Goal: Task Accomplishment & Management: Use online tool/utility

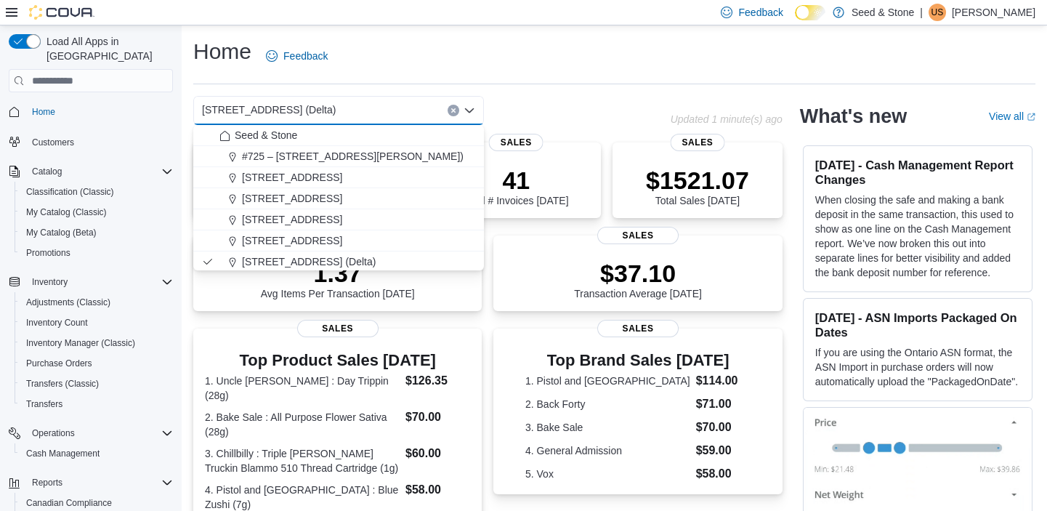
click at [467, 107] on icon "Close list of options" at bounding box center [469, 111] width 12 height 12
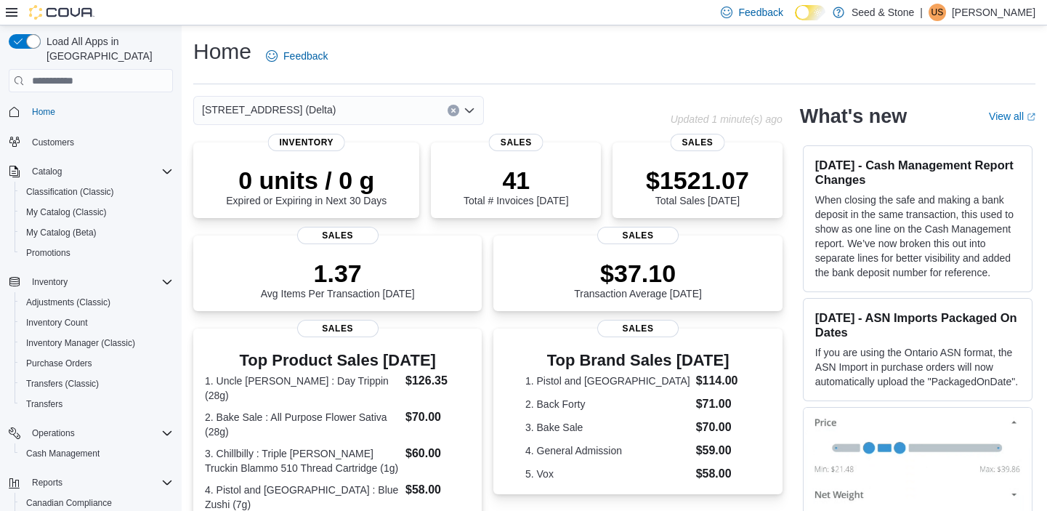
click at [356, 116] on div "[STREET_ADDRESS] (Delta)" at bounding box center [338, 110] width 291 height 29
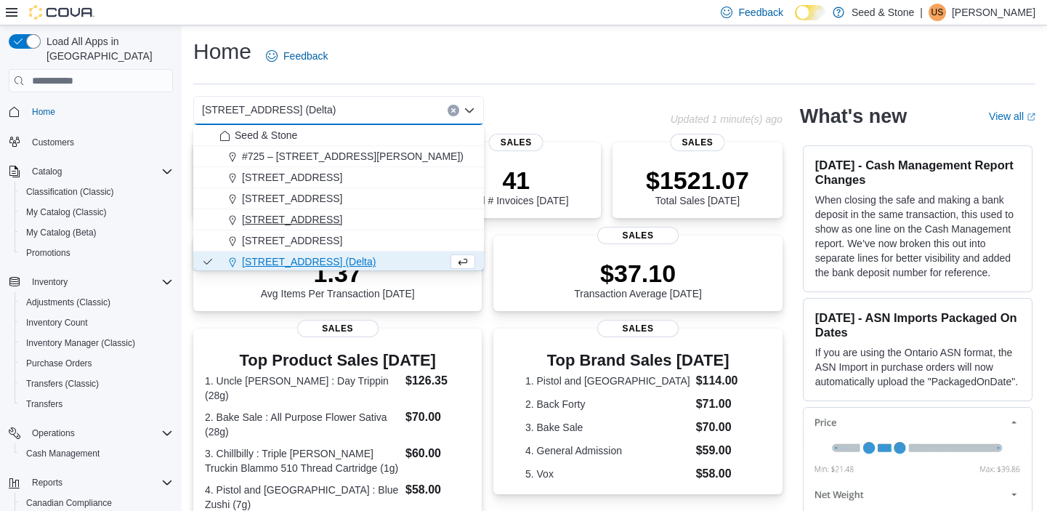
click at [336, 213] on span "[STREET_ADDRESS]" at bounding box center [292, 219] width 100 height 15
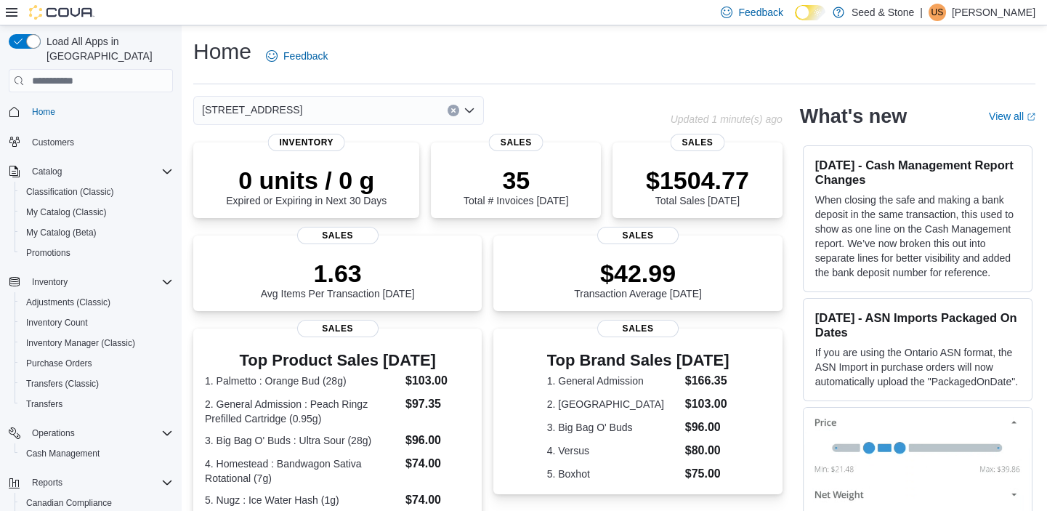
click at [357, 104] on div "512 Young Drive (Coquitlam) Combo box. Selected. 512 Young Drive (Coquitlam). P…" at bounding box center [338, 110] width 291 height 29
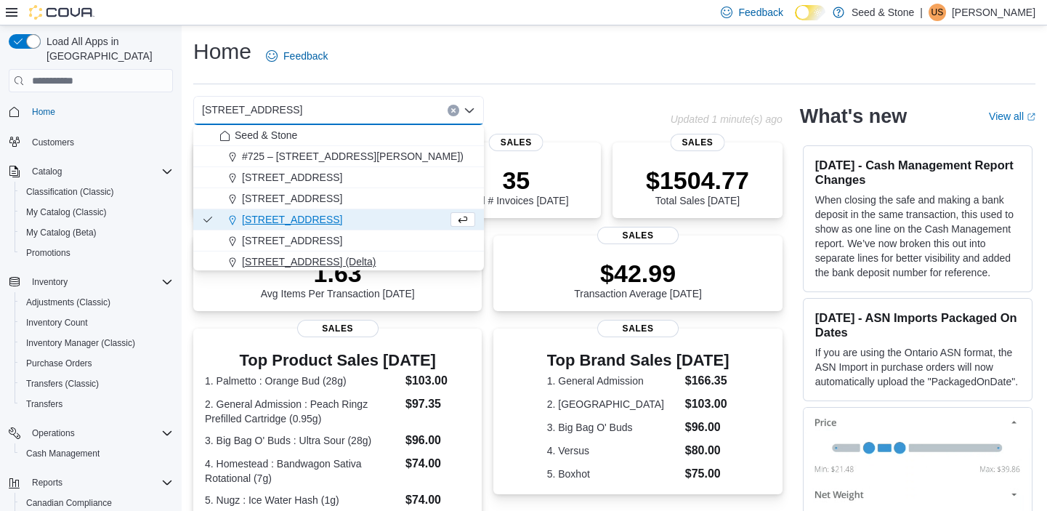
click at [327, 252] on button "[STREET_ADDRESS] (Delta)" at bounding box center [338, 261] width 291 height 21
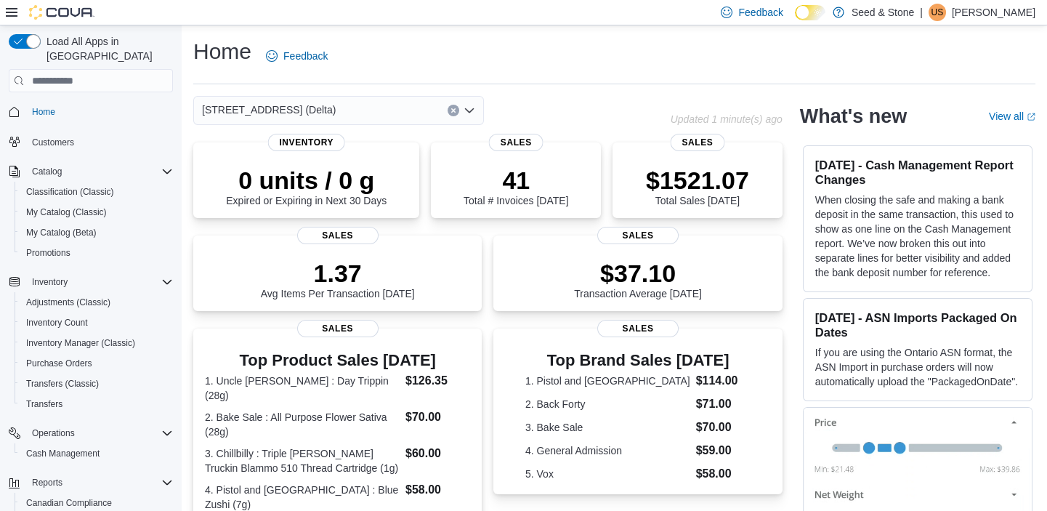
click at [389, 113] on div "[STREET_ADDRESS] (Delta)" at bounding box center [338, 110] width 291 height 29
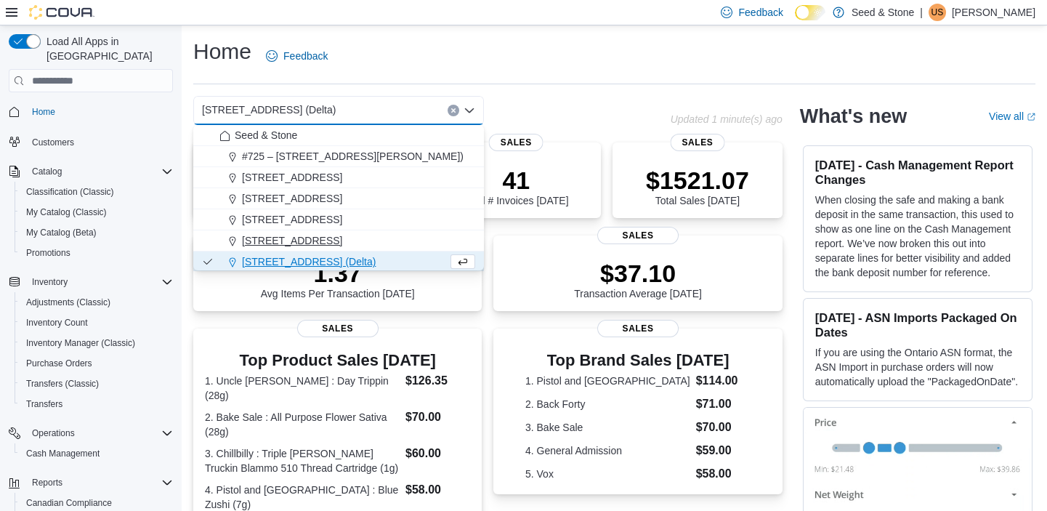
click at [338, 235] on span "[STREET_ADDRESS]" at bounding box center [292, 240] width 100 height 15
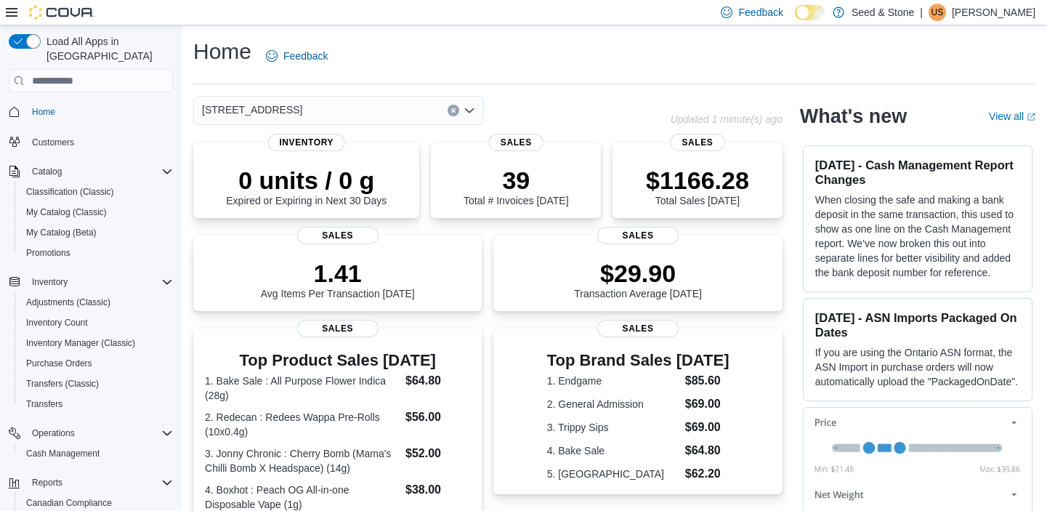
click at [302, 108] on span "[STREET_ADDRESS]" at bounding box center [252, 109] width 100 height 17
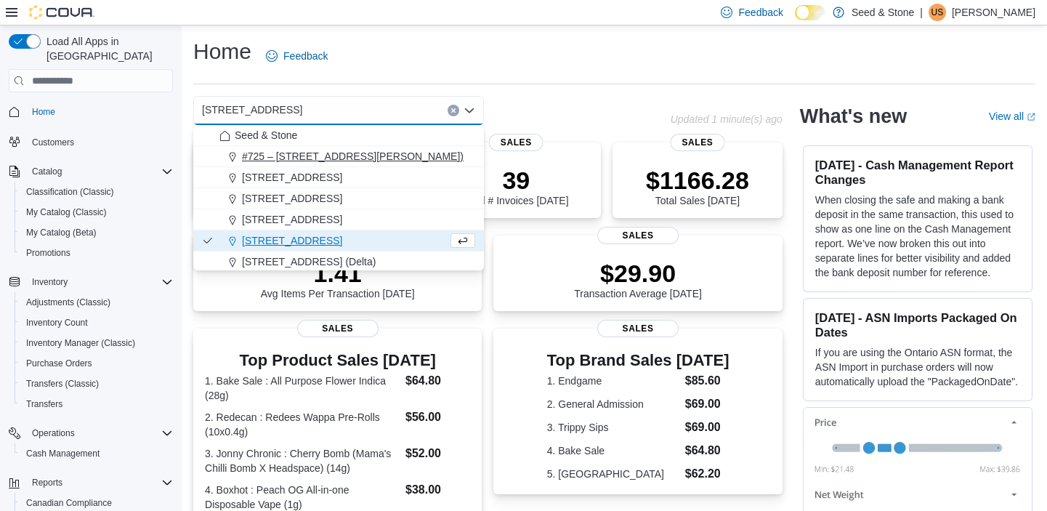
click at [413, 155] on span "#725 – [STREET_ADDRESS][PERSON_NAME])" at bounding box center [353, 156] width 222 height 15
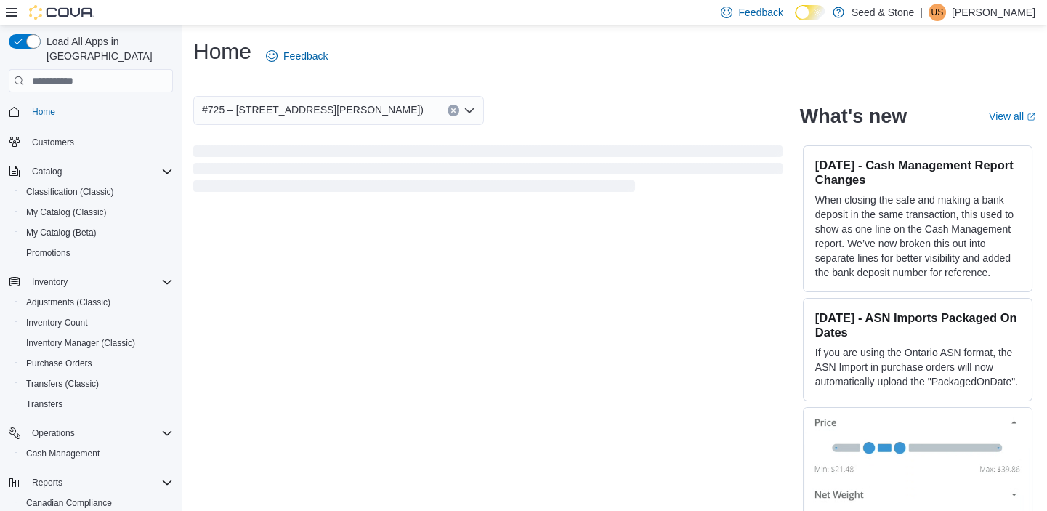
click at [399, 121] on div "#725 – 19800 Lougheed Hwy (Pitt Meadows) Combo box. Selected. #725 – 19800 Loug…" at bounding box center [338, 110] width 291 height 29
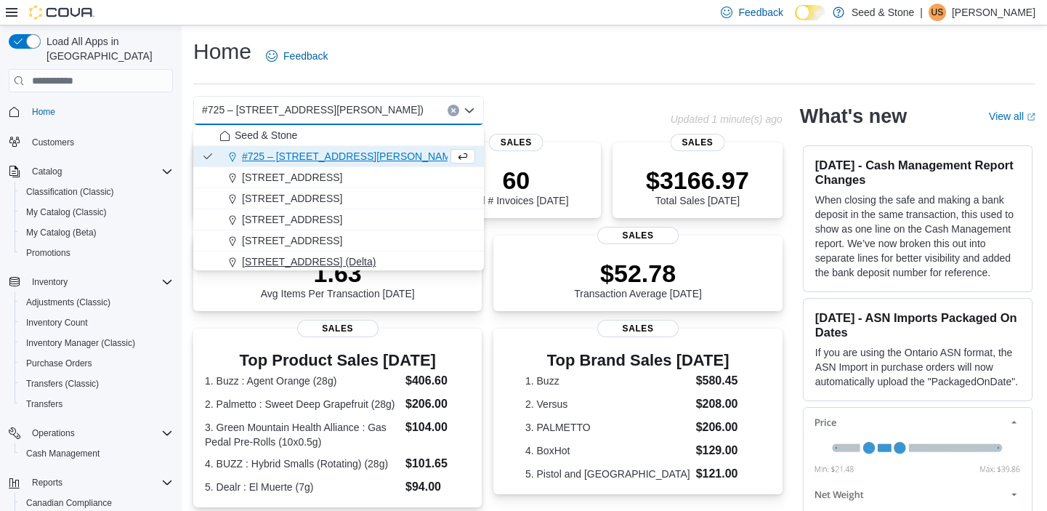
click at [328, 269] on button "[STREET_ADDRESS] (Delta)" at bounding box center [338, 261] width 291 height 21
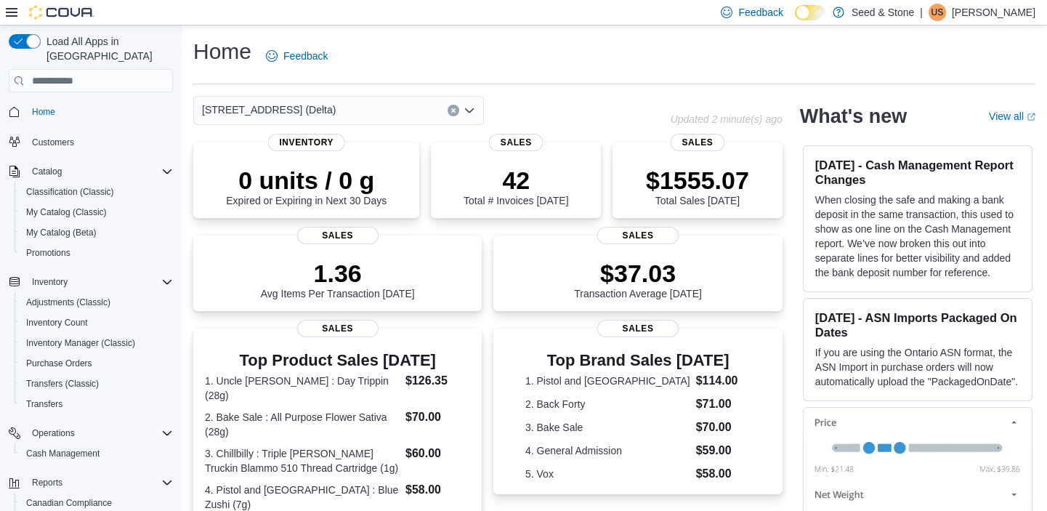
click at [470, 108] on icon "Open list of options" at bounding box center [469, 111] width 12 height 12
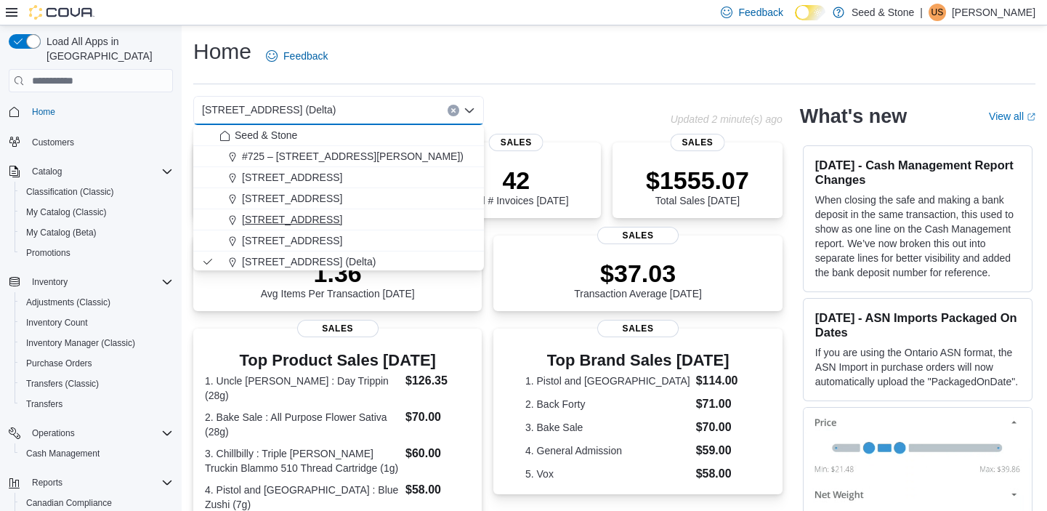
click at [342, 219] on span "[STREET_ADDRESS]" at bounding box center [292, 219] width 100 height 15
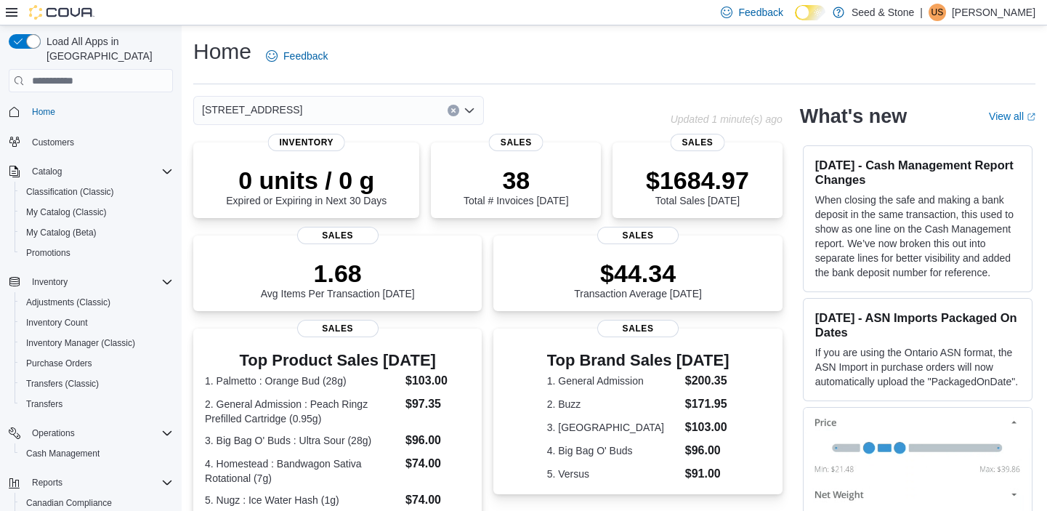
click at [468, 108] on icon "Open list of options" at bounding box center [469, 111] width 12 height 12
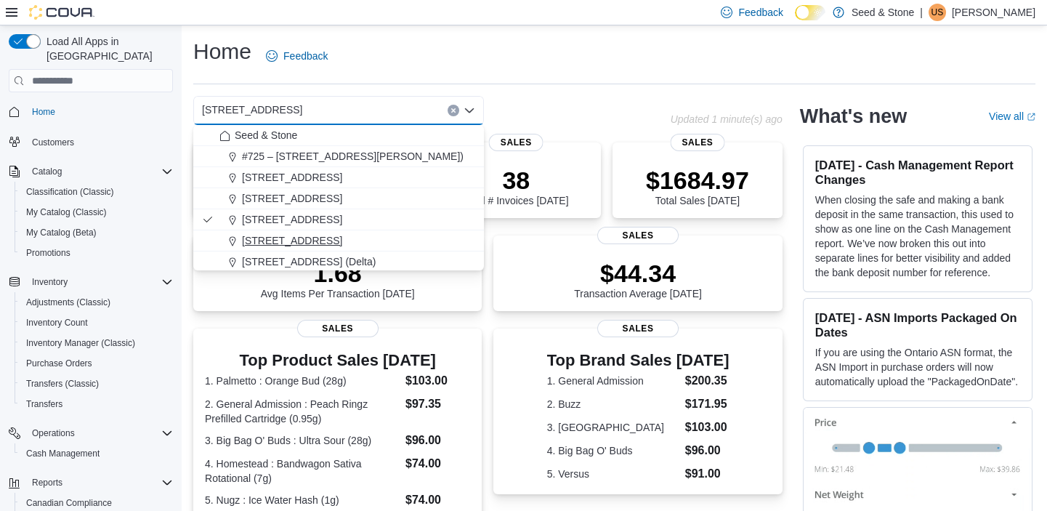
click at [338, 237] on span "[STREET_ADDRESS]" at bounding box center [292, 240] width 100 height 15
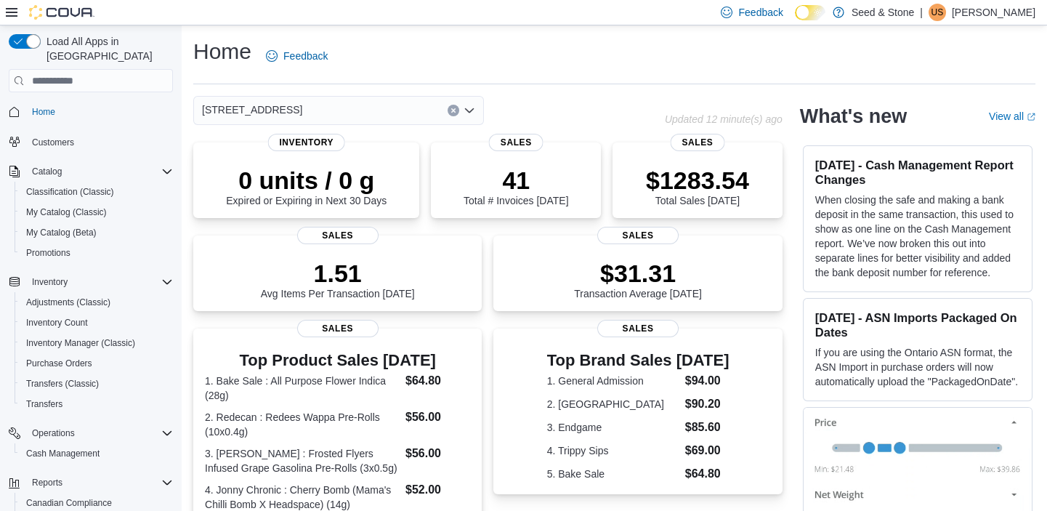
click at [468, 111] on icon "Open list of options" at bounding box center [469, 110] width 9 height 4
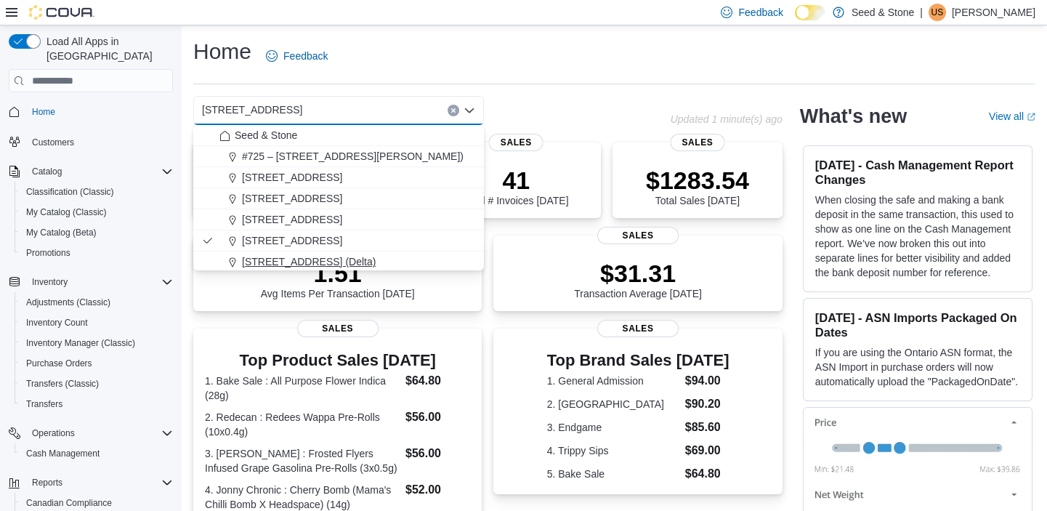
click at [312, 254] on span "[STREET_ADDRESS] (Delta)" at bounding box center [309, 261] width 134 height 15
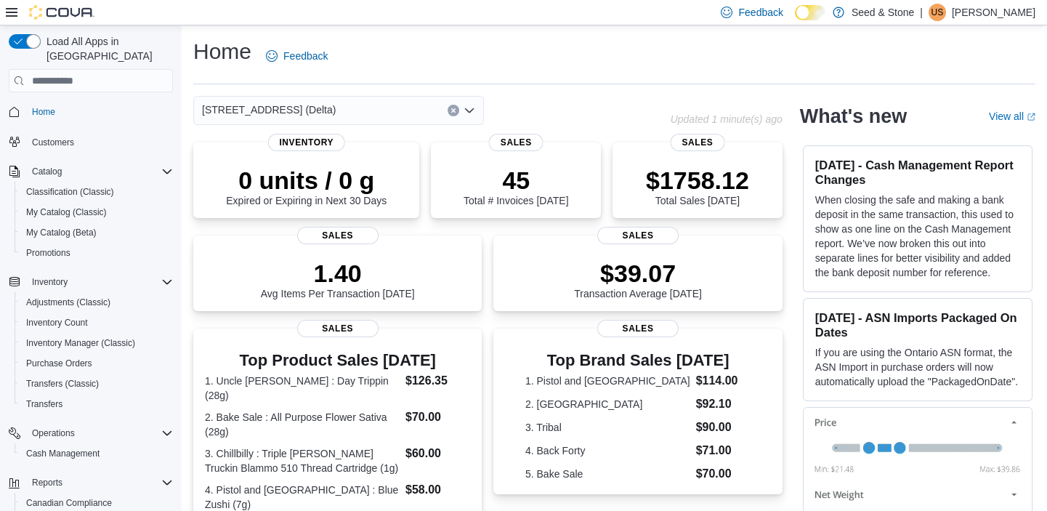
click at [470, 110] on icon "Open list of options" at bounding box center [469, 110] width 9 height 4
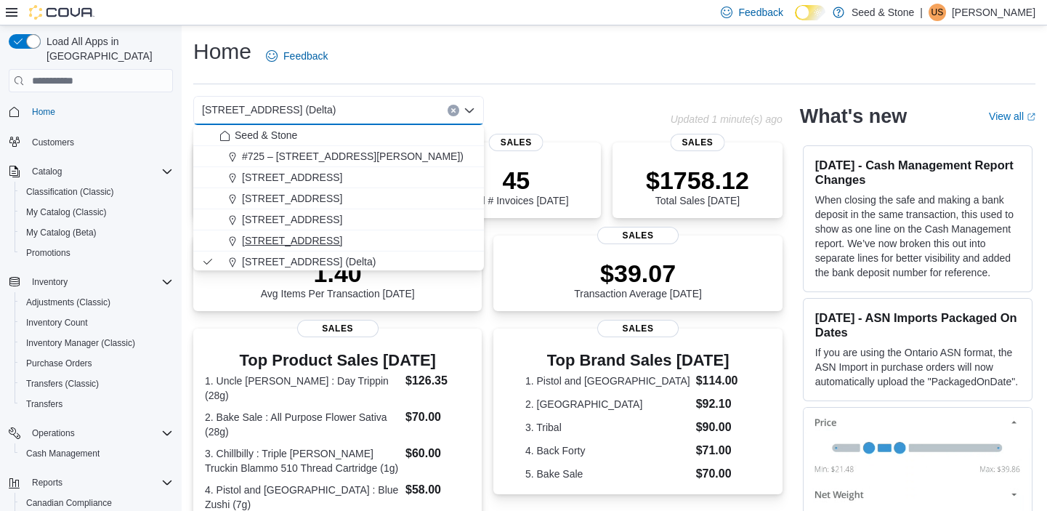
click at [333, 235] on span "[STREET_ADDRESS]" at bounding box center [292, 240] width 100 height 15
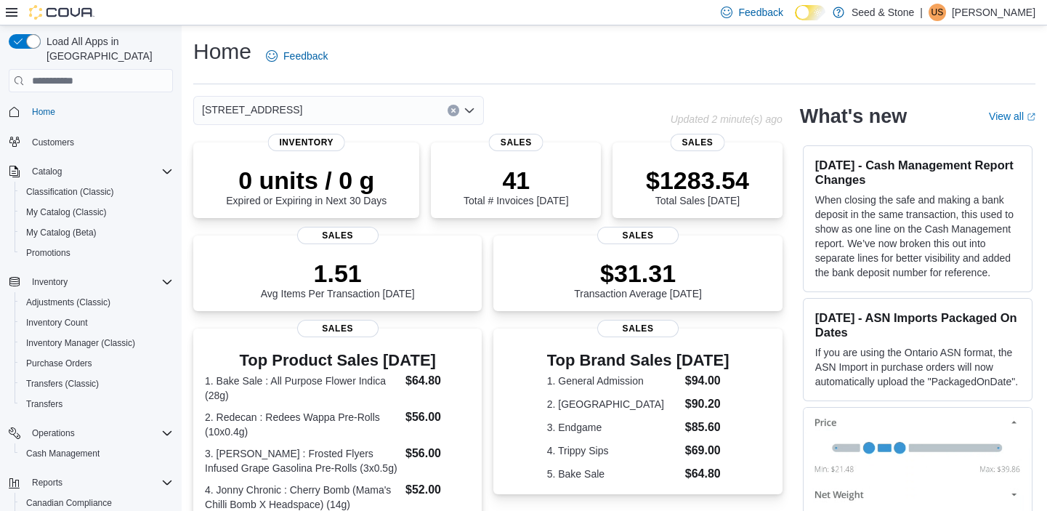
click at [472, 111] on icon "Open list of options" at bounding box center [469, 111] width 12 height 12
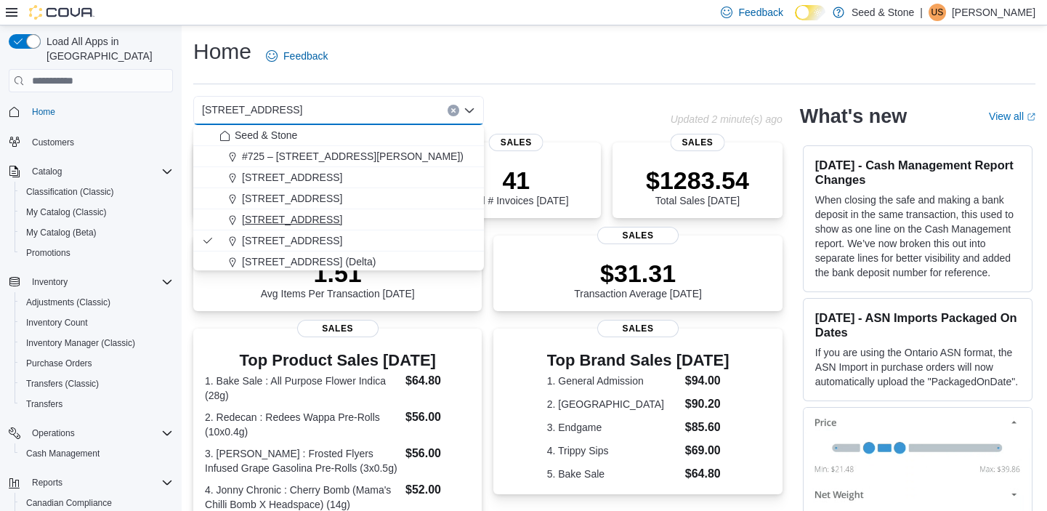
click at [341, 214] on span "[STREET_ADDRESS]" at bounding box center [292, 219] width 100 height 15
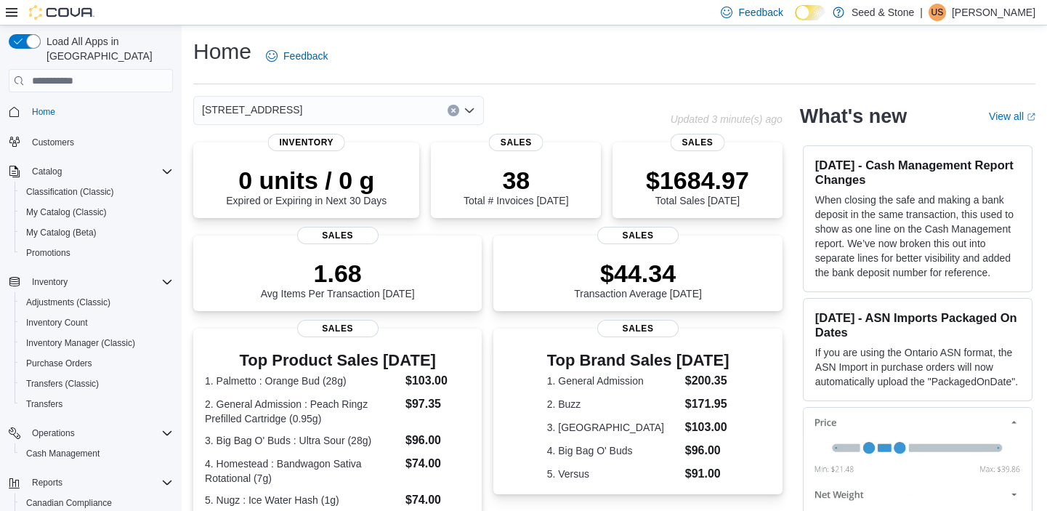
click at [472, 109] on icon "Open list of options" at bounding box center [469, 110] width 9 height 4
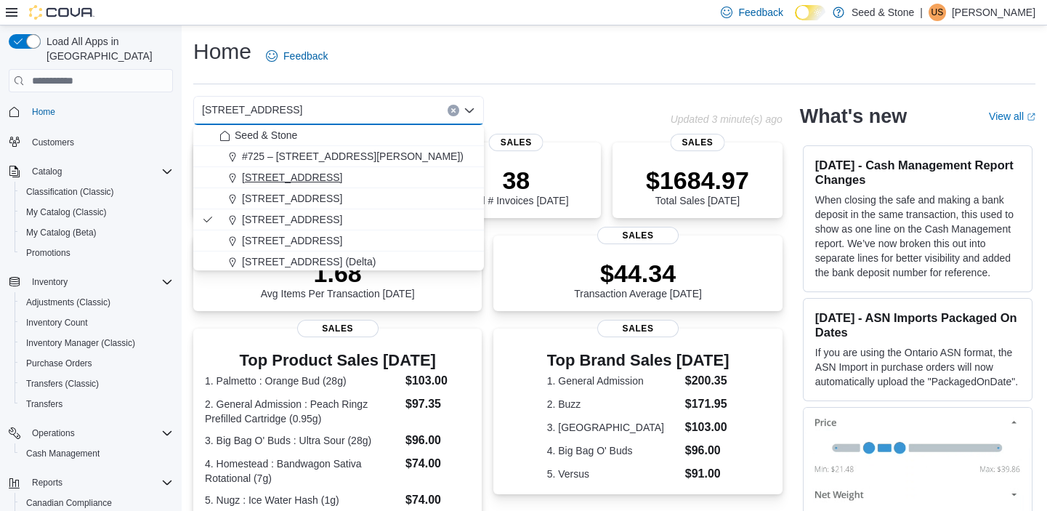
click at [350, 176] on div "[STREET_ADDRESS]" at bounding box center [347, 177] width 256 height 15
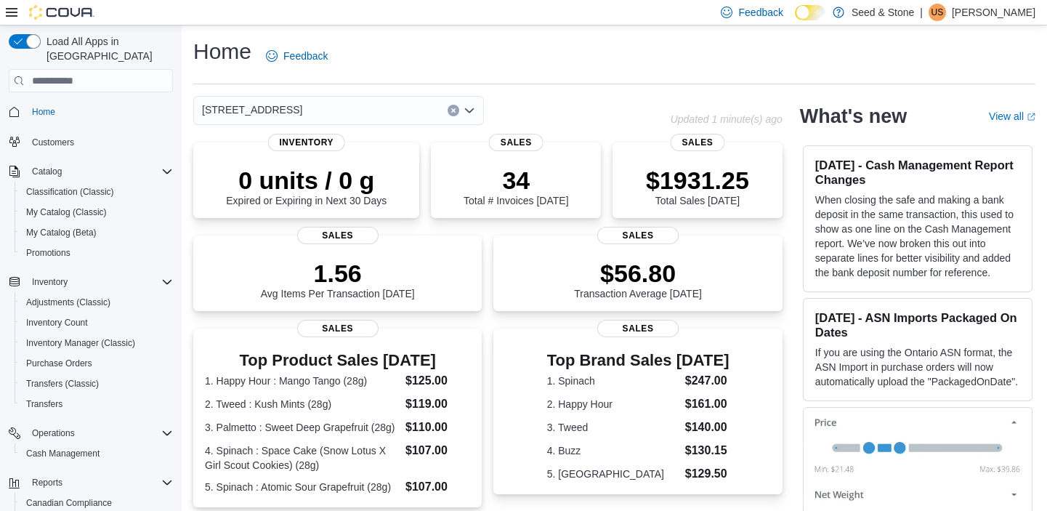
click at [465, 108] on icon "Open list of options" at bounding box center [469, 111] width 12 height 12
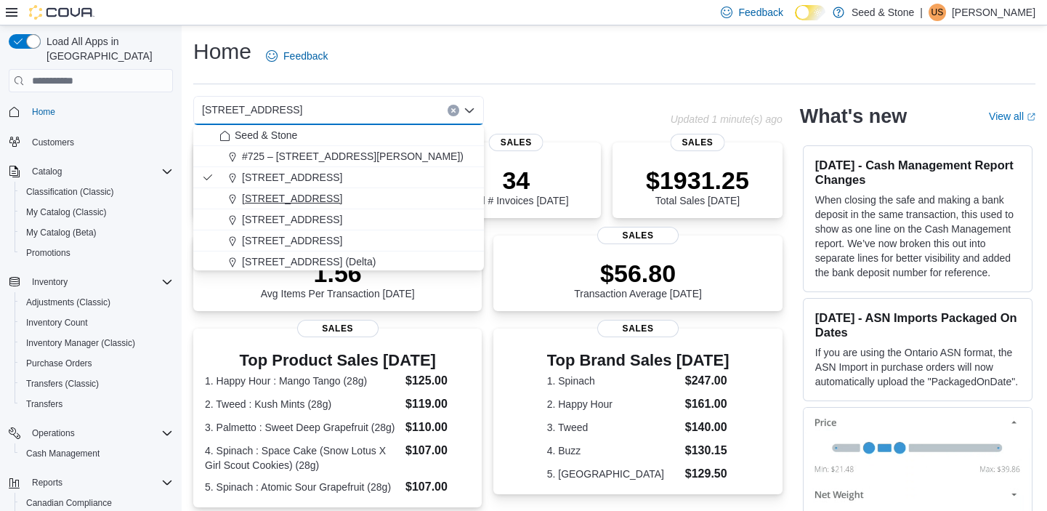
scroll to position [65, 0]
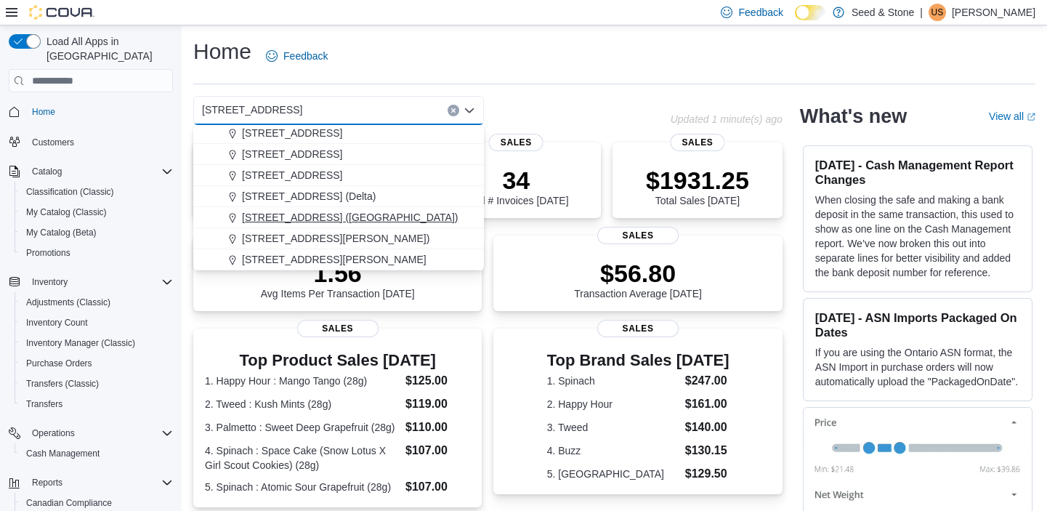
click at [335, 214] on span "[STREET_ADDRESS] ([GEOGRAPHIC_DATA])" at bounding box center [350, 217] width 216 height 15
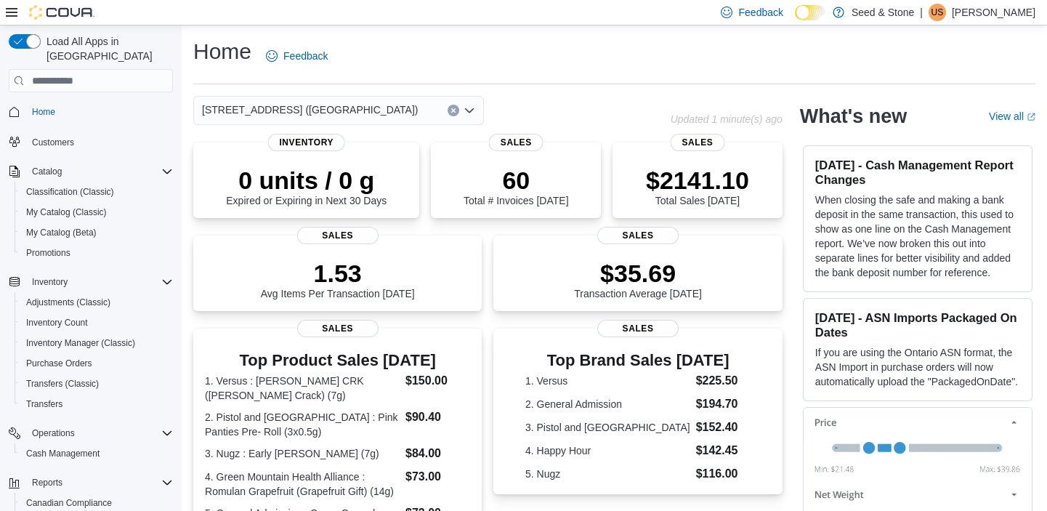
click at [471, 109] on icon "Open list of options" at bounding box center [469, 111] width 12 height 12
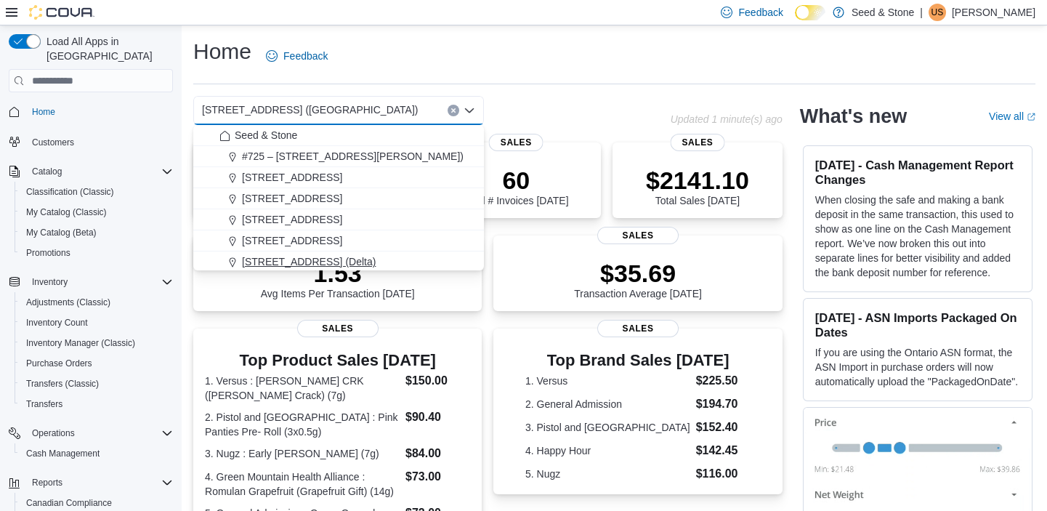
click at [326, 257] on span "[STREET_ADDRESS] (Delta)" at bounding box center [309, 261] width 134 height 15
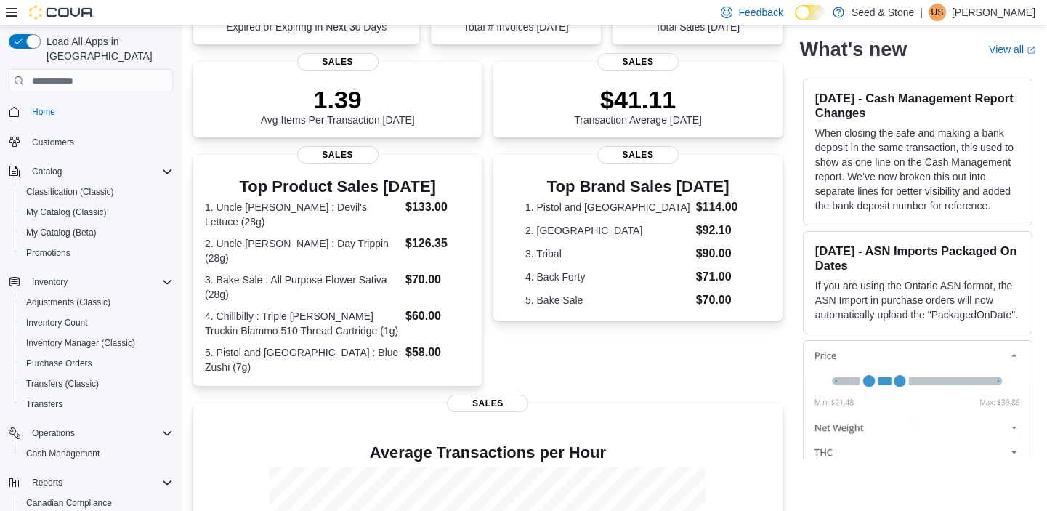
scroll to position [0, 0]
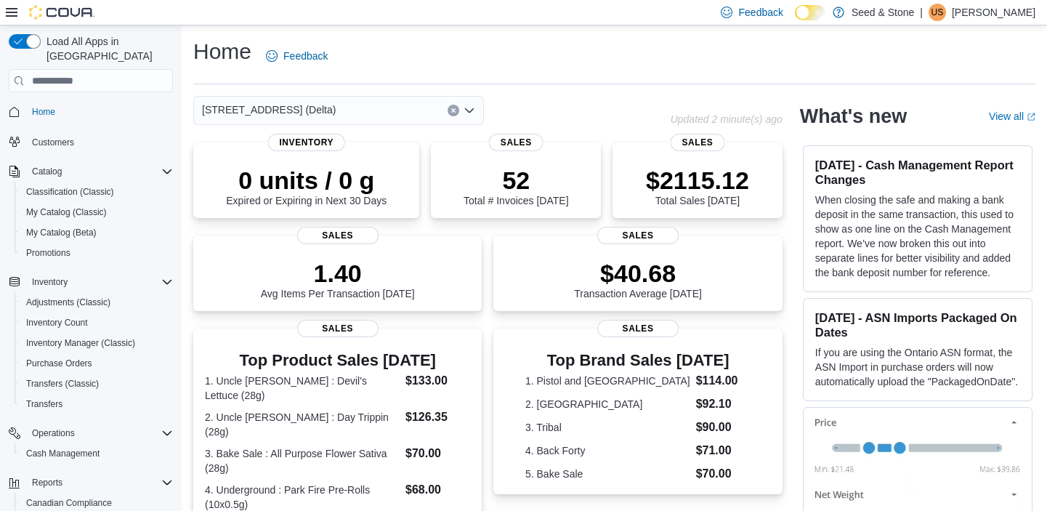
click at [472, 109] on icon "Open list of options" at bounding box center [469, 110] width 9 height 4
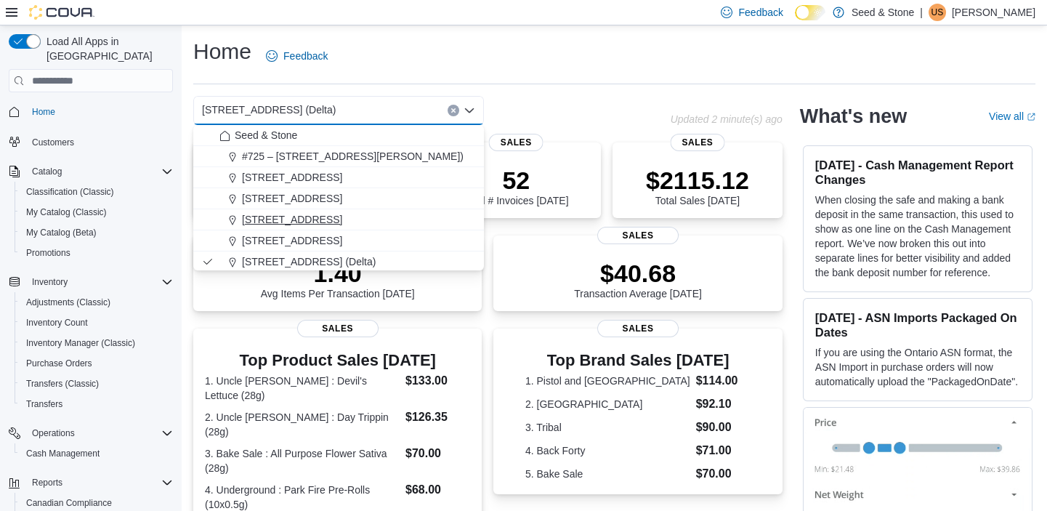
click at [342, 215] on span "[STREET_ADDRESS]" at bounding box center [292, 219] width 100 height 15
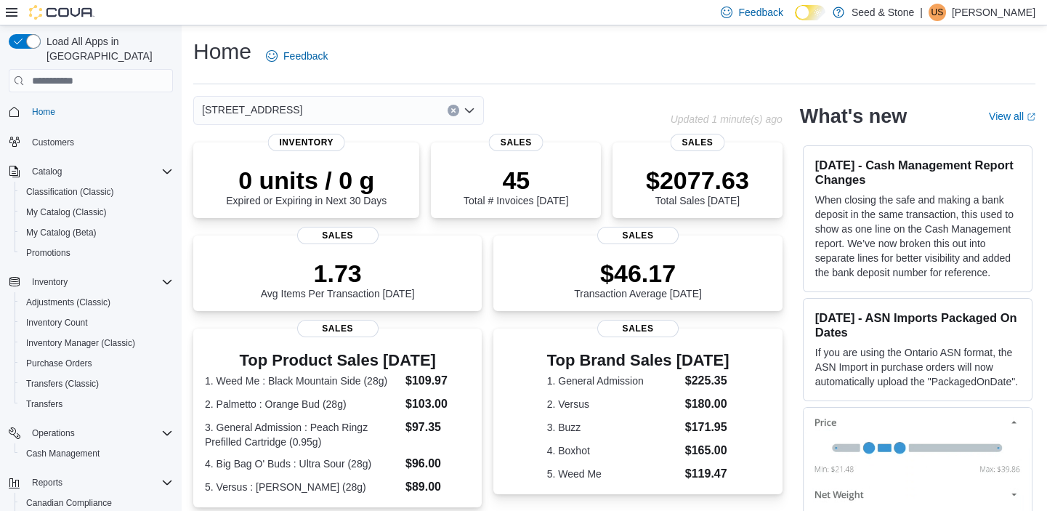
click at [469, 109] on icon "Open list of options" at bounding box center [469, 111] width 12 height 12
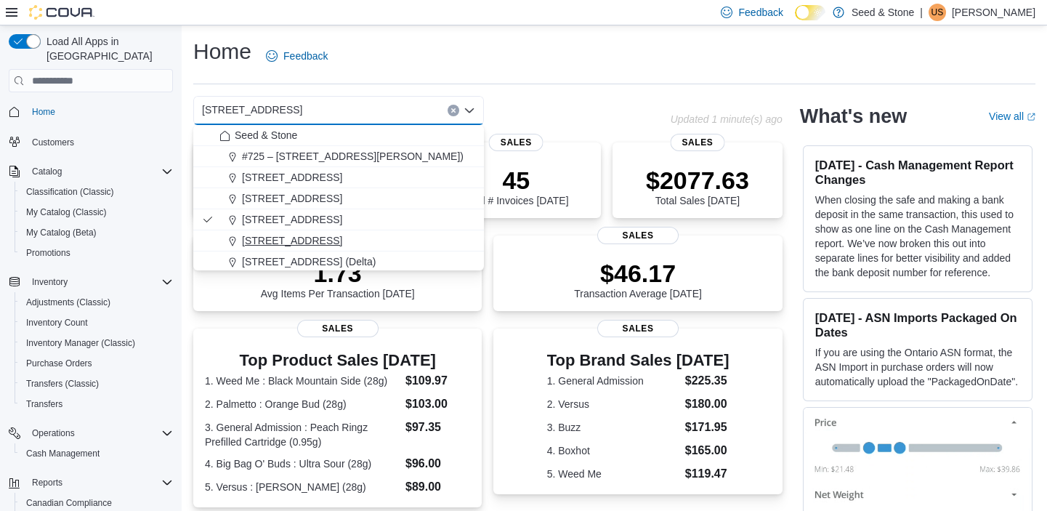
click at [342, 239] on span "[STREET_ADDRESS]" at bounding box center [292, 240] width 100 height 15
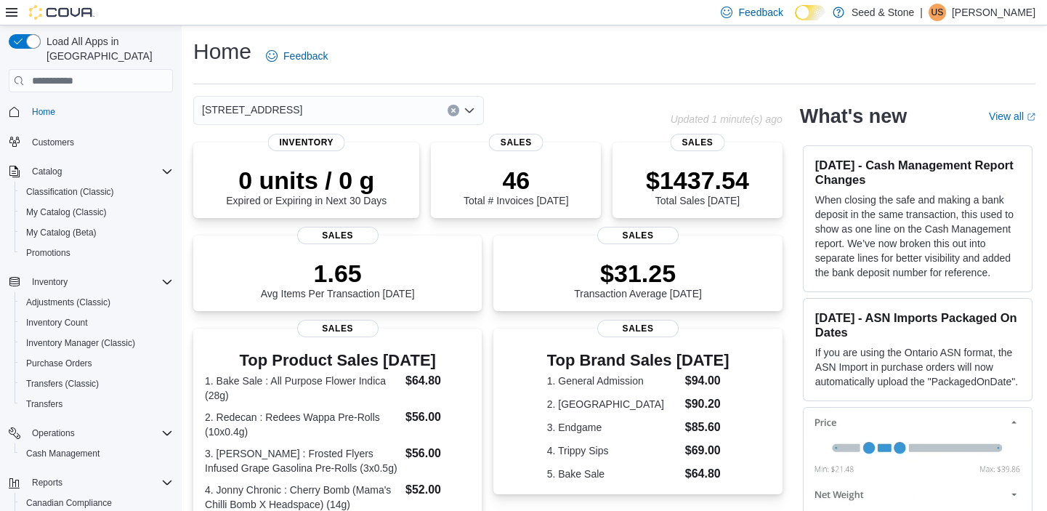
click at [470, 110] on icon "Open list of options" at bounding box center [469, 111] width 12 height 12
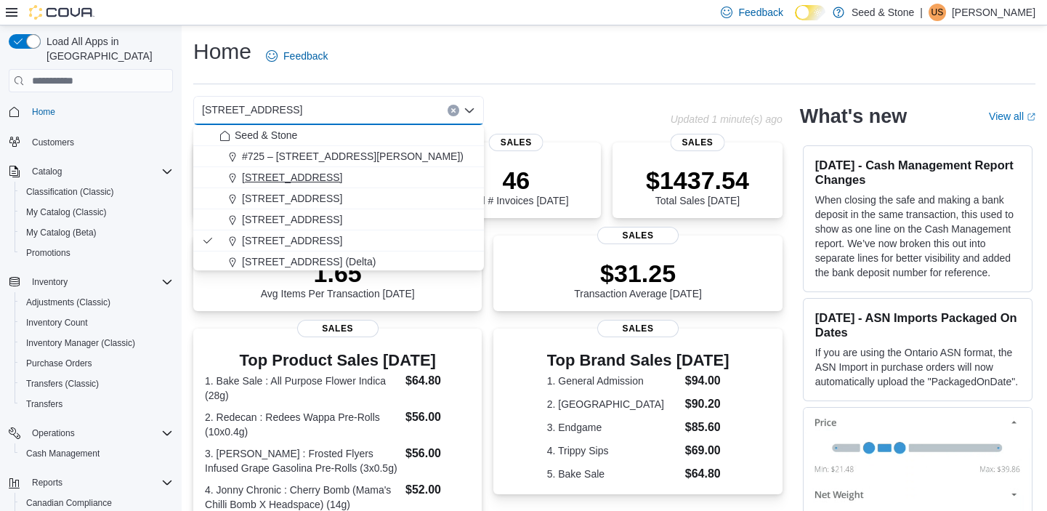
click at [364, 178] on div "[STREET_ADDRESS]" at bounding box center [347, 177] width 256 height 15
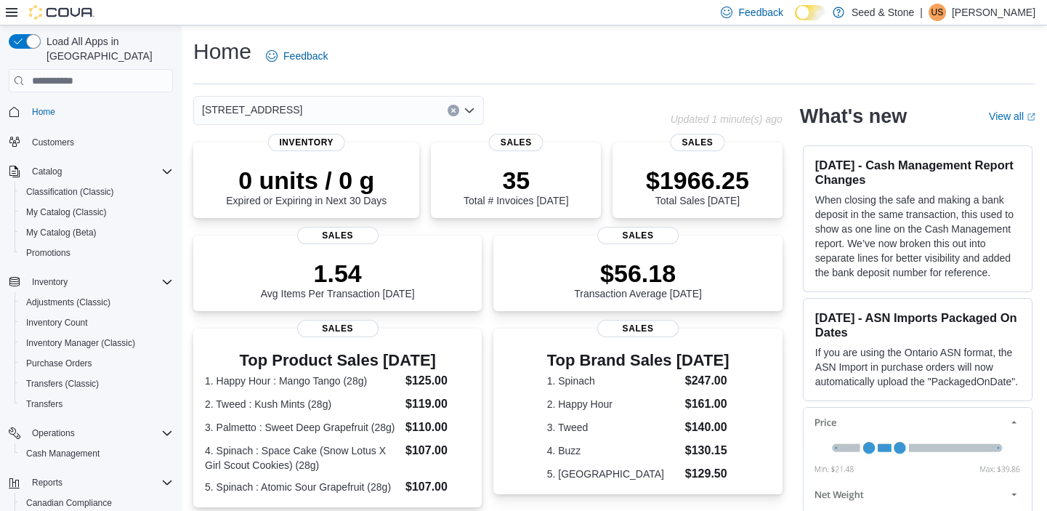
click at [468, 111] on icon "Open list of options" at bounding box center [469, 110] width 9 height 4
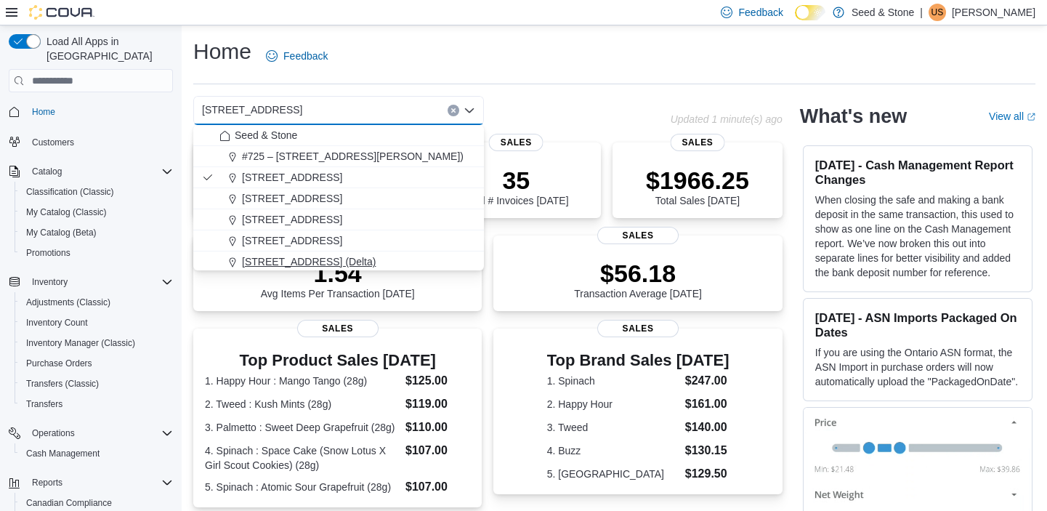
click at [320, 256] on span "[STREET_ADDRESS] (Delta)" at bounding box center [309, 261] width 134 height 15
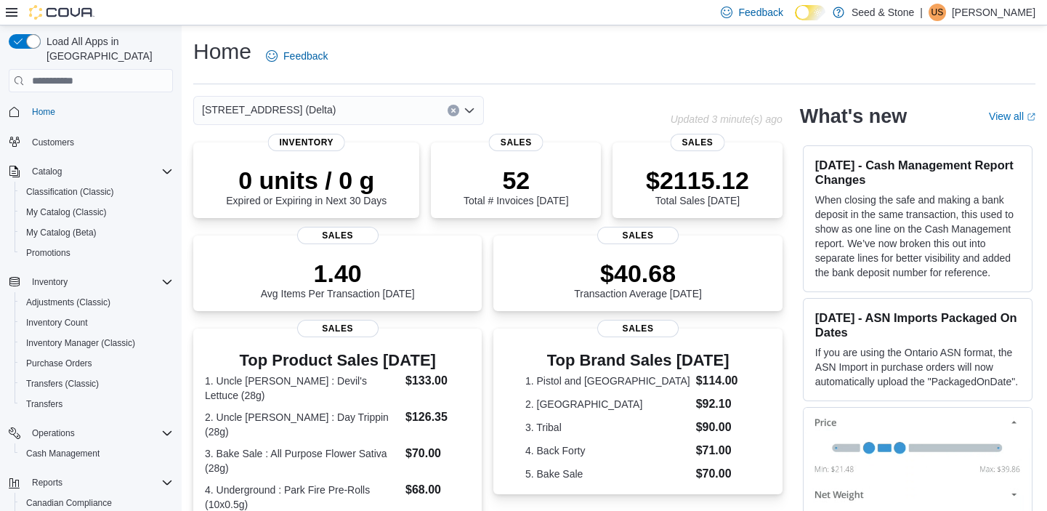
click at [471, 108] on icon "Open list of options" at bounding box center [469, 111] width 12 height 12
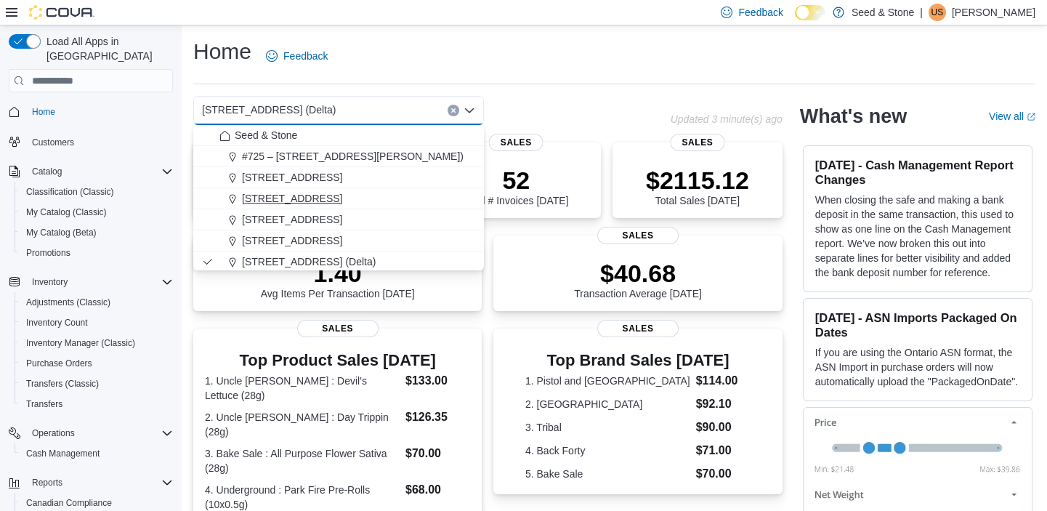
scroll to position [65, 0]
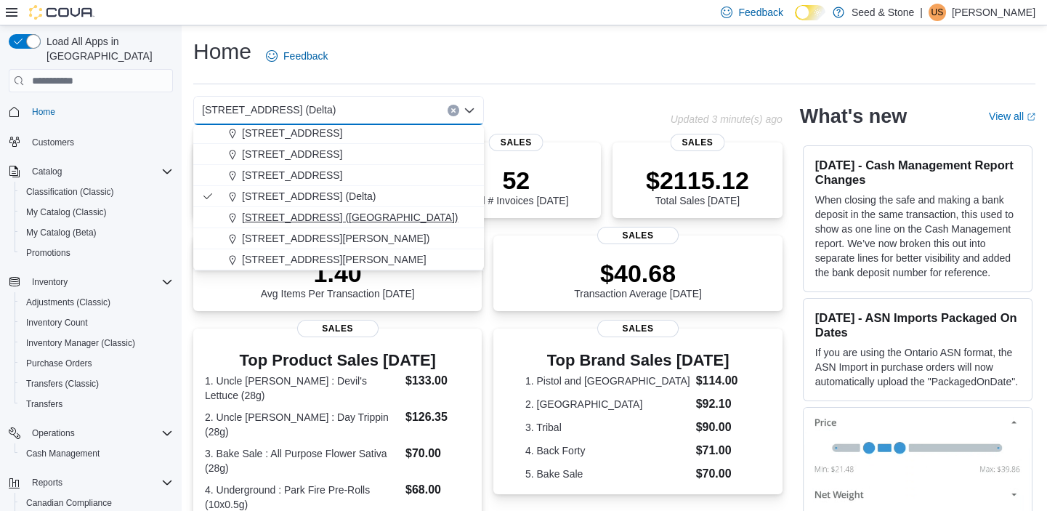
click at [368, 210] on div "[STREET_ADDRESS] ([GEOGRAPHIC_DATA])" at bounding box center [347, 217] width 256 height 15
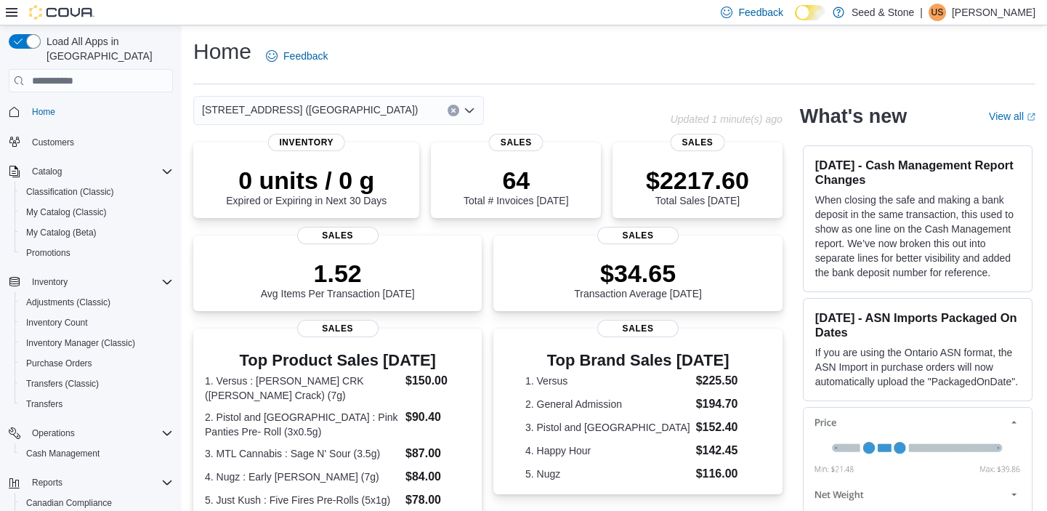
click at [470, 113] on icon "Open list of options" at bounding box center [469, 111] width 12 height 12
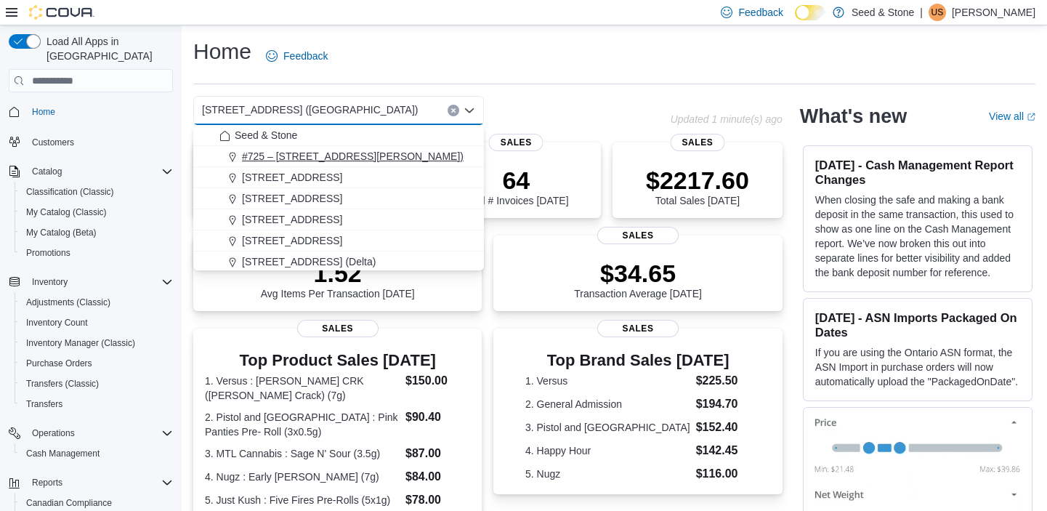
click at [412, 155] on span "#725 – [STREET_ADDRESS][PERSON_NAME])" at bounding box center [353, 156] width 222 height 15
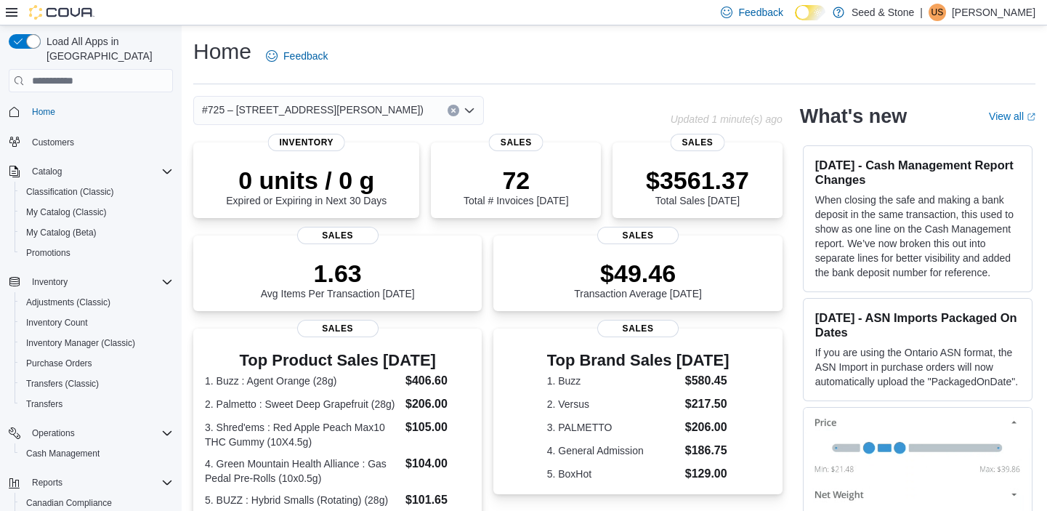
click at [471, 110] on icon "Open list of options" at bounding box center [469, 110] width 9 height 4
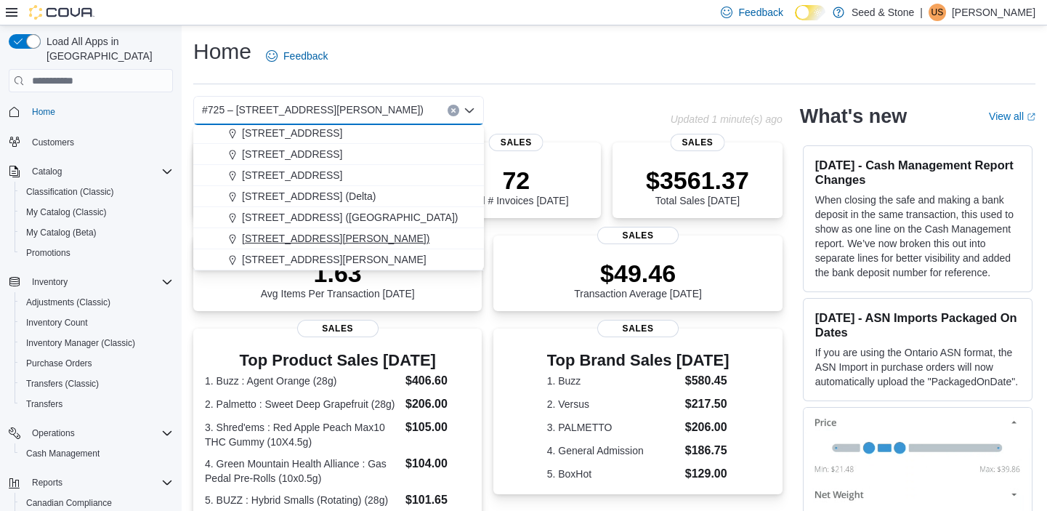
click at [370, 237] on span "[STREET_ADDRESS][PERSON_NAME])" at bounding box center [335, 238] width 187 height 15
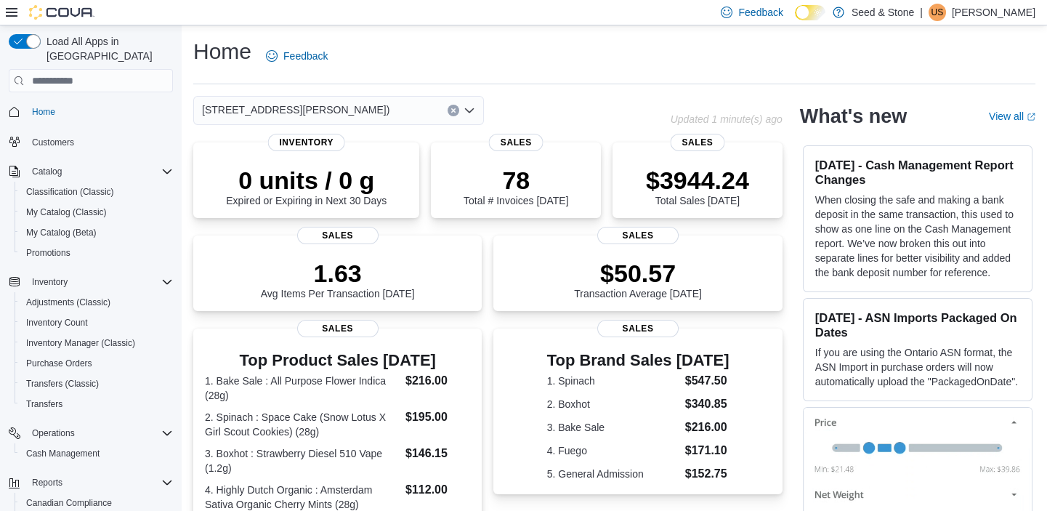
click at [468, 110] on icon "Open list of options" at bounding box center [469, 110] width 9 height 4
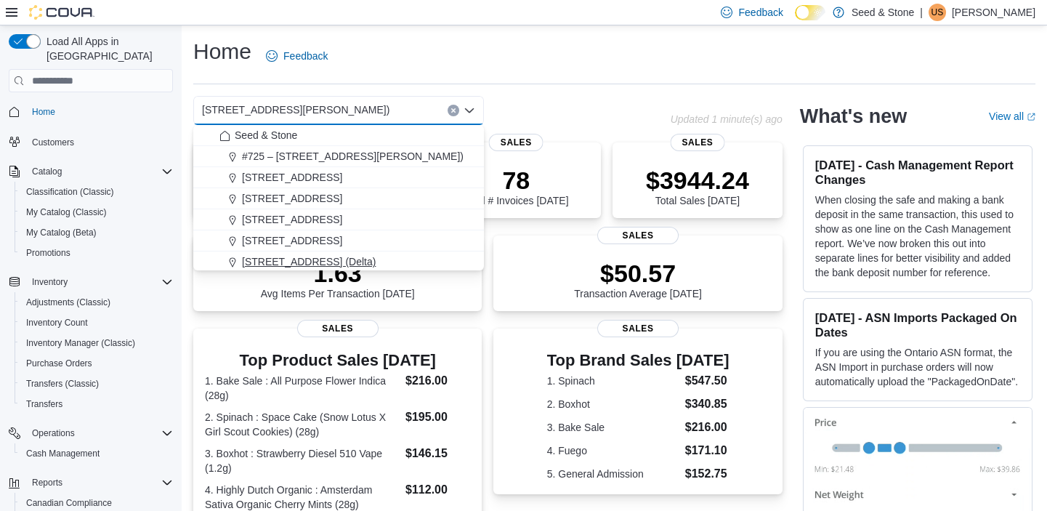
click at [317, 254] on span "[STREET_ADDRESS] (Delta)" at bounding box center [309, 261] width 134 height 15
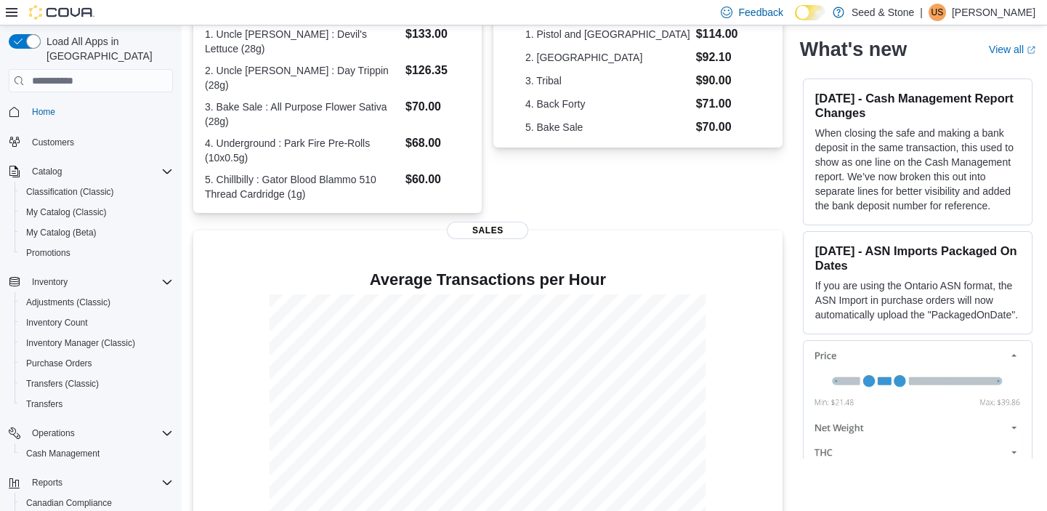
scroll to position [0, 0]
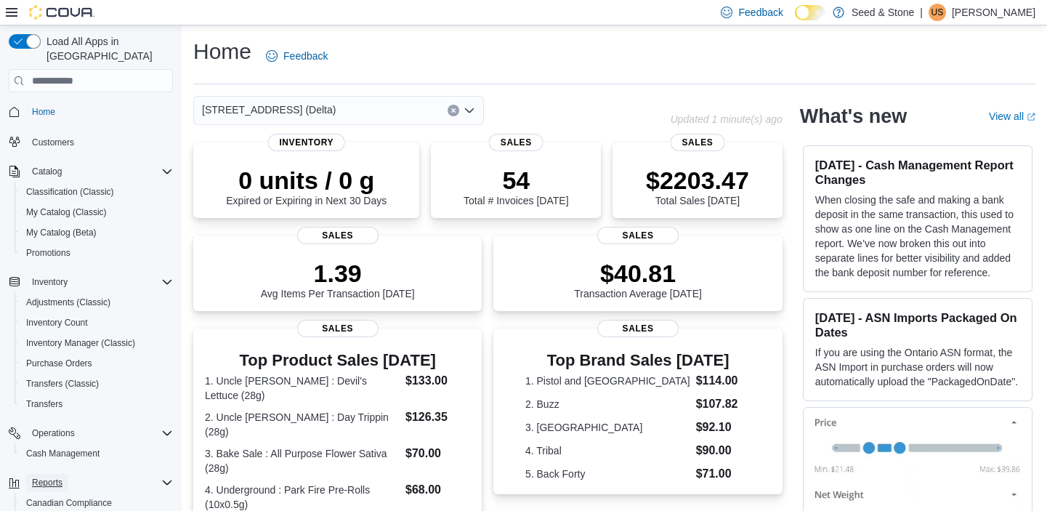
click at [42, 476] on span "Reports" at bounding box center [47, 482] width 31 height 12
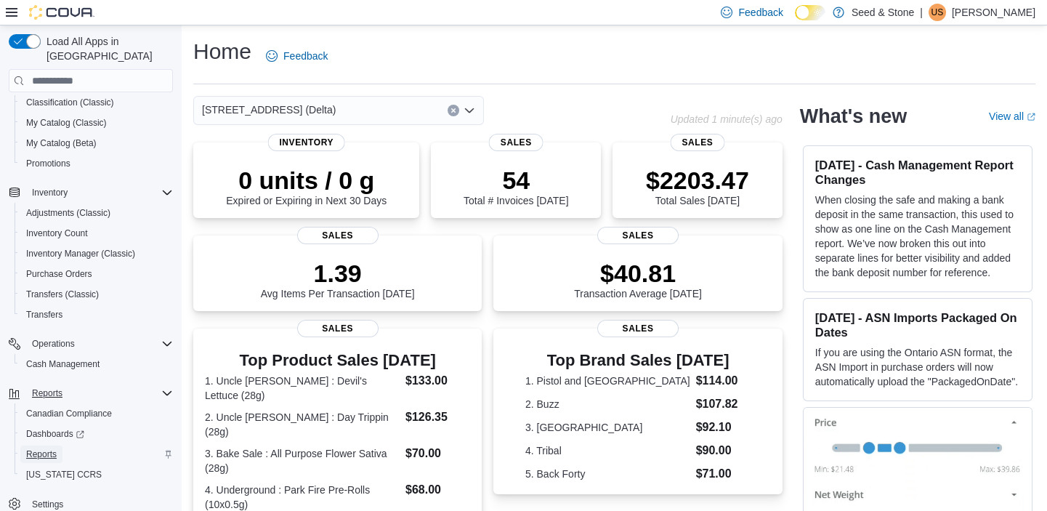
click at [43, 448] on span "Reports" at bounding box center [41, 454] width 31 height 12
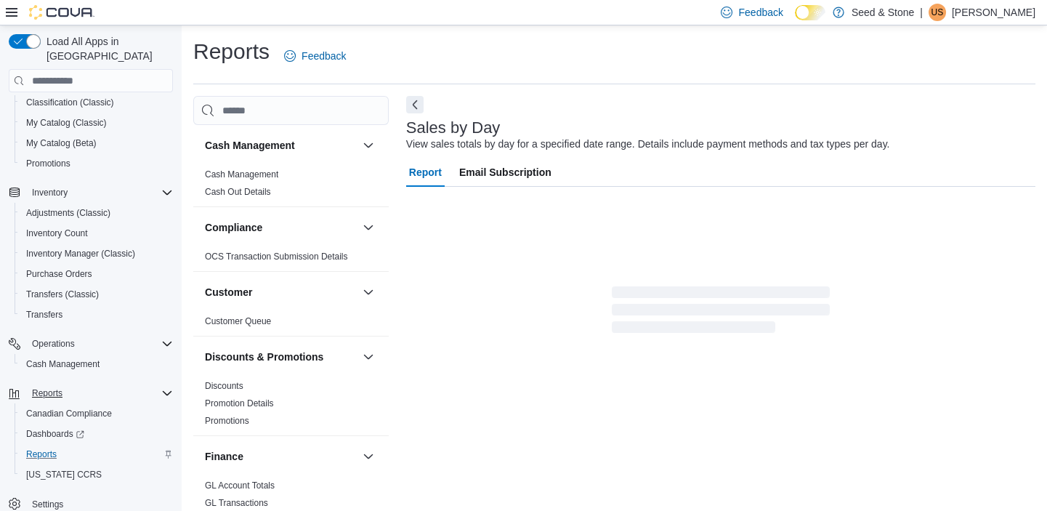
scroll to position [13, 0]
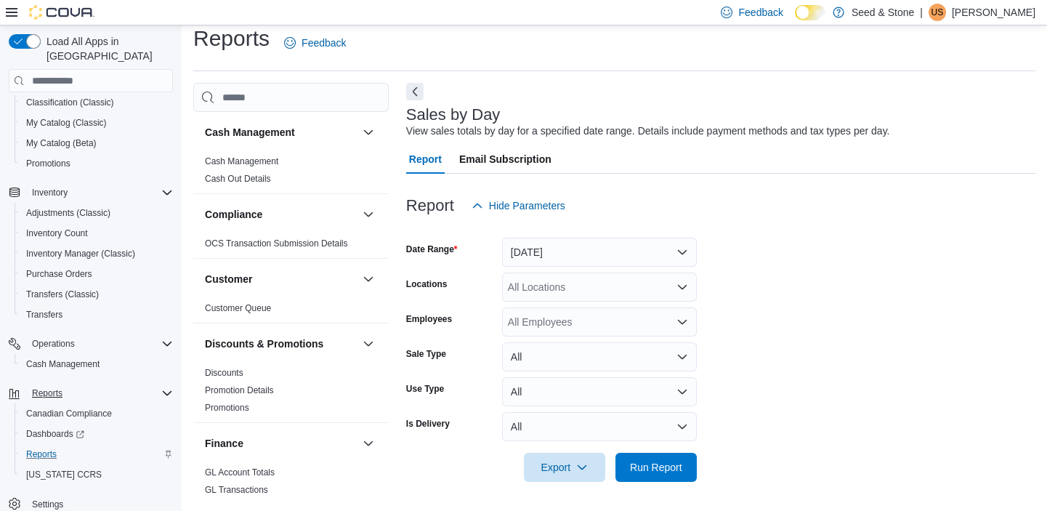
click at [683, 286] on icon "Open list of options" at bounding box center [682, 287] width 9 height 4
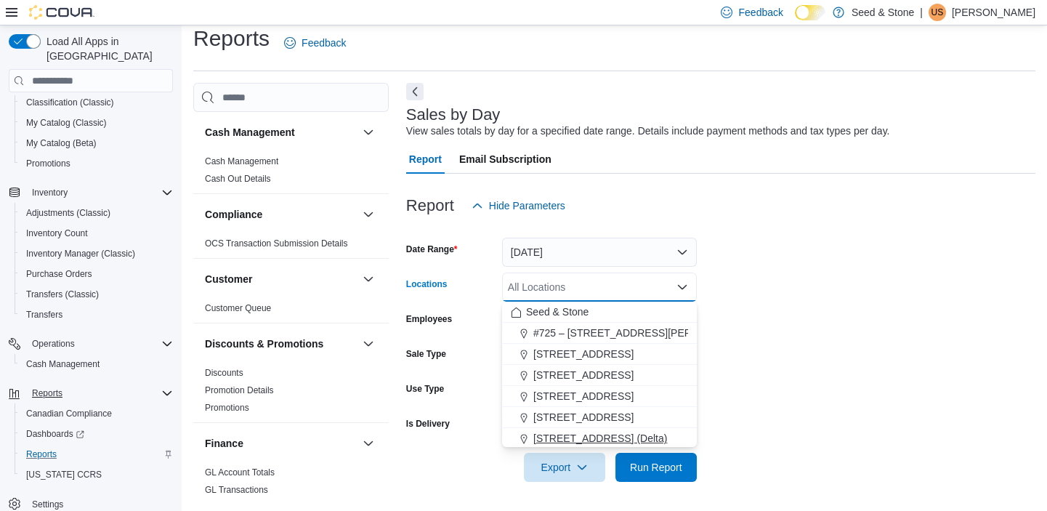
click at [574, 433] on span "[STREET_ADDRESS] (Delta)" at bounding box center [600, 438] width 134 height 15
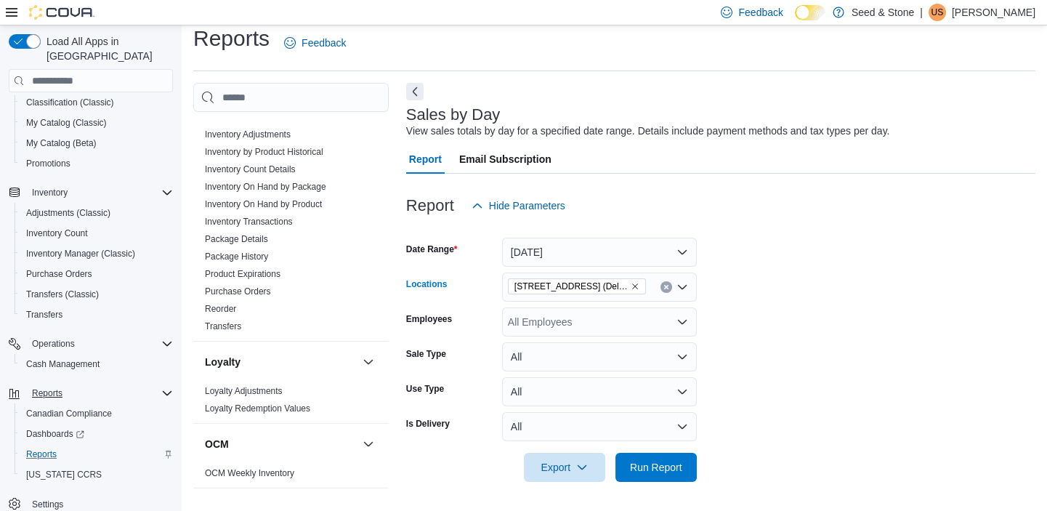
scroll to position [431, 0]
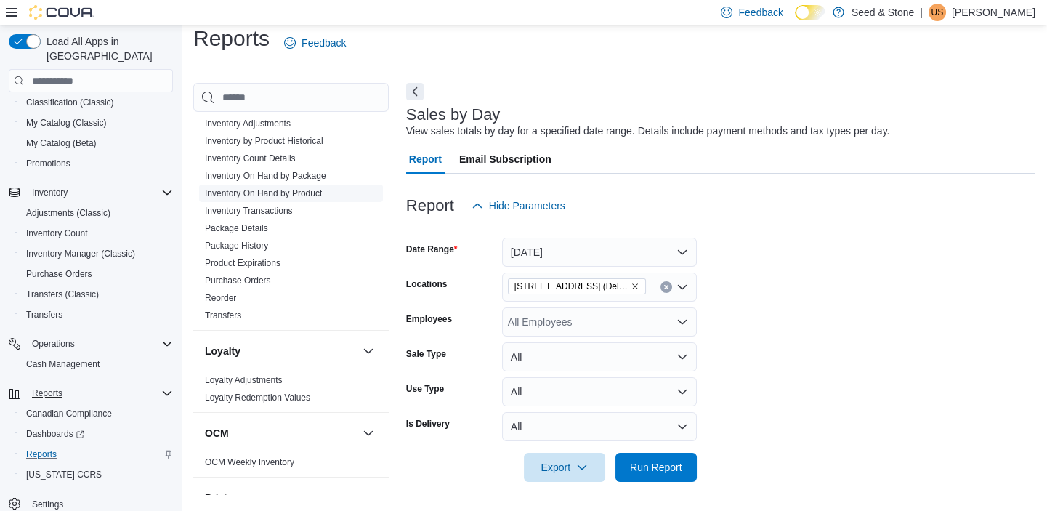
click at [302, 188] on link "Inventory On Hand by Product" at bounding box center [263, 193] width 117 height 10
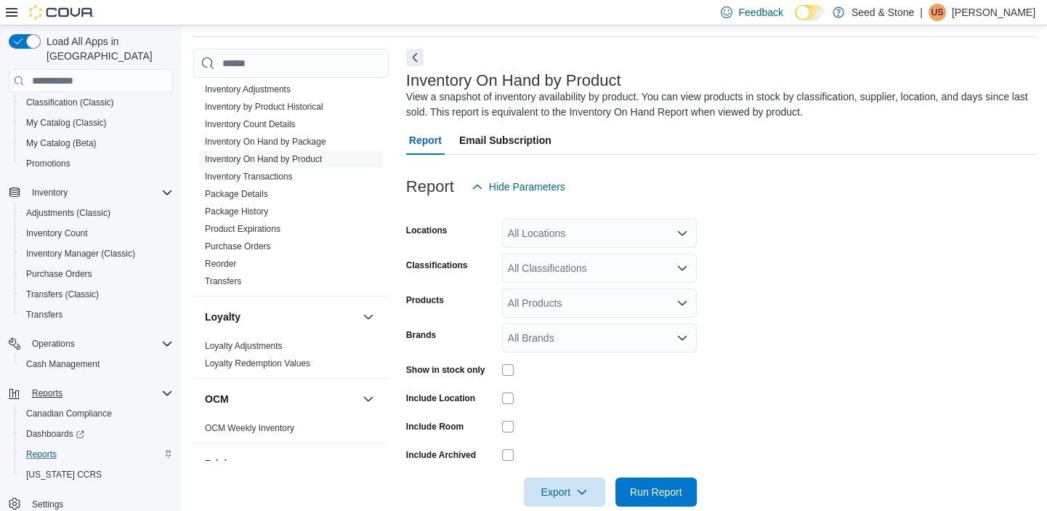
scroll to position [49, 0]
click at [682, 232] on icon "Open list of options" at bounding box center [682, 232] width 9 height 4
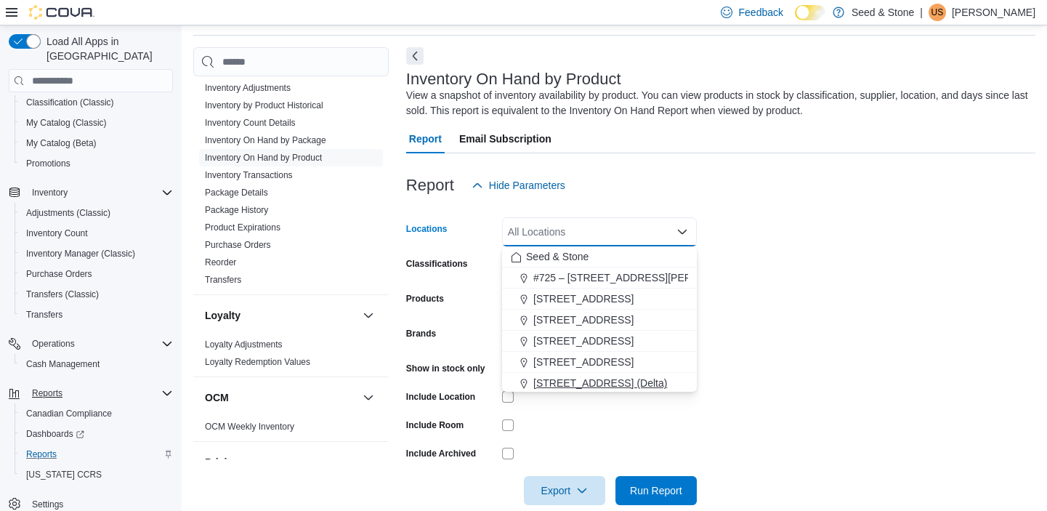
click at [571, 374] on button "[STREET_ADDRESS] (Delta)" at bounding box center [599, 383] width 195 height 21
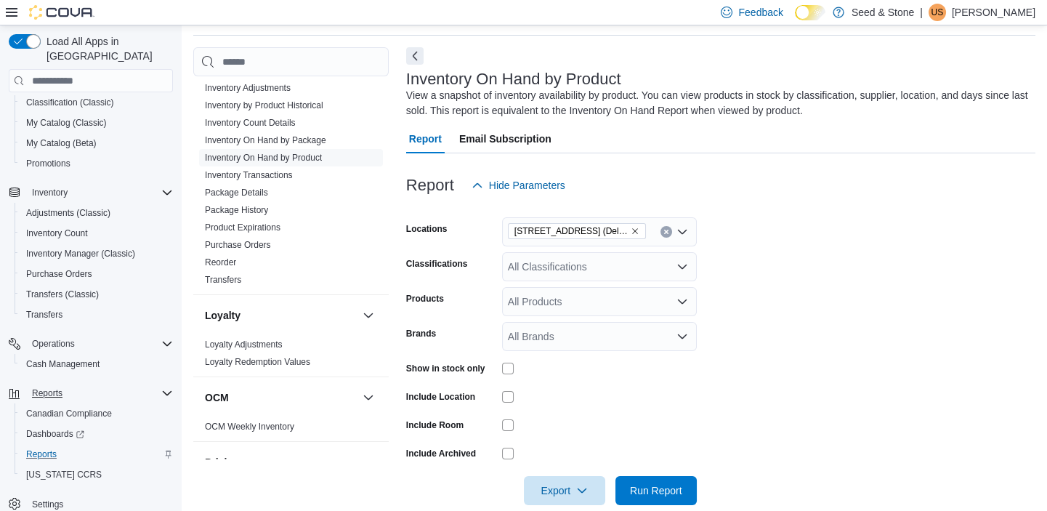
click at [562, 413] on div at bounding box center [599, 424] width 195 height 23
click at [565, 486] on span "Export" at bounding box center [564, 489] width 64 height 29
click at [578, 405] on span "Export to Excel" at bounding box center [566, 403] width 65 height 12
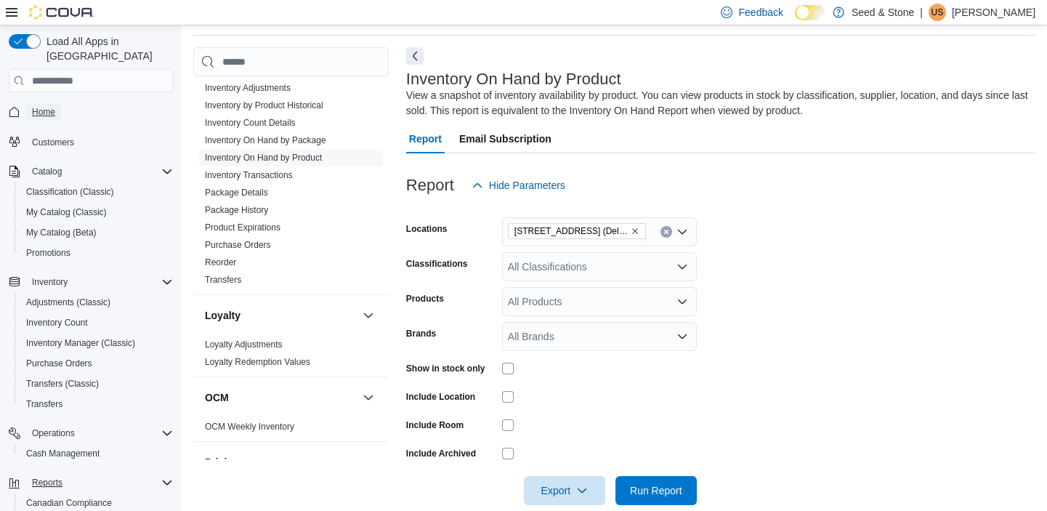
click at [44, 106] on span "Home" at bounding box center [43, 112] width 23 height 12
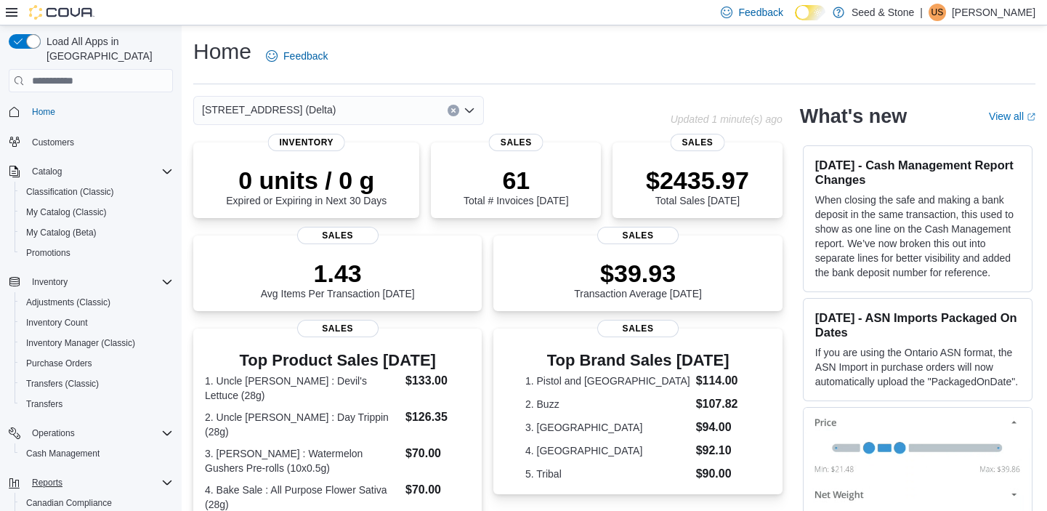
click at [466, 109] on icon "Open list of options" at bounding box center [469, 110] width 9 height 4
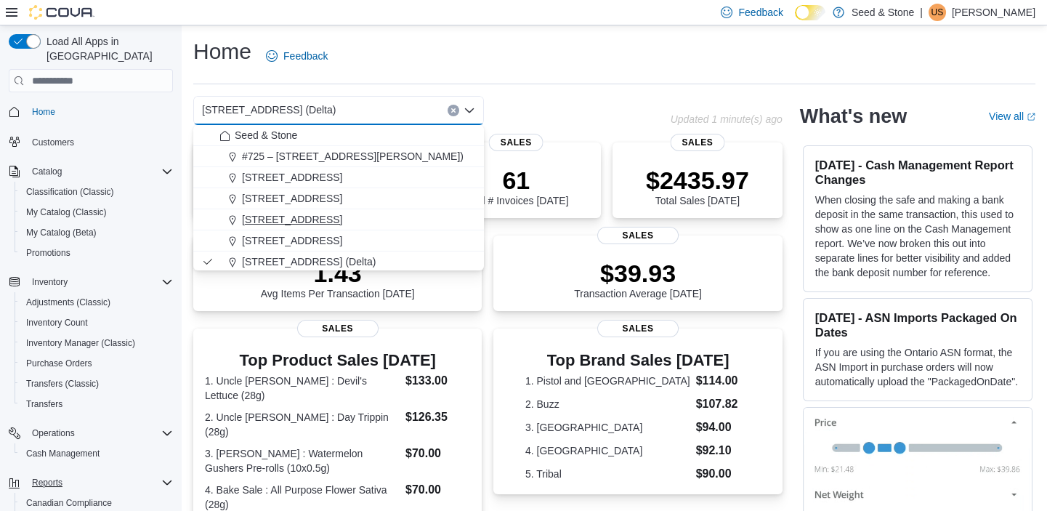
click at [342, 217] on span "[STREET_ADDRESS]" at bounding box center [292, 219] width 100 height 15
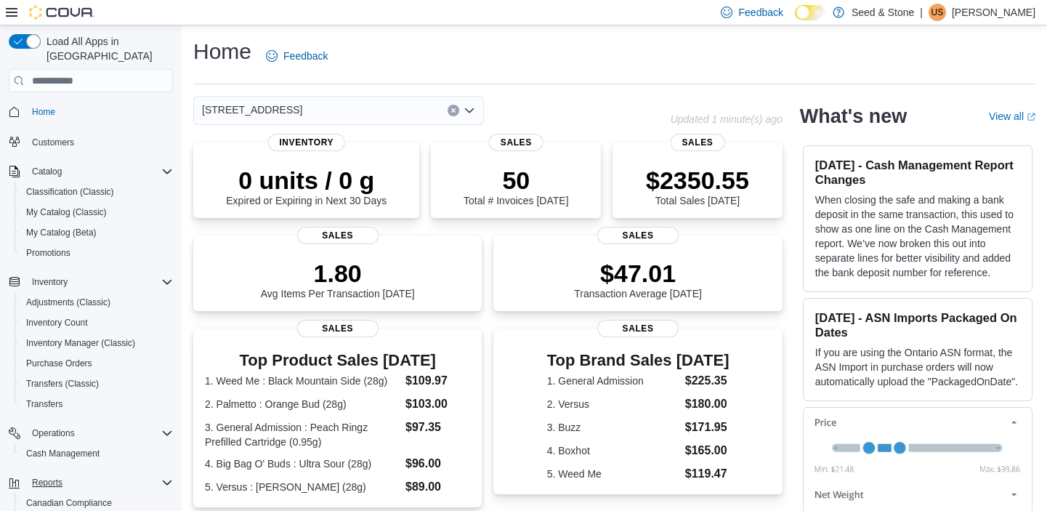
click at [473, 108] on icon "Open list of options" at bounding box center [469, 111] width 12 height 12
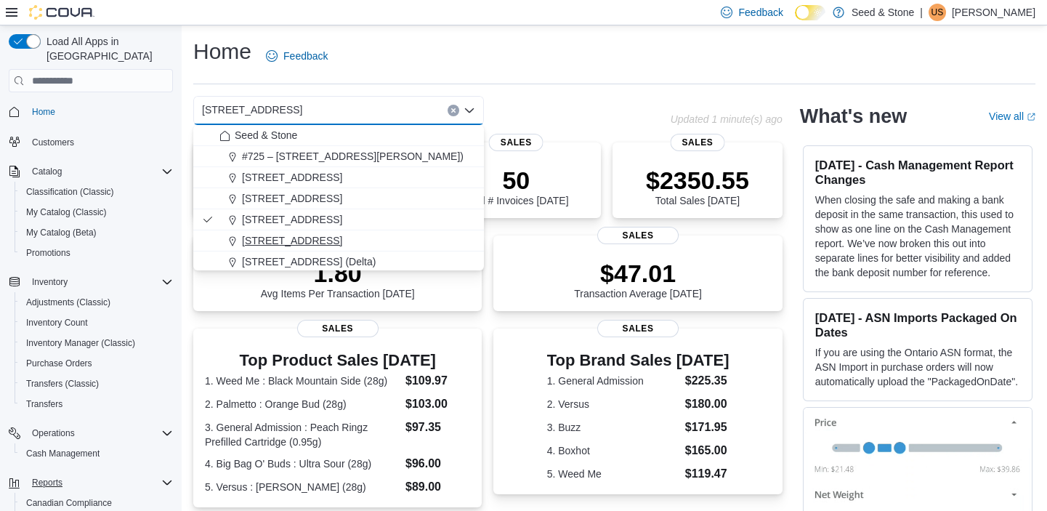
click at [342, 234] on span "[STREET_ADDRESS]" at bounding box center [292, 240] width 100 height 15
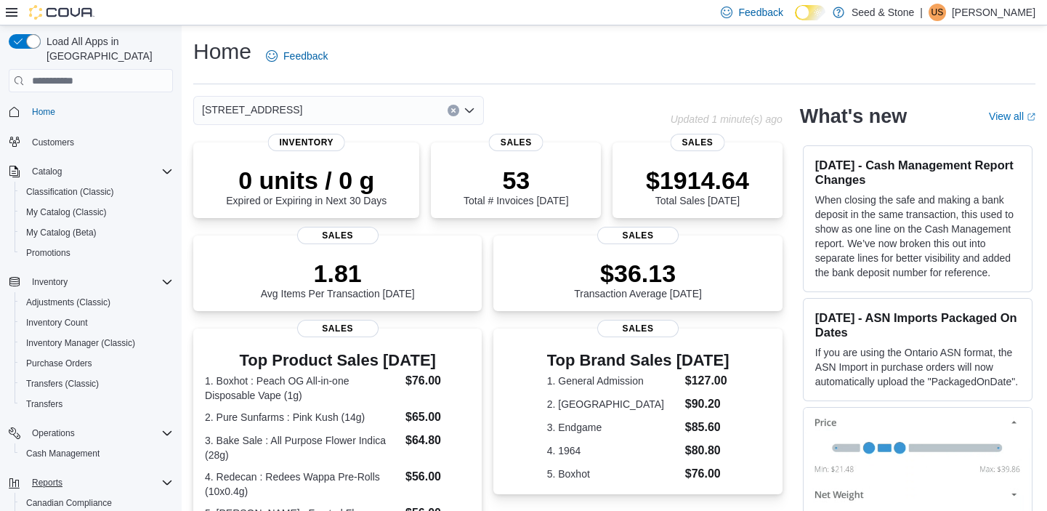
click at [471, 110] on icon "Open list of options" at bounding box center [469, 110] width 9 height 4
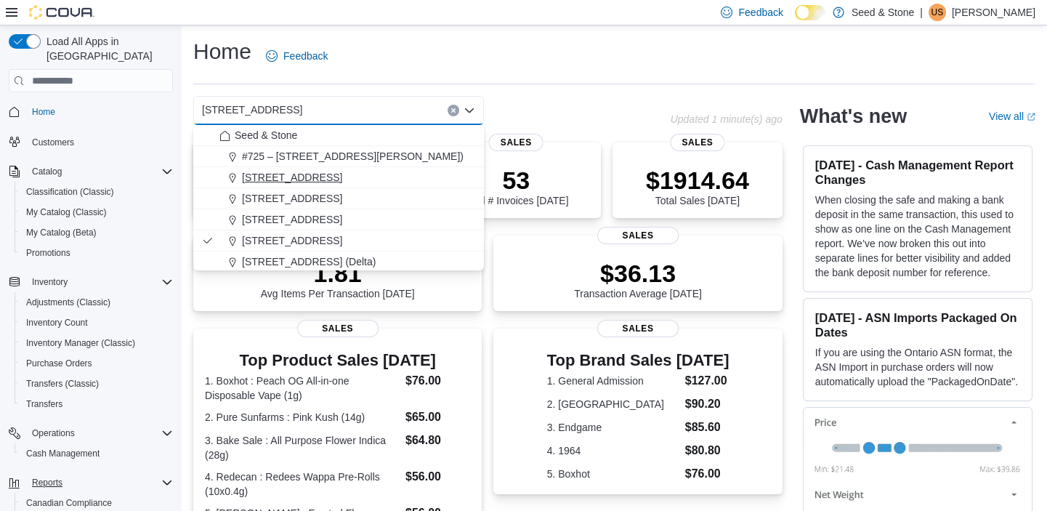
click at [324, 180] on span "[STREET_ADDRESS]" at bounding box center [292, 177] width 100 height 15
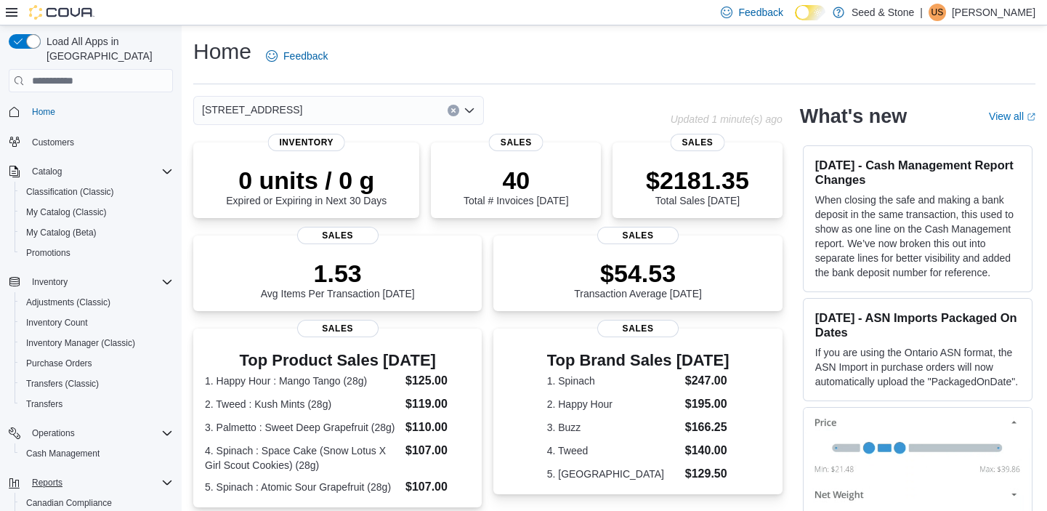
click at [466, 107] on icon "Open list of options" at bounding box center [469, 111] width 12 height 12
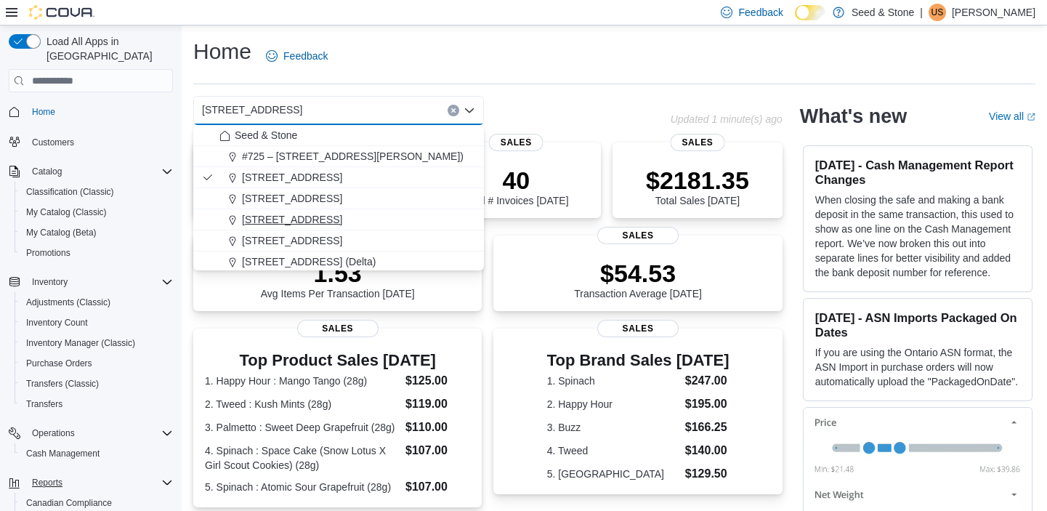
scroll to position [65, 0]
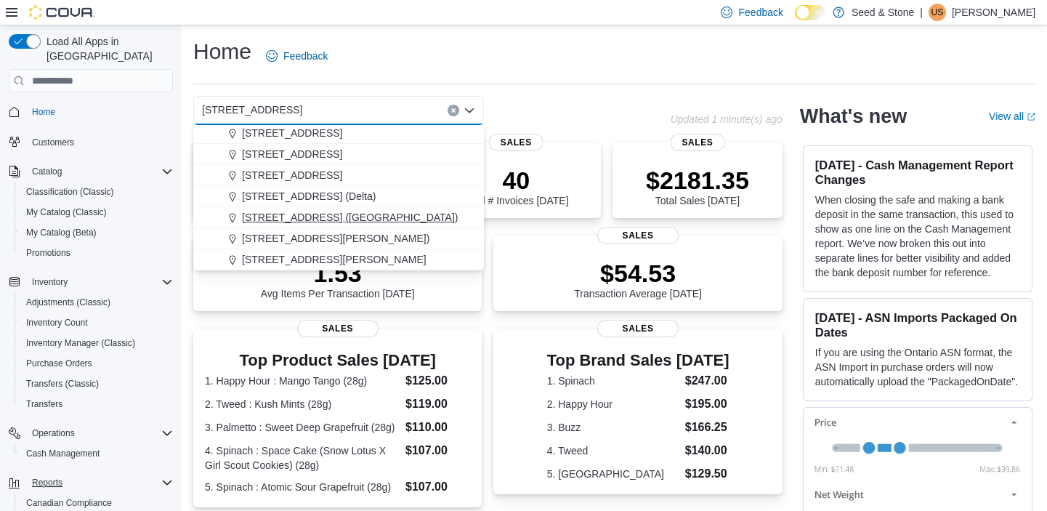
click at [339, 219] on span "[STREET_ADDRESS] ([GEOGRAPHIC_DATA])" at bounding box center [350, 217] width 216 height 15
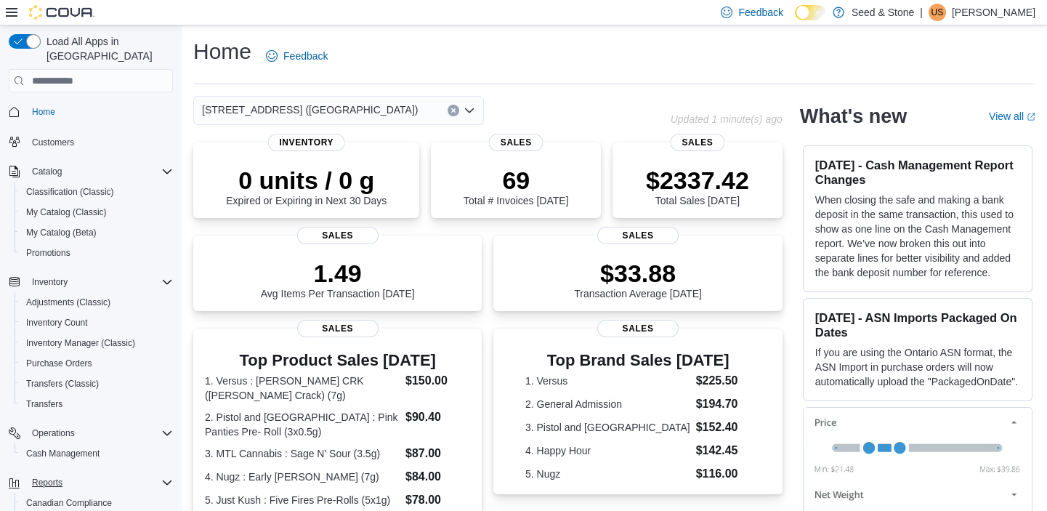
click at [469, 109] on icon "Open list of options" at bounding box center [469, 111] width 12 height 12
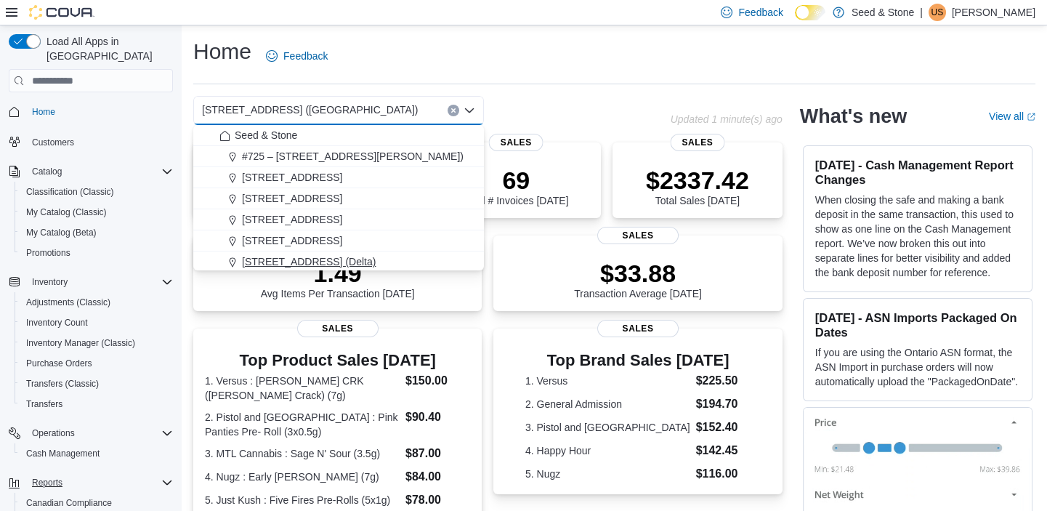
click at [316, 254] on span "[STREET_ADDRESS] (Delta)" at bounding box center [309, 261] width 134 height 15
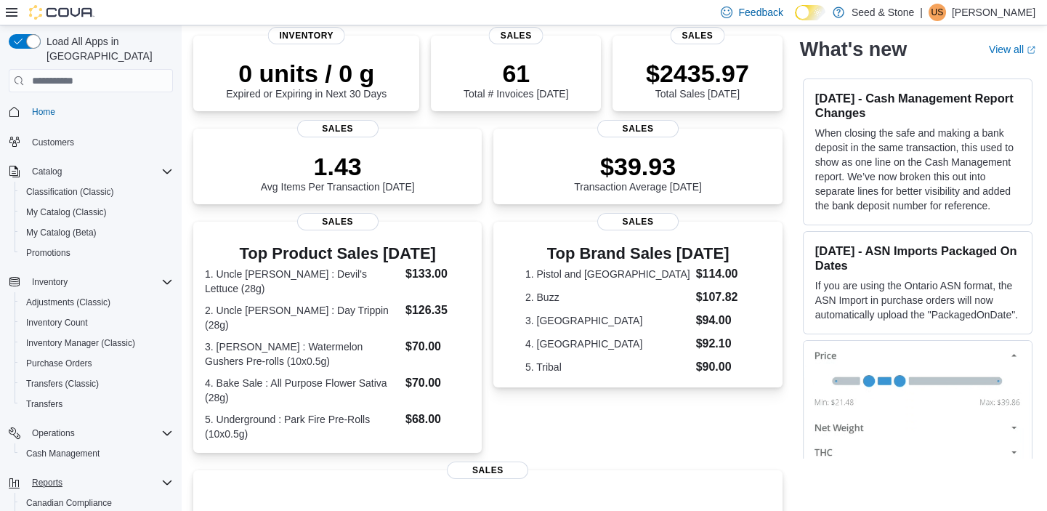
scroll to position [0, 0]
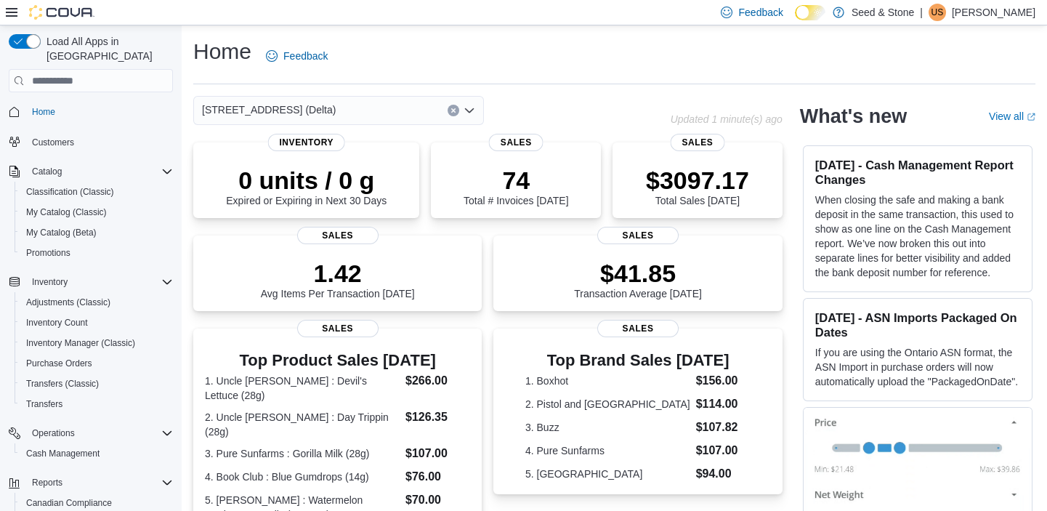
click at [467, 107] on icon "Open list of options" at bounding box center [469, 111] width 12 height 12
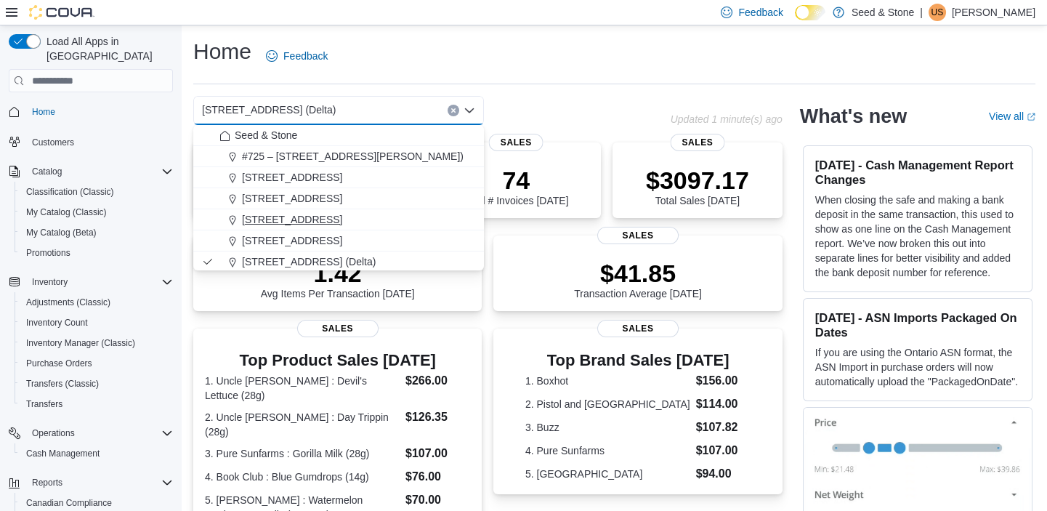
click at [336, 220] on span "[STREET_ADDRESS]" at bounding box center [292, 219] width 100 height 15
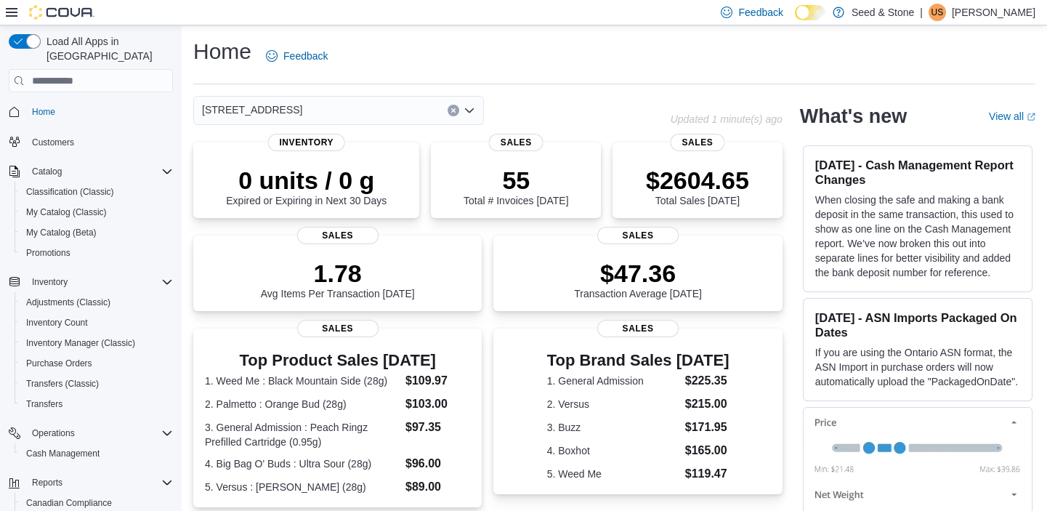
click at [471, 109] on icon "Open list of options" at bounding box center [469, 111] width 12 height 12
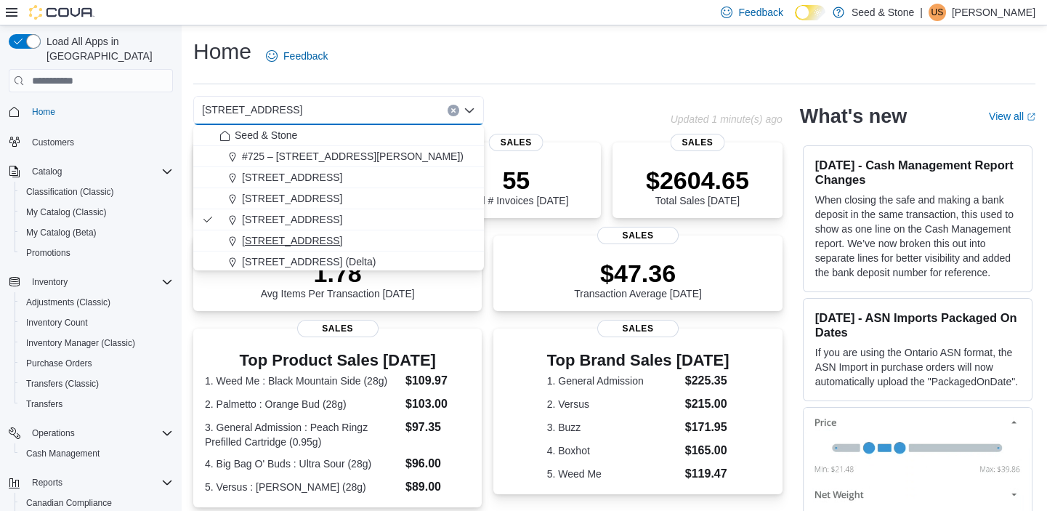
click at [342, 242] on span "[STREET_ADDRESS]" at bounding box center [292, 240] width 100 height 15
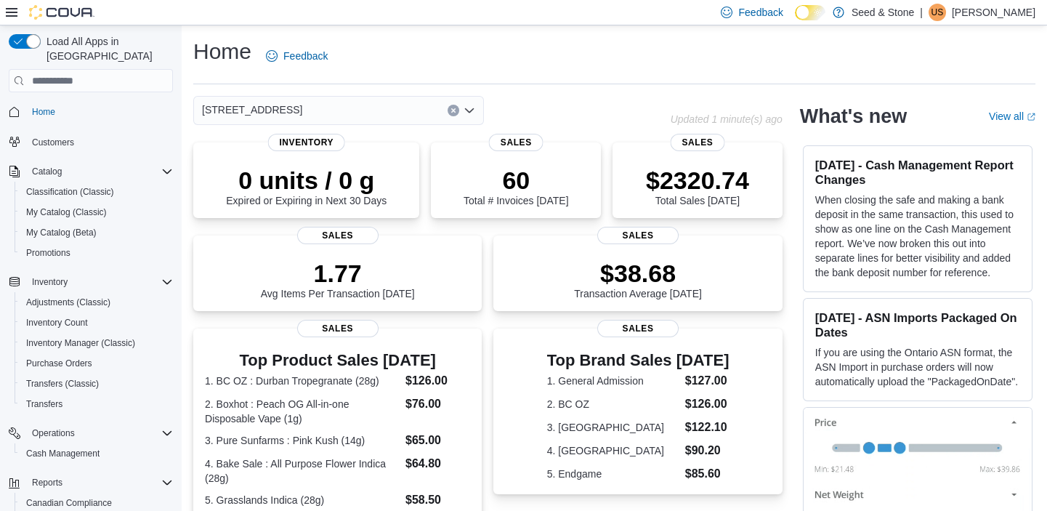
click at [469, 108] on icon "Open list of options" at bounding box center [469, 111] width 12 height 12
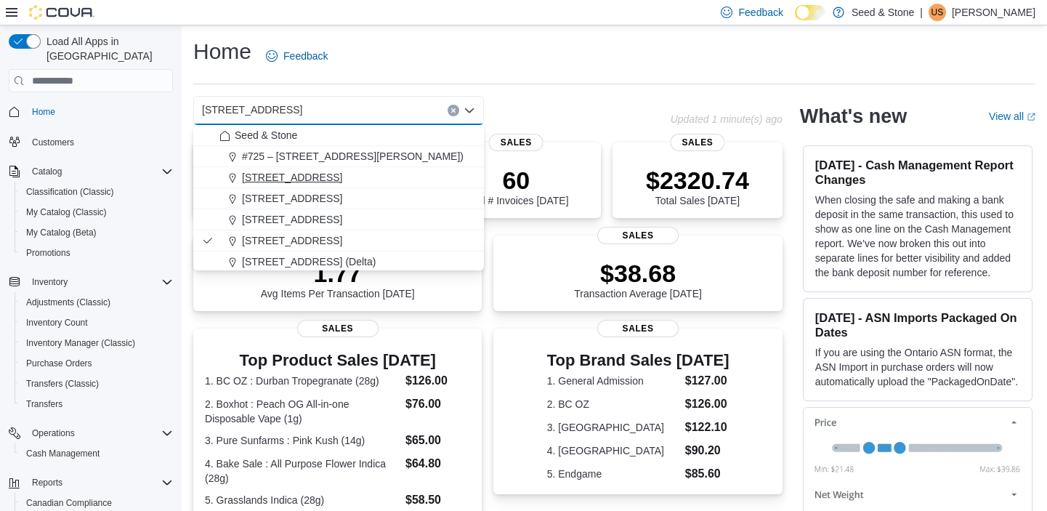
click at [368, 171] on div "[STREET_ADDRESS]" at bounding box center [347, 177] width 256 height 15
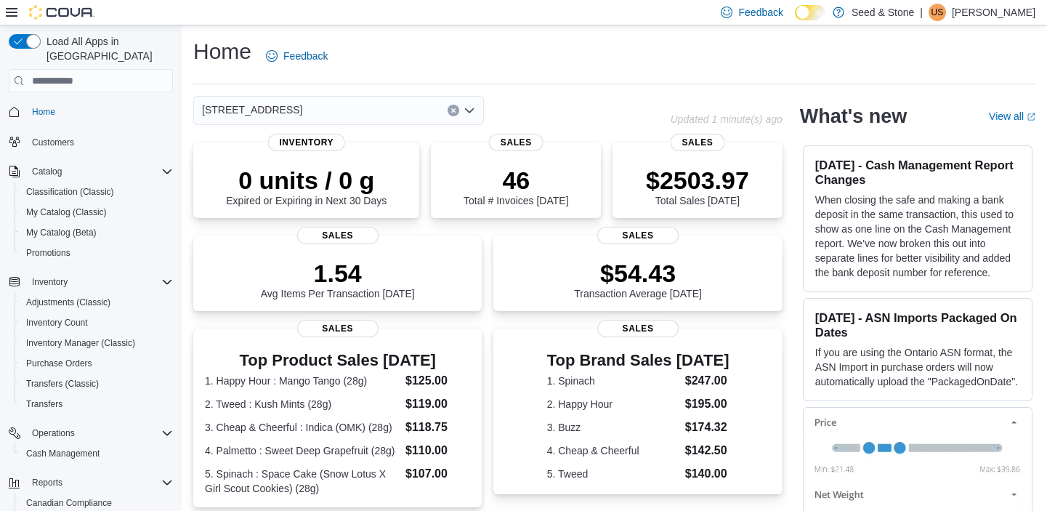
click at [470, 109] on icon "Open list of options" at bounding box center [469, 111] width 12 height 12
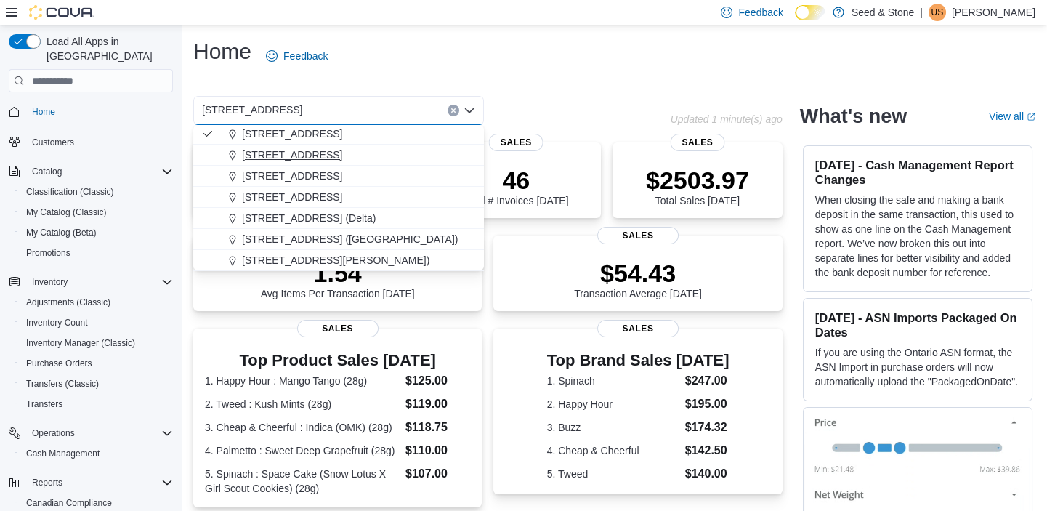
scroll to position [65, 0]
click at [347, 216] on span "[STREET_ADDRESS] ([GEOGRAPHIC_DATA])" at bounding box center [350, 217] width 216 height 15
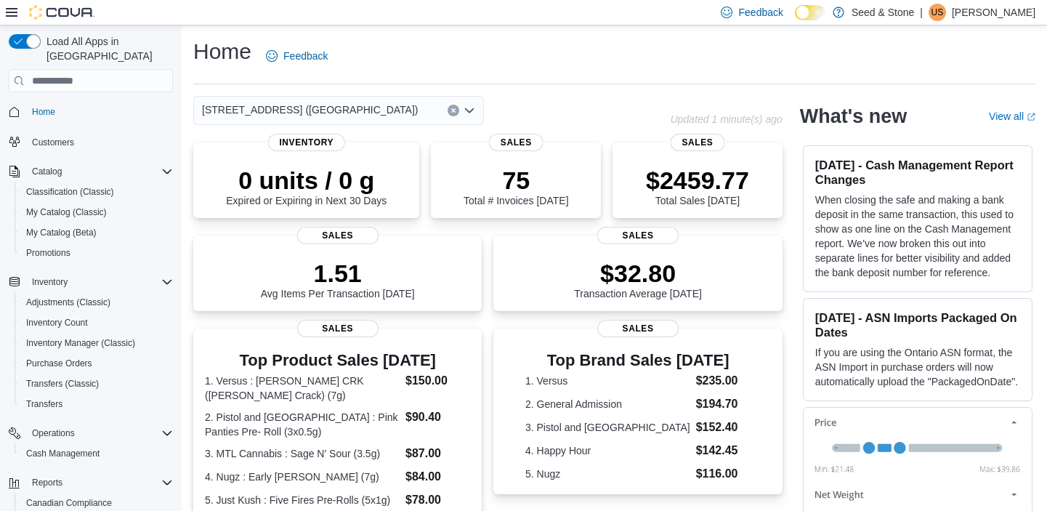
click at [471, 106] on icon "Open list of options" at bounding box center [469, 111] width 12 height 12
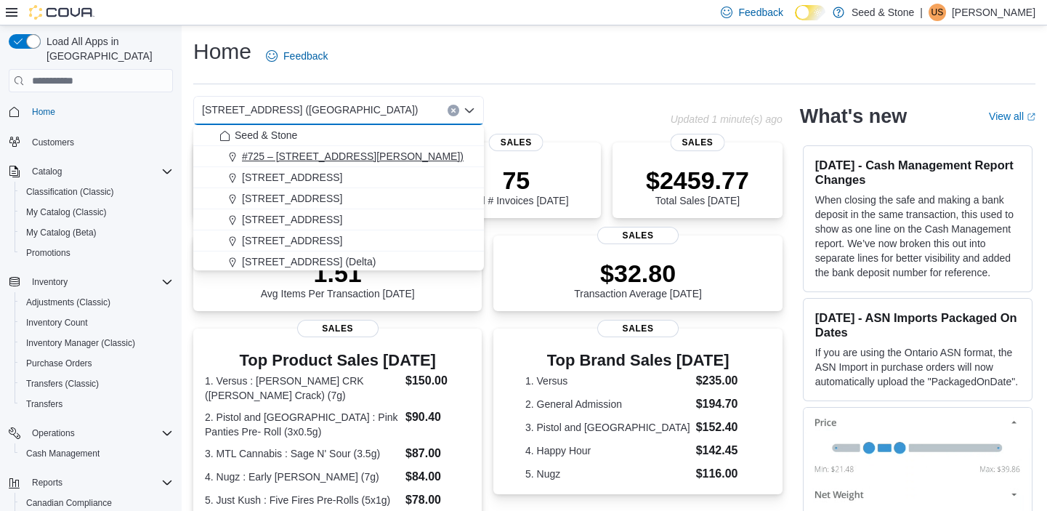
click at [376, 158] on span "#725 – [STREET_ADDRESS][PERSON_NAME])" at bounding box center [353, 156] width 222 height 15
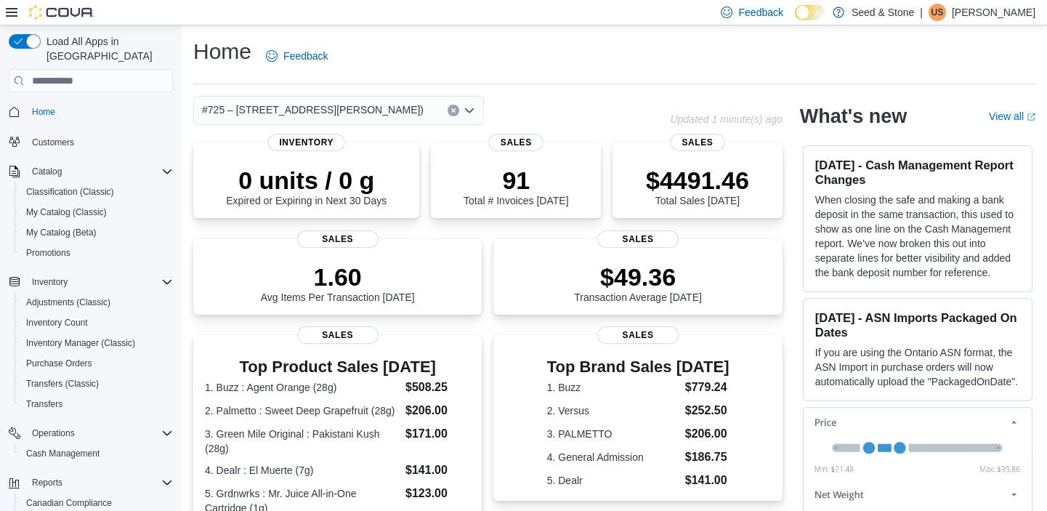
click at [469, 109] on icon "Open list of options" at bounding box center [469, 111] width 12 height 12
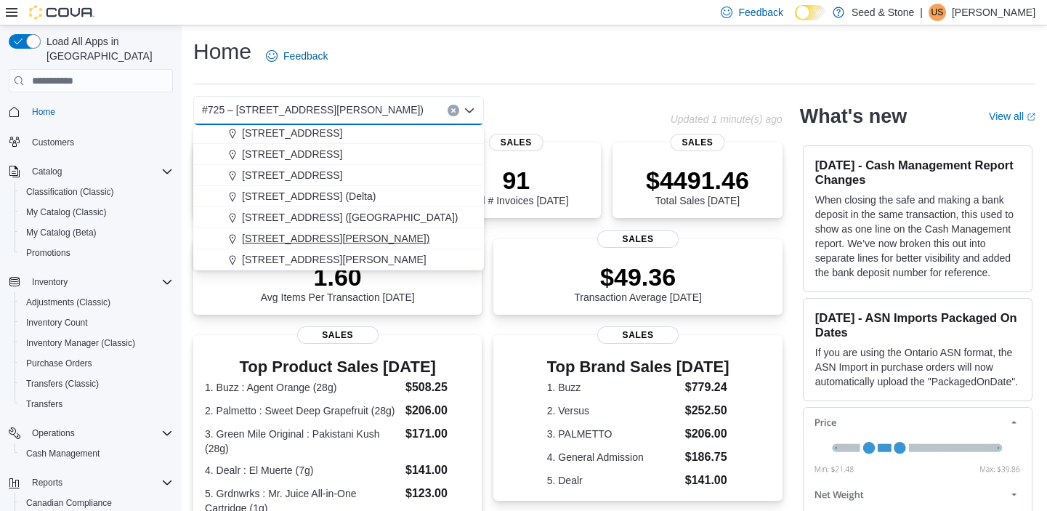
click at [357, 234] on span "8050 Lickman Road # 103 (Chilliwack)" at bounding box center [335, 238] width 187 height 15
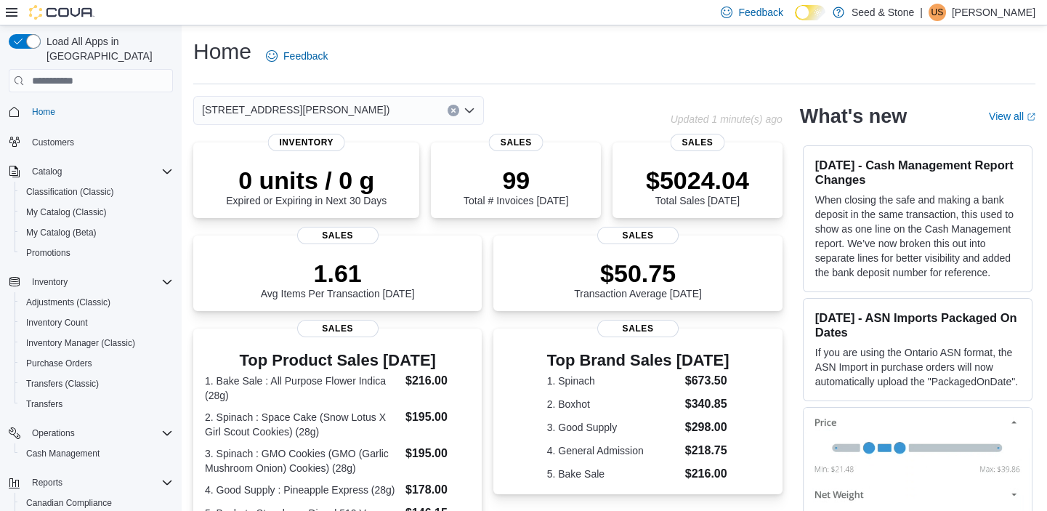
click at [471, 109] on icon "Open list of options" at bounding box center [469, 111] width 12 height 12
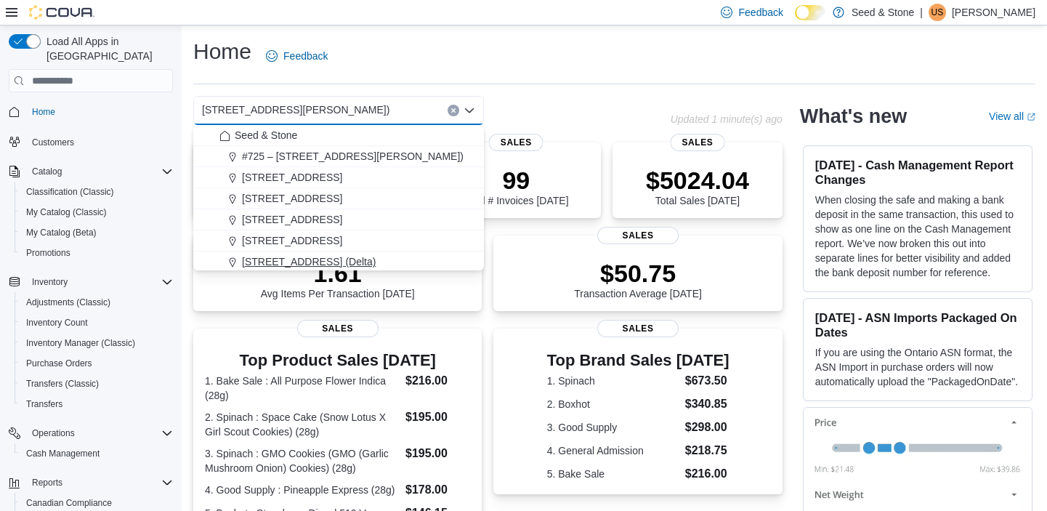
click at [332, 260] on span "[STREET_ADDRESS] (Delta)" at bounding box center [309, 261] width 134 height 15
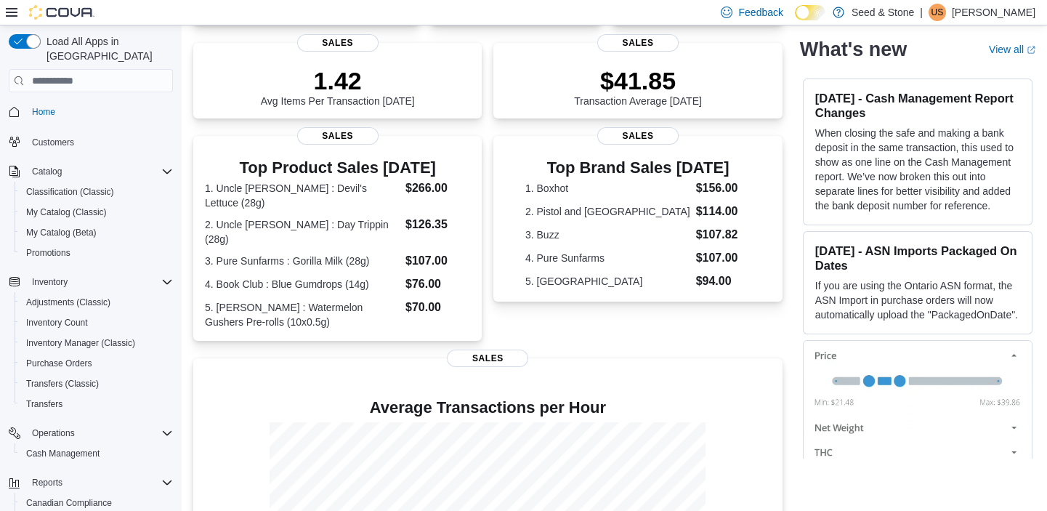
scroll to position [0, 0]
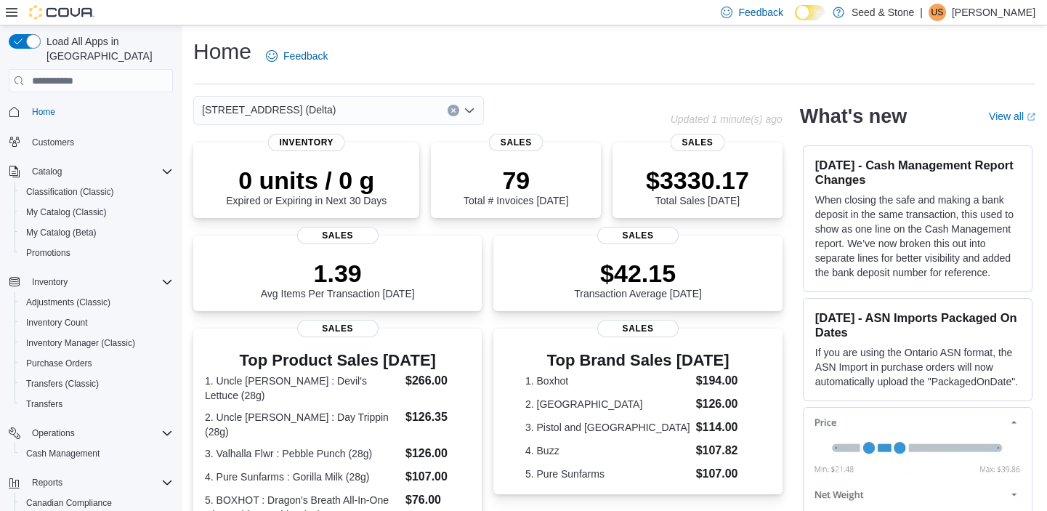
click at [473, 109] on icon "Open list of options" at bounding box center [469, 110] width 9 height 4
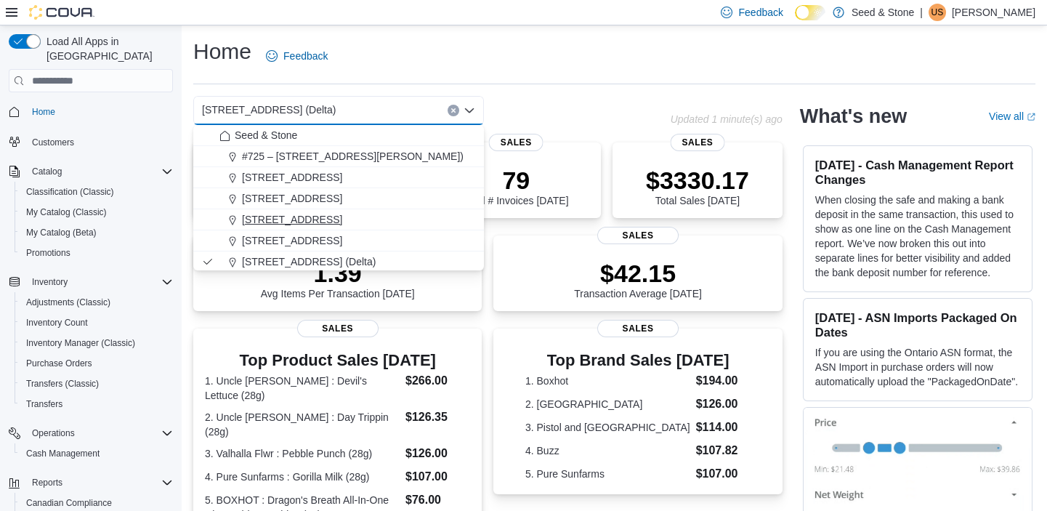
click at [342, 219] on span "[STREET_ADDRESS]" at bounding box center [292, 219] width 100 height 15
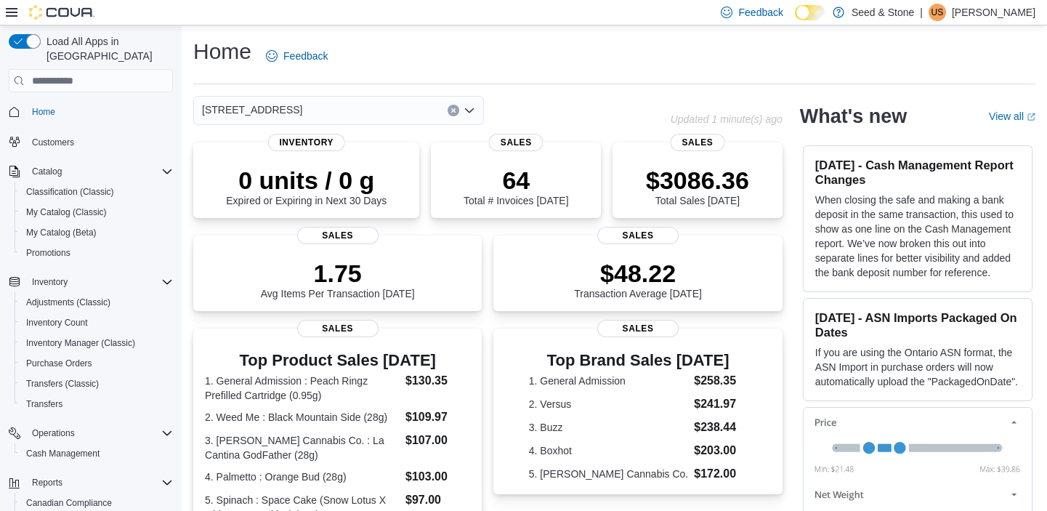
click at [470, 107] on icon "Open list of options" at bounding box center [469, 111] width 12 height 12
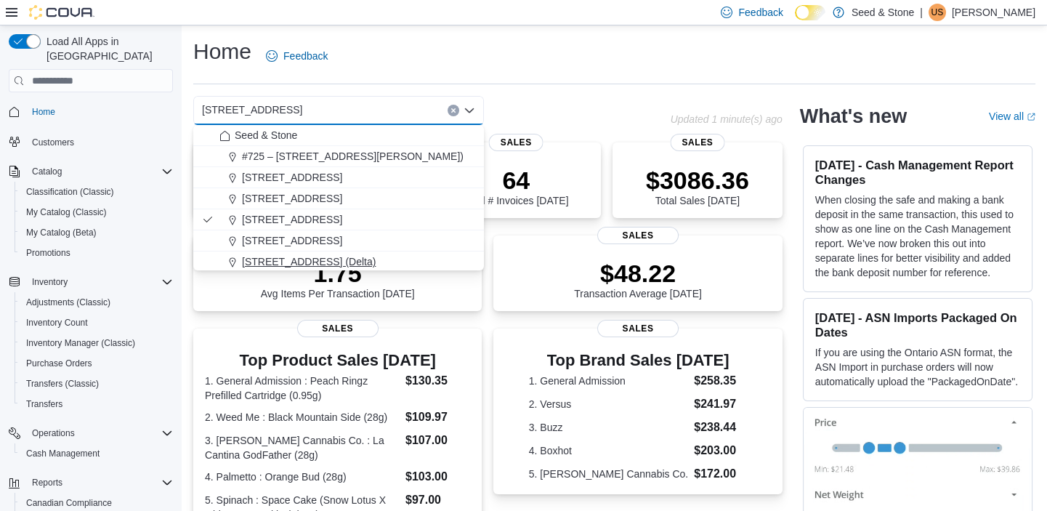
click at [349, 255] on div "[STREET_ADDRESS] (Delta)" at bounding box center [347, 261] width 256 height 15
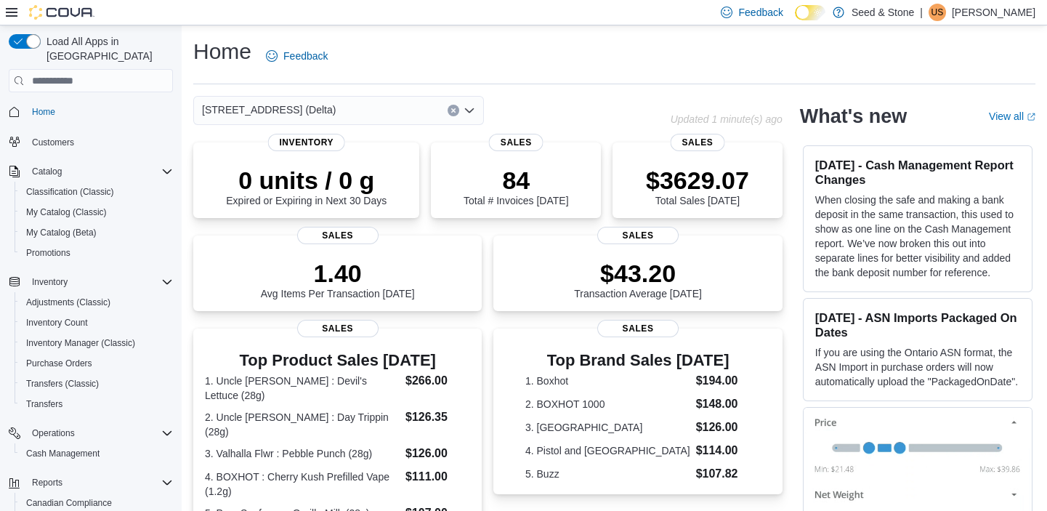
click at [469, 110] on icon "Open list of options" at bounding box center [469, 111] width 12 height 12
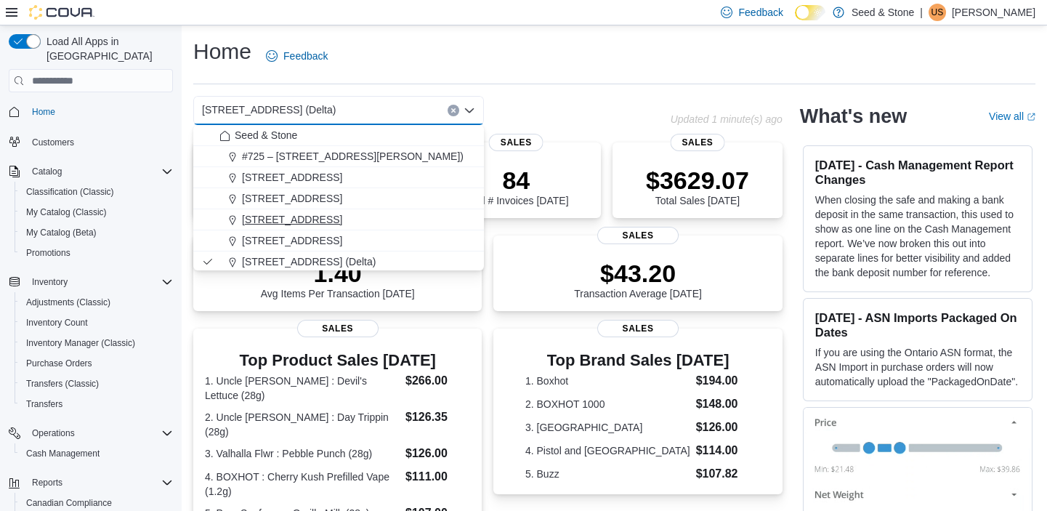
click at [342, 216] on span "[STREET_ADDRESS]" at bounding box center [292, 219] width 100 height 15
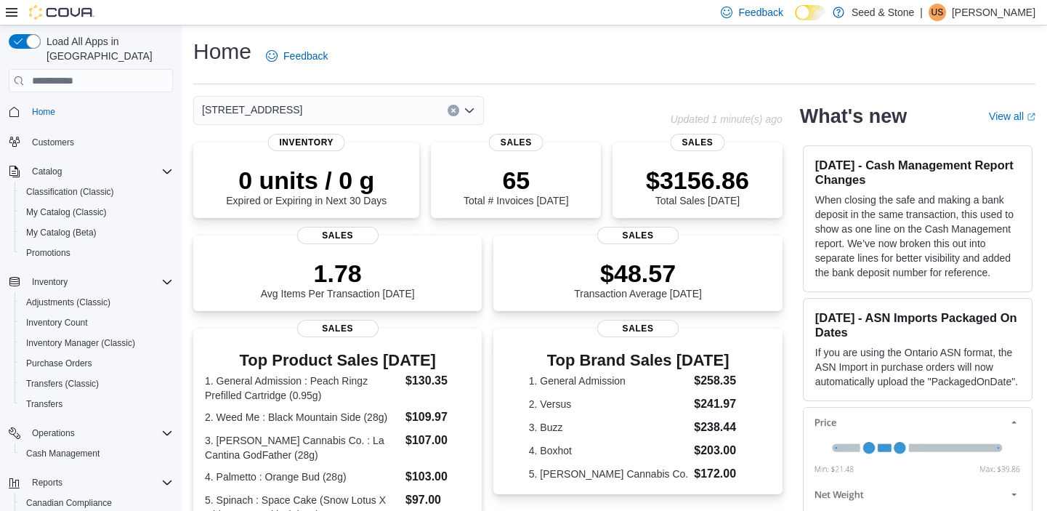
click at [469, 108] on icon "Open list of options" at bounding box center [469, 111] width 12 height 12
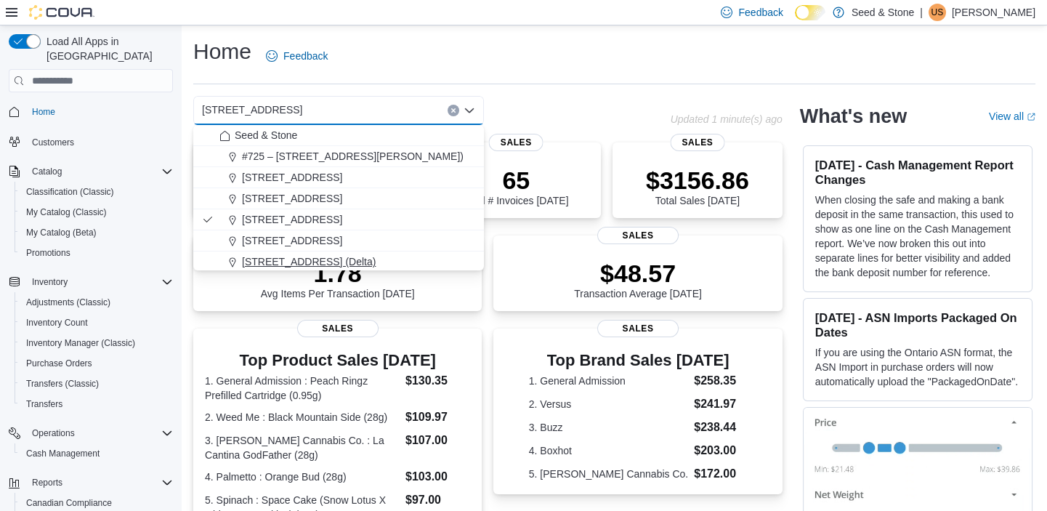
click at [330, 259] on span "[STREET_ADDRESS] (Delta)" at bounding box center [309, 261] width 134 height 15
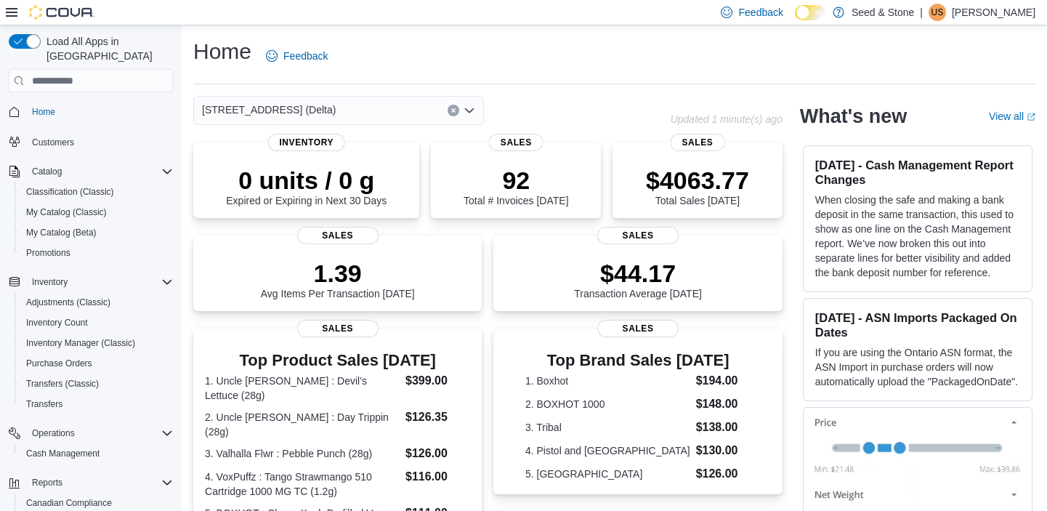
click at [466, 108] on icon "Open list of options" at bounding box center [469, 111] width 12 height 12
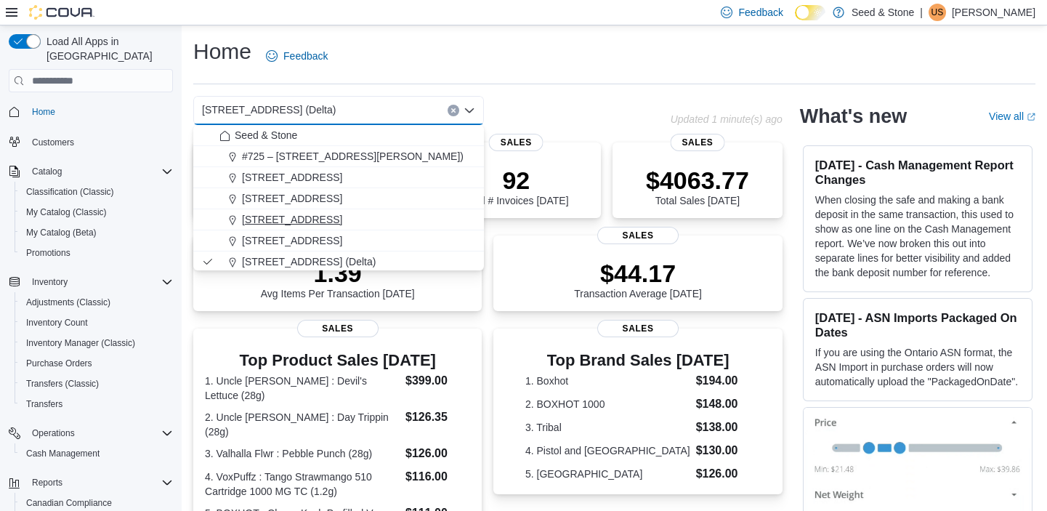
click at [316, 219] on span "[STREET_ADDRESS]" at bounding box center [292, 219] width 100 height 15
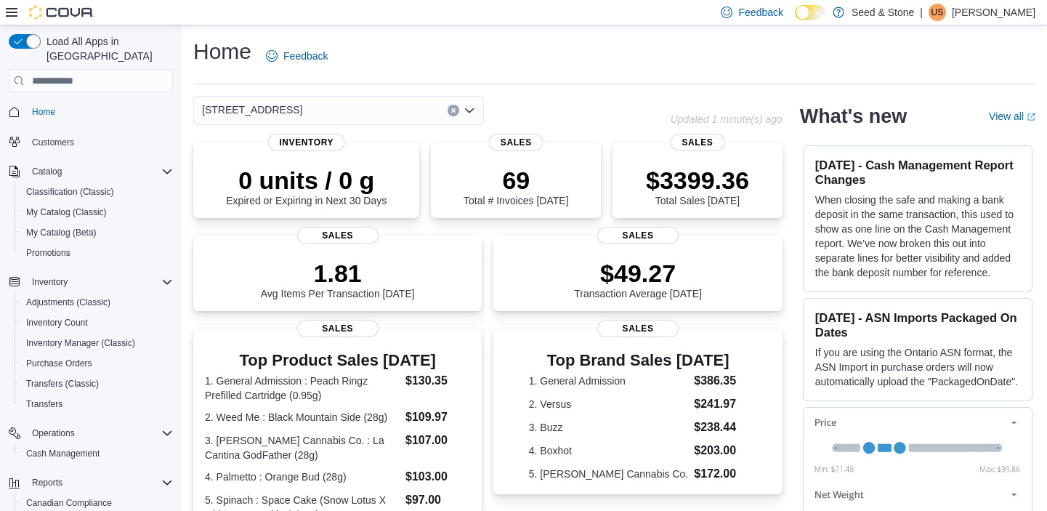
click at [470, 108] on icon "Open list of options" at bounding box center [469, 111] width 12 height 12
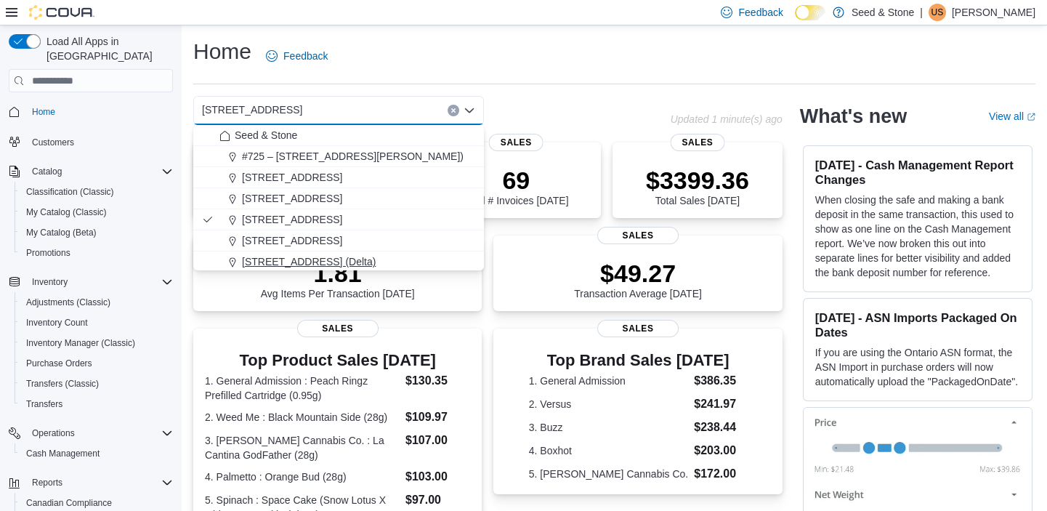
click at [308, 259] on span "[STREET_ADDRESS] (Delta)" at bounding box center [309, 261] width 134 height 15
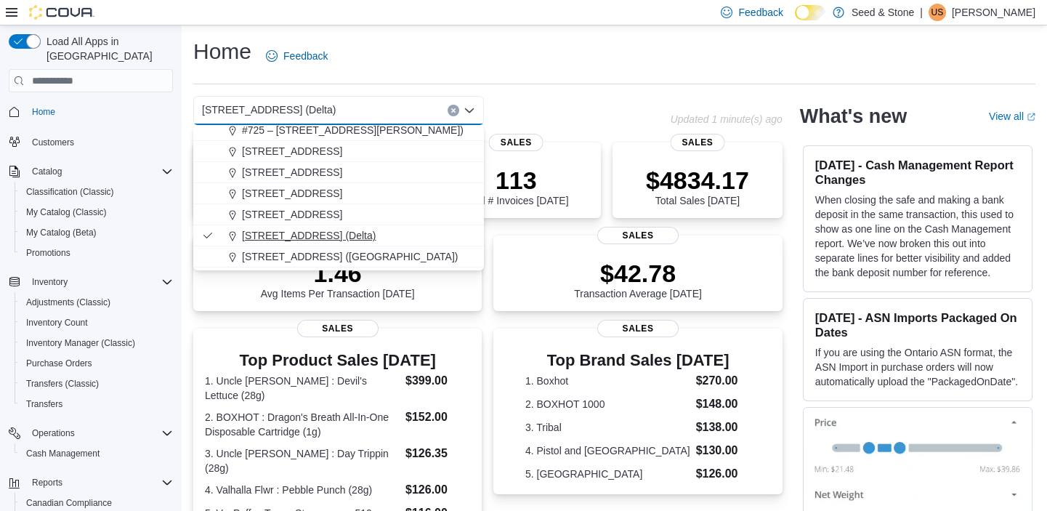
scroll to position [65, 0]
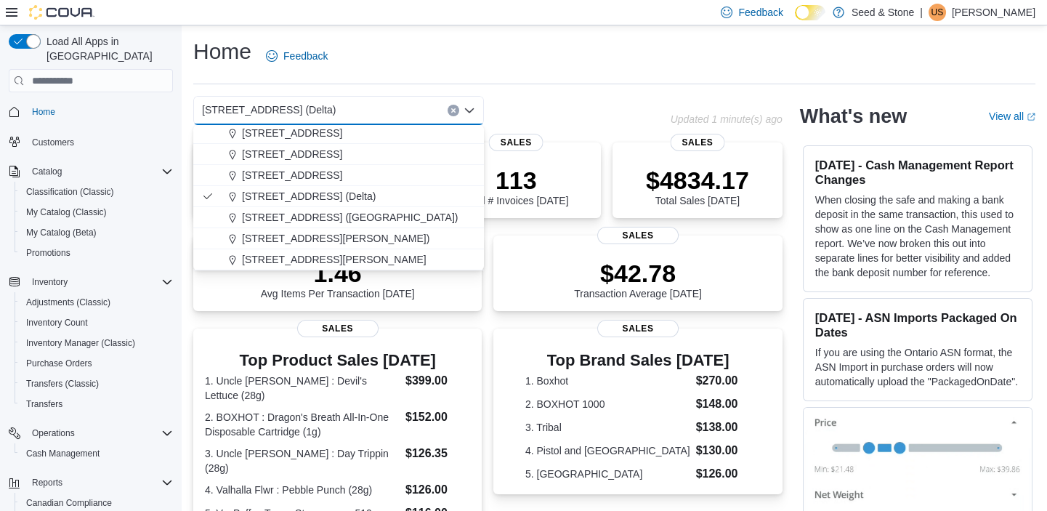
click at [405, 110] on div "616 Chester Rd. (Delta) Combo box. Selected. 616 Chester Rd. (Delta). Press Bac…" at bounding box center [338, 110] width 291 height 29
click at [405, 110] on div "[STREET_ADDRESS] (Delta)" at bounding box center [338, 110] width 291 height 29
click at [360, 118] on div "616 Chester Rd. (Delta) Combo box. Selected. 616 Chester Rd. (Delta). Press Bac…" at bounding box center [338, 110] width 291 height 29
click at [375, 102] on div "616 Chester Rd. (Delta) Combo box. Selected. 616 Chester Rd. (Delta). Press Bac…" at bounding box center [338, 110] width 291 height 29
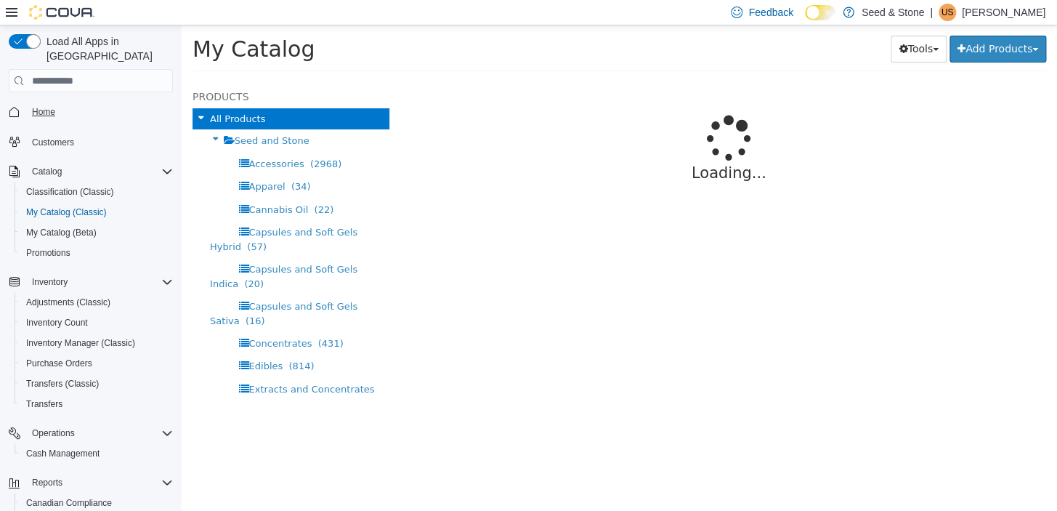
select select "**********"
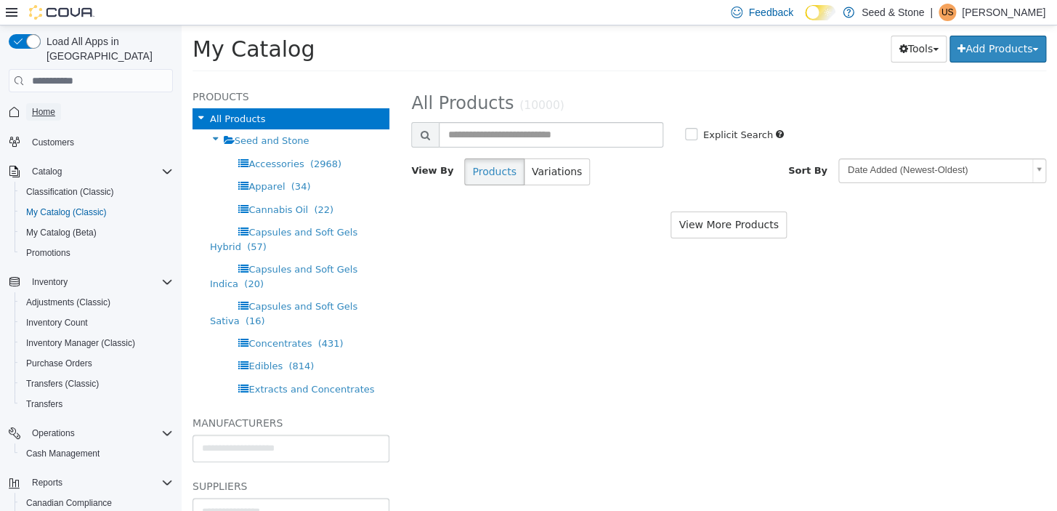
click at [48, 106] on span "Home" at bounding box center [43, 112] width 23 height 12
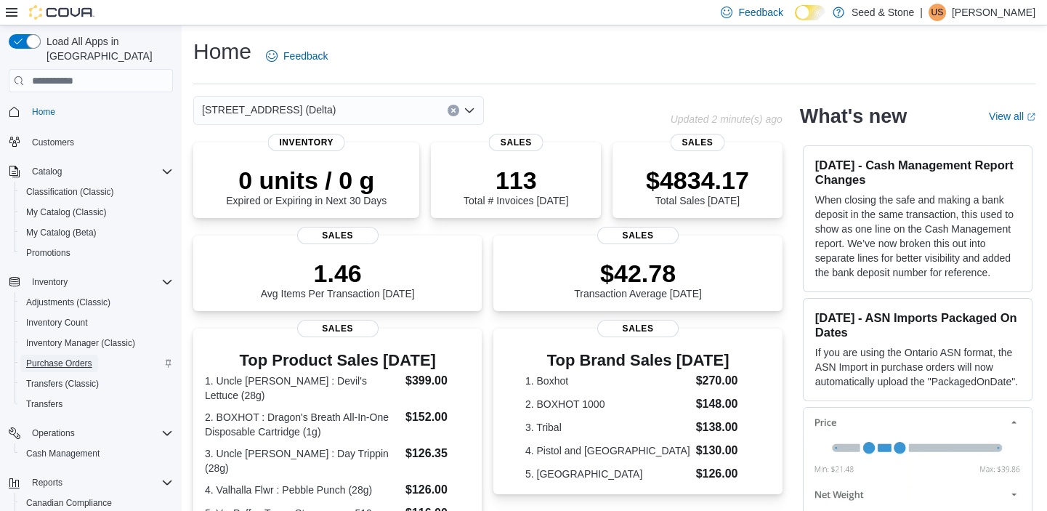
click at [81, 357] on span "Purchase Orders" at bounding box center [59, 363] width 66 height 12
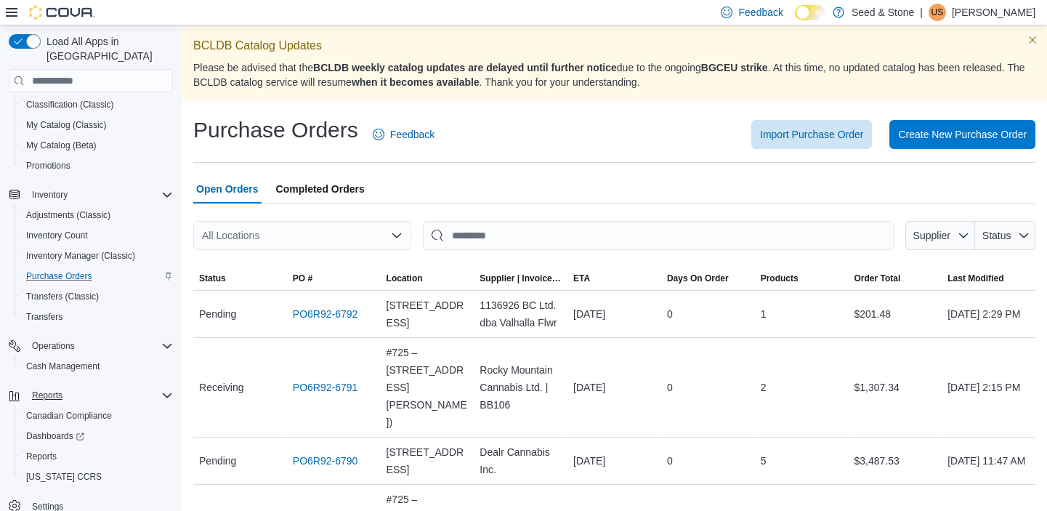
scroll to position [89, 0]
click at [43, 384] on span "Reports" at bounding box center [47, 392] width 31 height 17
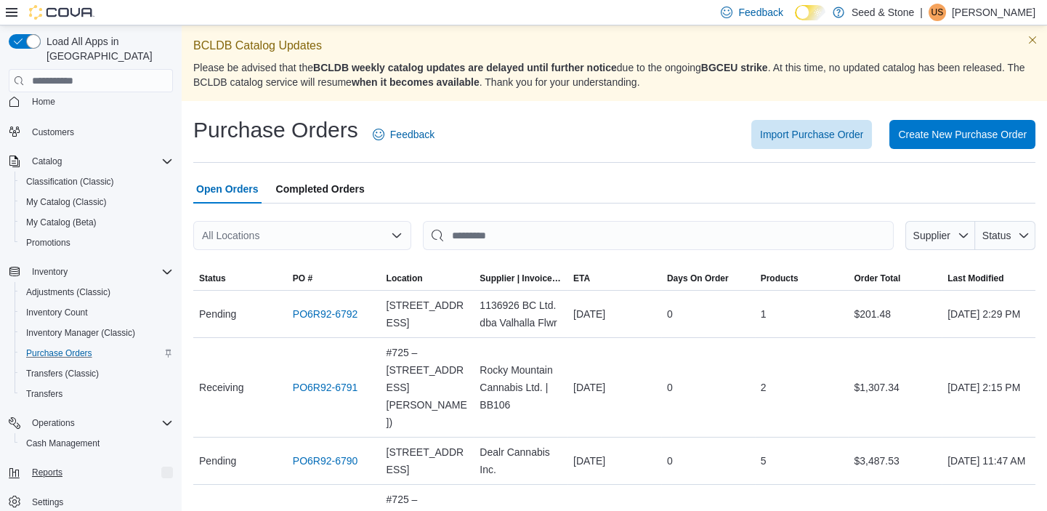
scroll to position [8, 0]
click at [58, 468] on span "Reports" at bounding box center [47, 474] width 31 height 12
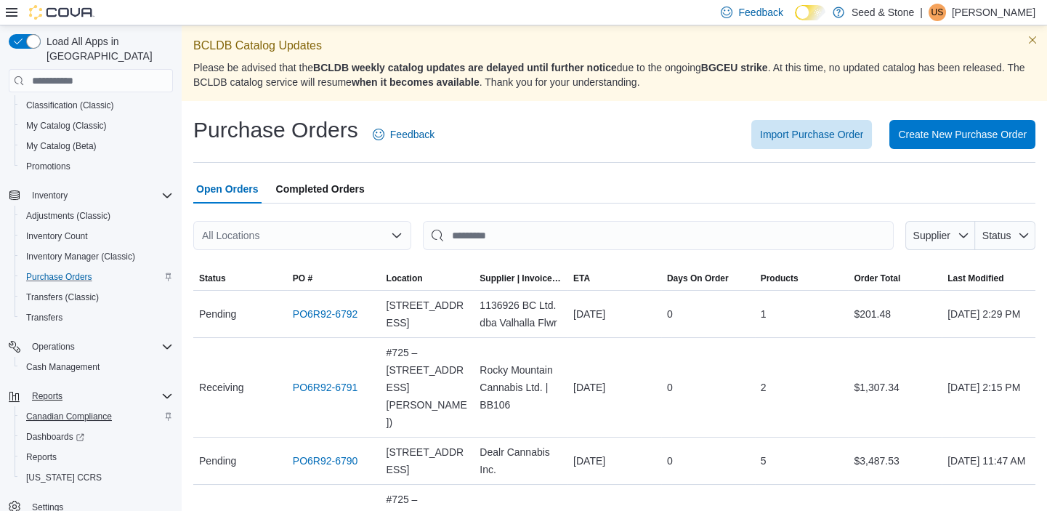
scroll to position [89, 0]
click at [46, 448] on span "Reports" at bounding box center [41, 454] width 31 height 12
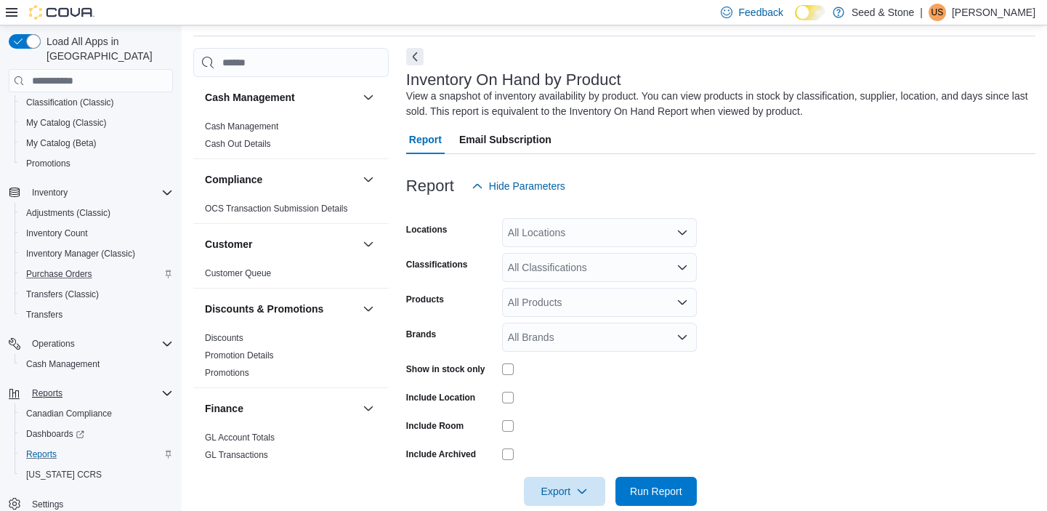
scroll to position [49, 0]
click at [553, 218] on div "All Locations" at bounding box center [599, 231] width 195 height 29
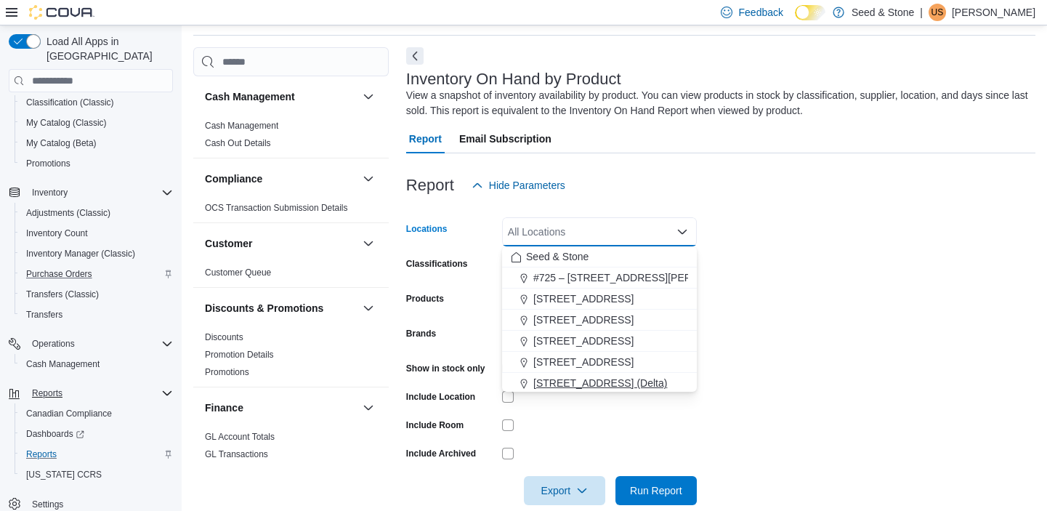
click at [574, 390] on button "[STREET_ADDRESS] (Delta)" at bounding box center [599, 383] width 195 height 21
click at [802, 312] on form "Locations [STREET_ADDRESS] (Delta) Combo box. Selected. [STREET_ADDRESS] (Delta…" at bounding box center [720, 352] width 629 height 305
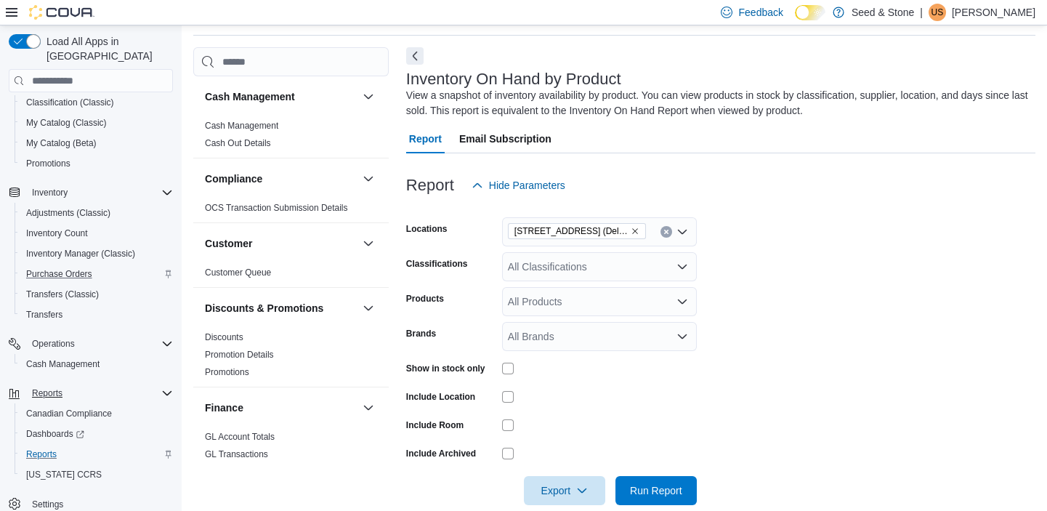
click at [505, 380] on form "Locations [STREET_ADDRESS] (Delta) Classifications All Classifications Products…" at bounding box center [720, 352] width 629 height 305
click at [505, 376] on div at bounding box center [599, 368] width 195 height 23
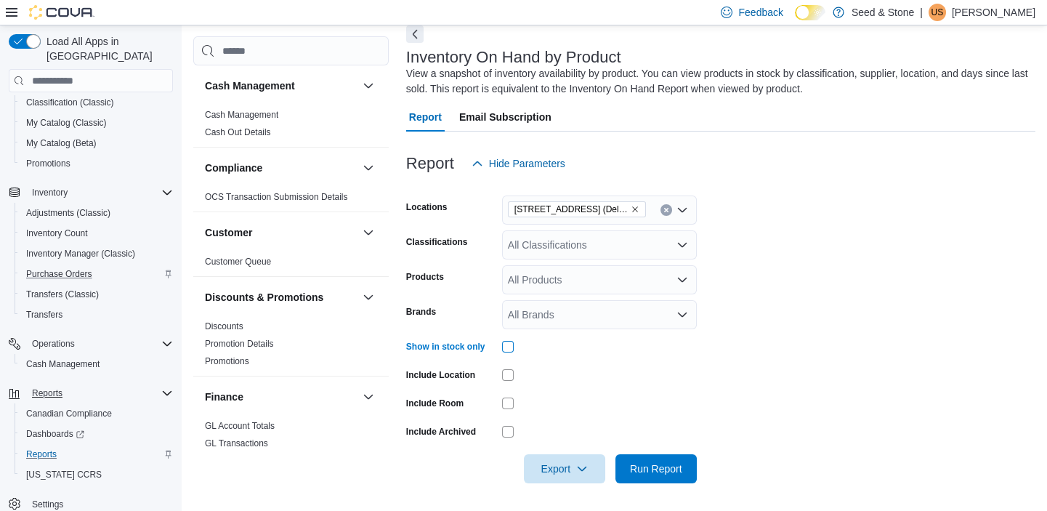
scroll to position [72, 0]
click at [608, 475] on div "Export" at bounding box center [568, 467] width 89 height 29
click at [584, 472] on span "Export" at bounding box center [564, 466] width 64 height 29
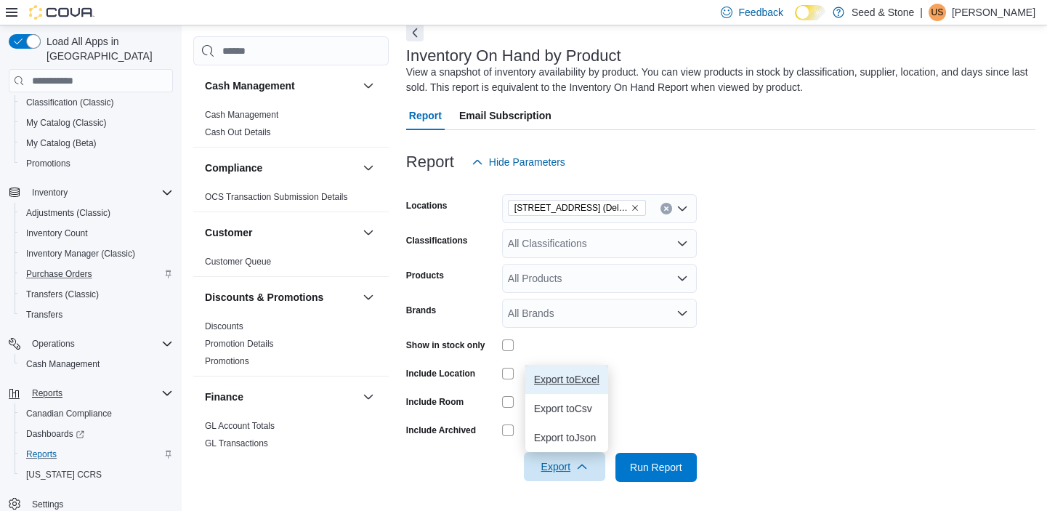
click at [572, 385] on button "Export to Excel" at bounding box center [566, 379] width 83 height 29
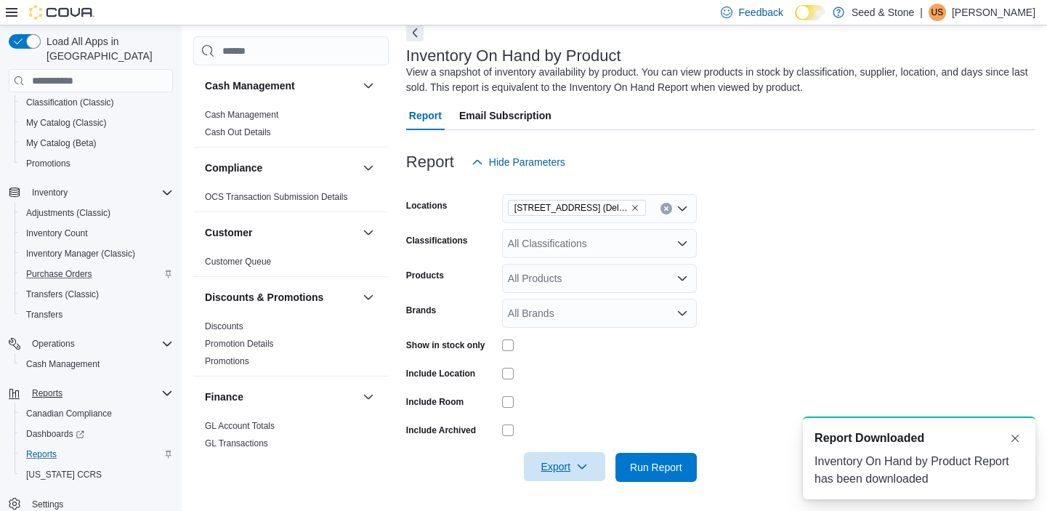
scroll to position [0, 0]
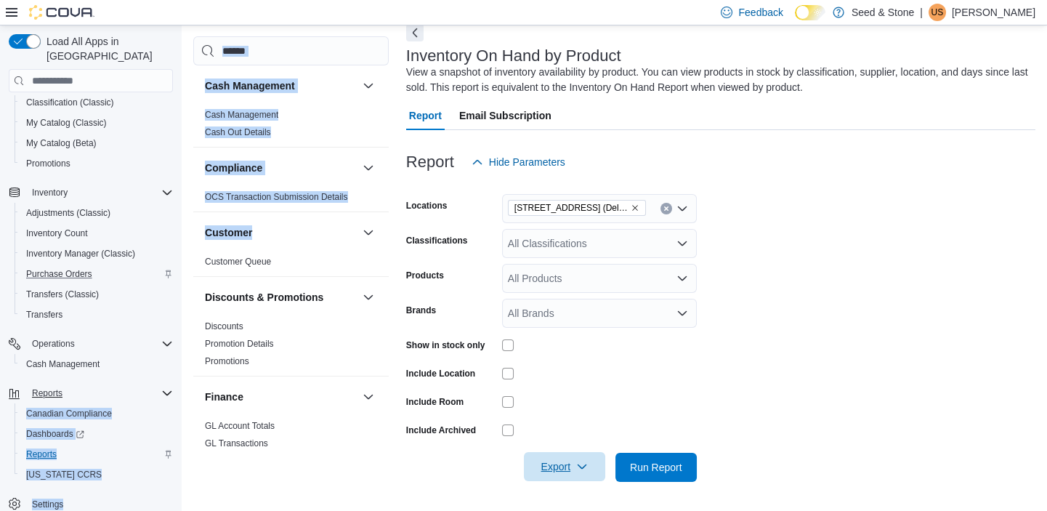
drag, startPoint x: 328, startPoint y: 211, endPoint x: 113, endPoint y: 383, distance: 274.9
click at [113, 383] on div "Load All Apps in New Hub Home Customers Catalog Classification (Classic) My Cat…" at bounding box center [523, 232] width 1047 height 557
click at [82, 248] on span "Inventory Manager (Classic)" at bounding box center [80, 254] width 109 height 12
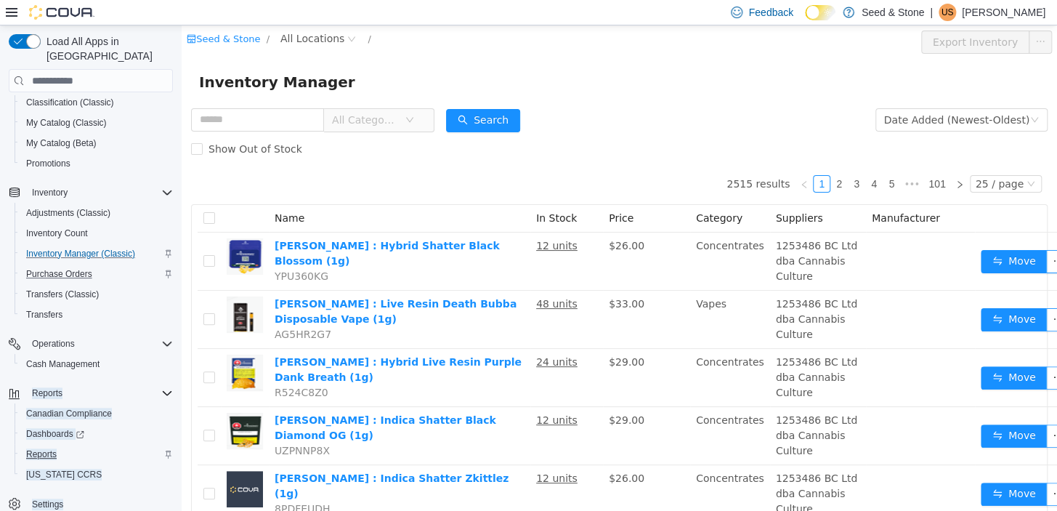
click at [371, 125] on span "All Categories" at bounding box center [365, 120] width 66 height 15
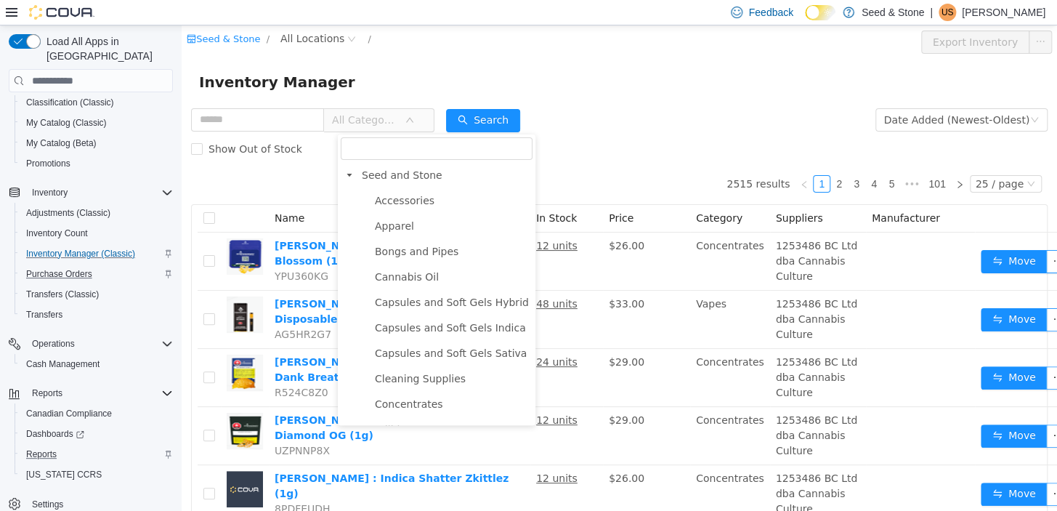
click at [315, 49] on div "Seed & Stone / All Locations /" at bounding box center [547, 42] width 721 height 23
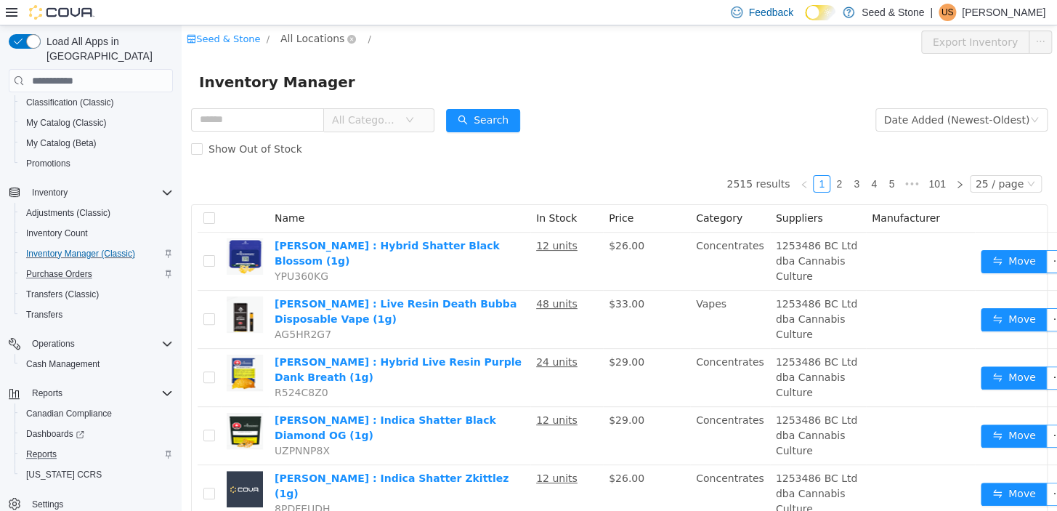
click at [309, 38] on span "All Locations" at bounding box center [312, 39] width 64 height 16
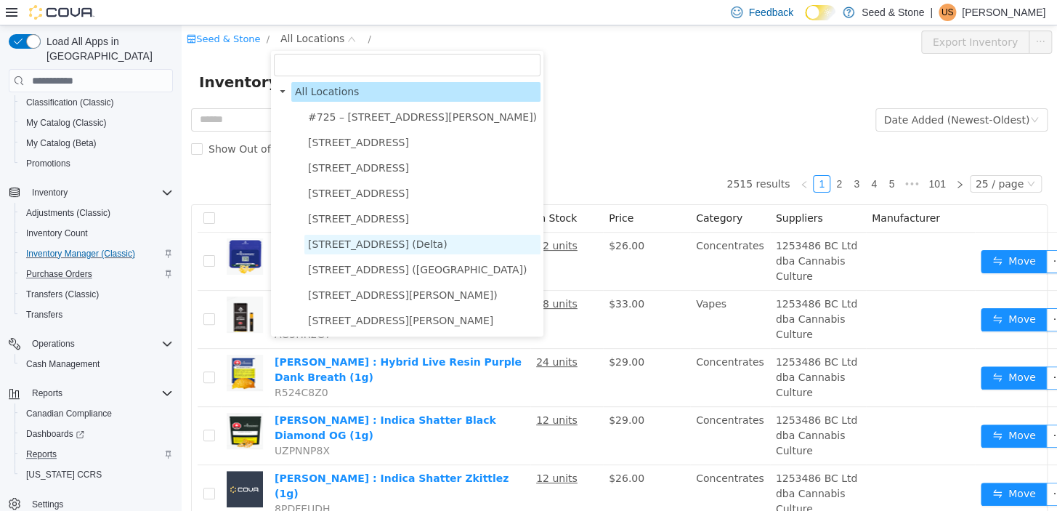
click at [341, 250] on span "[STREET_ADDRESS] (Delta)" at bounding box center [377, 244] width 139 height 12
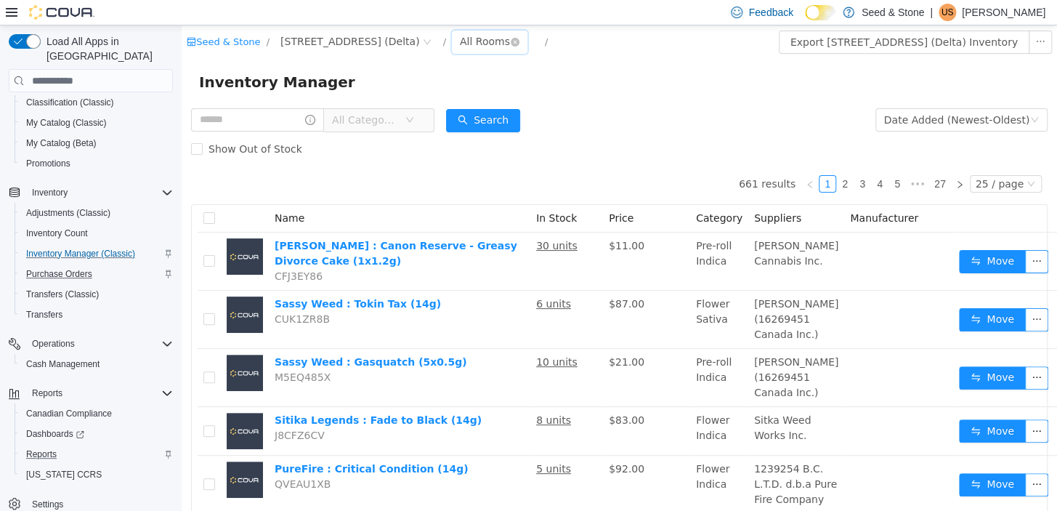
click at [460, 33] on div "All Rooms" at bounding box center [485, 42] width 50 height 22
drag, startPoint x: 434, startPoint y: 89, endPoint x: 238, endPoint y: 134, distance: 200.3
click at [238, 134] on label "Show Out of Stock" at bounding box center [249, 148] width 117 height 29
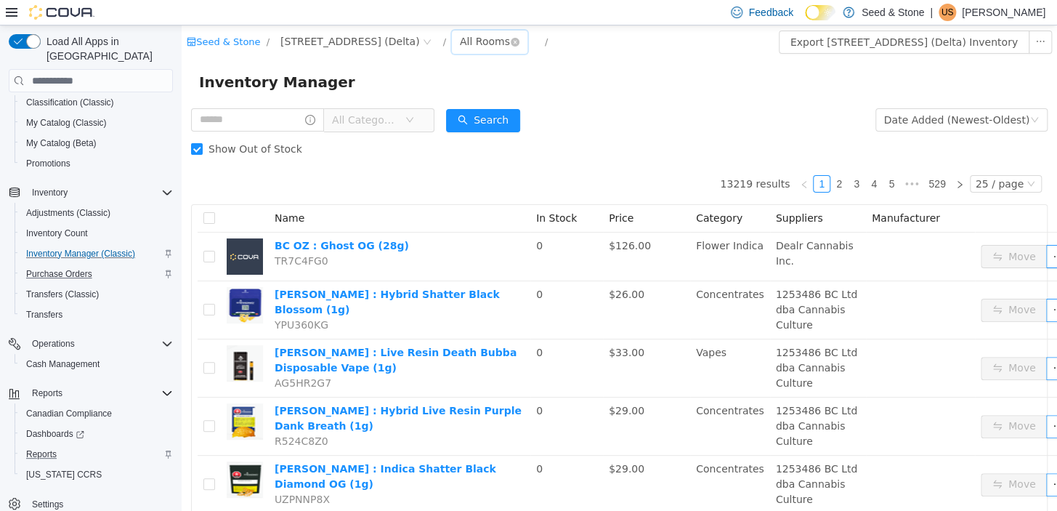
click at [460, 46] on div "All Rooms" at bounding box center [485, 42] width 50 height 22
click at [431, 98] on li "Front Room" at bounding box center [454, 94] width 87 height 23
click at [244, 132] on span "All Categories" at bounding box center [312, 120] width 243 height 24
click at [245, 123] on input "text" at bounding box center [257, 119] width 133 height 23
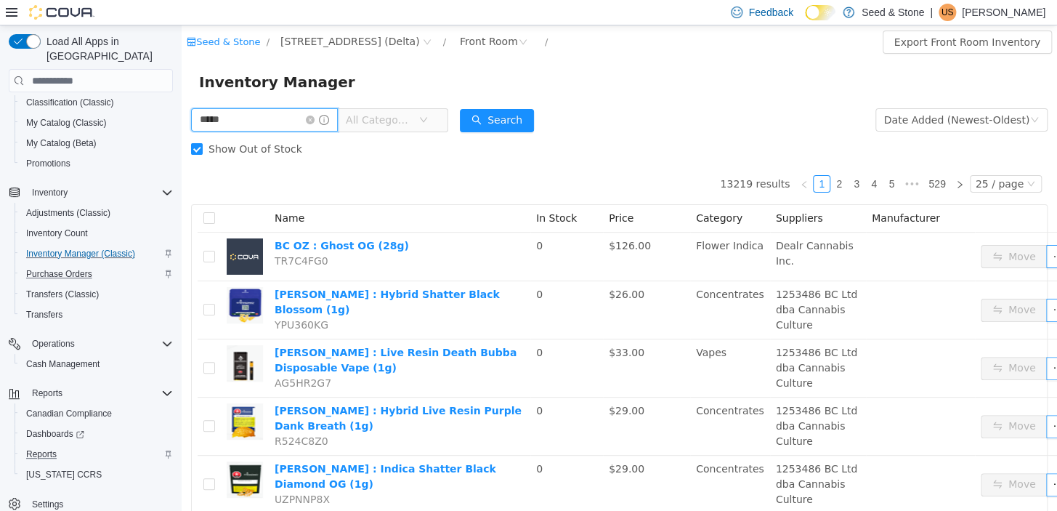
type input "*****"
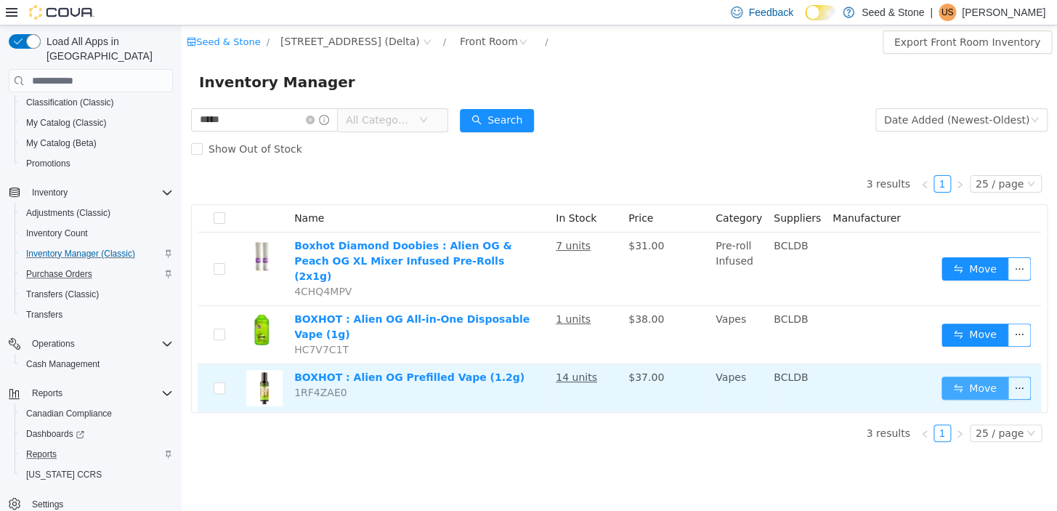
click at [943, 376] on button "Move" at bounding box center [974, 387] width 67 height 23
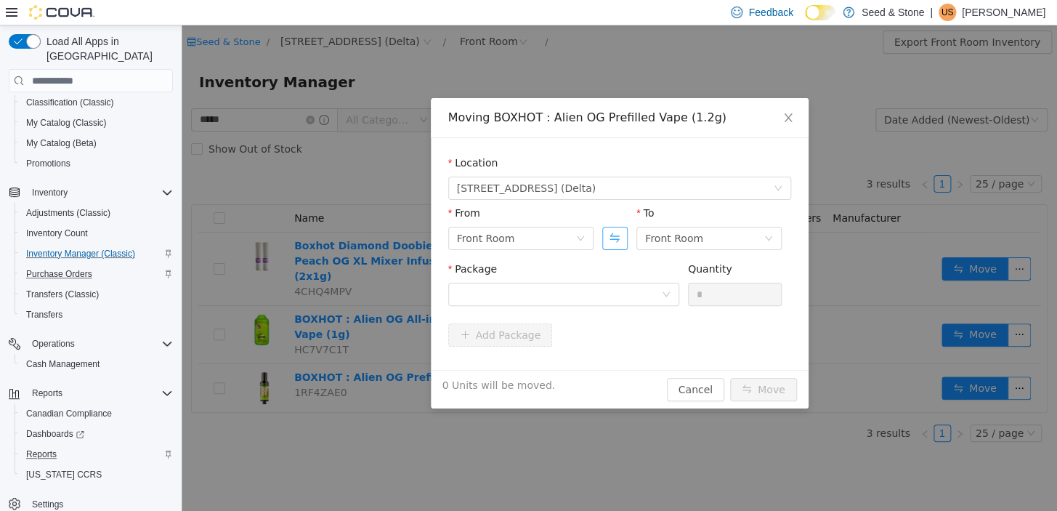
click at [607, 227] on button "Swap" at bounding box center [614, 238] width 25 height 23
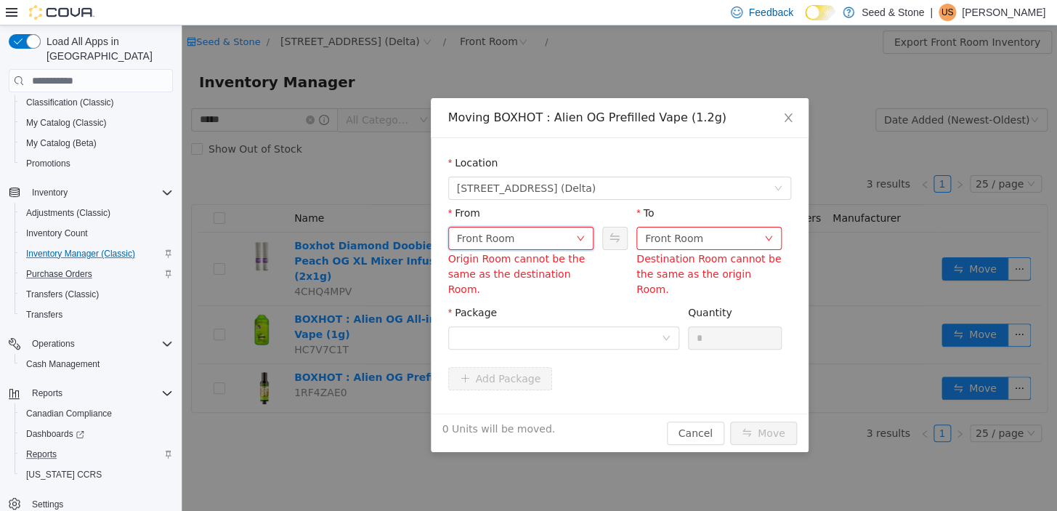
click at [587, 238] on div "Front Room" at bounding box center [520, 238] width 145 height 23
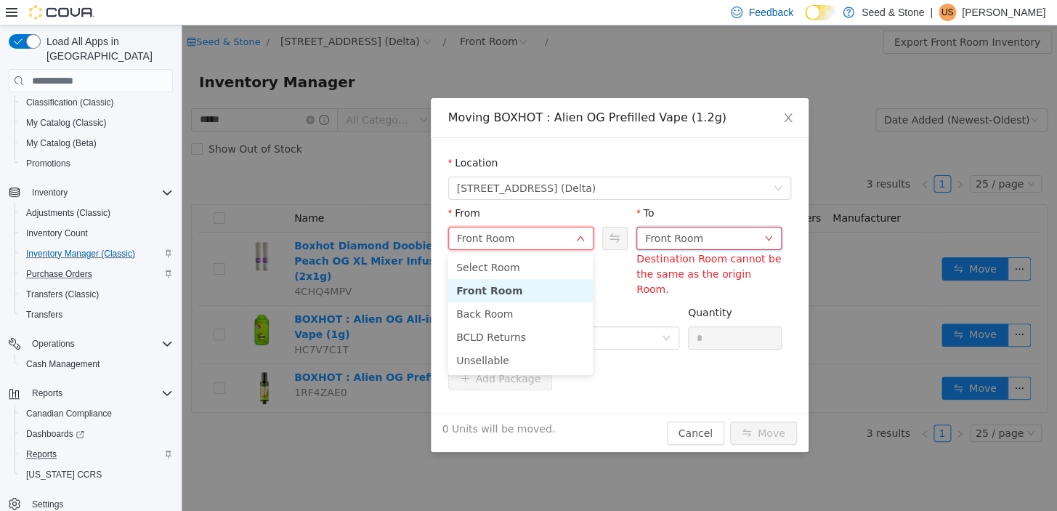
click at [668, 234] on div "Front Room" at bounding box center [674, 238] width 58 height 22
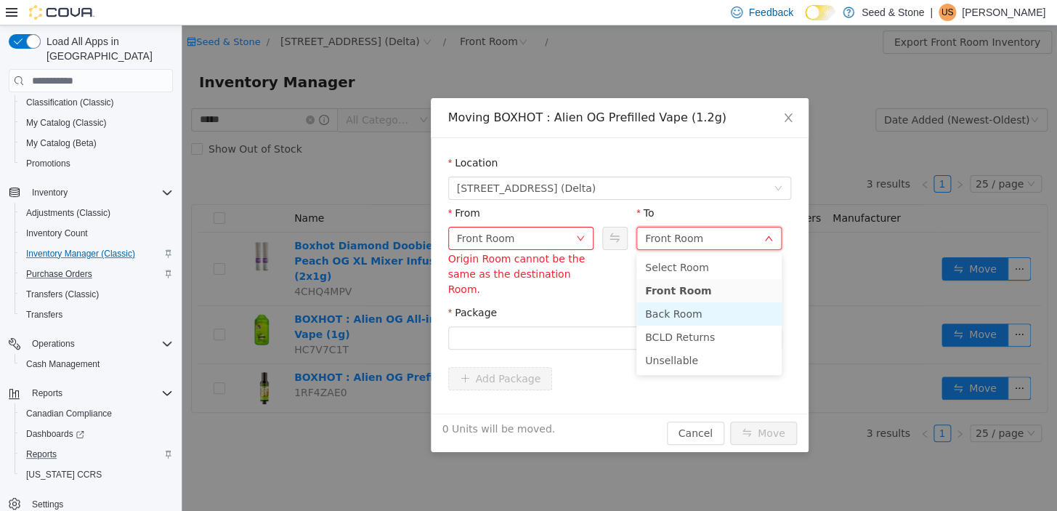
click at [666, 312] on li "Back Room" at bounding box center [708, 313] width 145 height 23
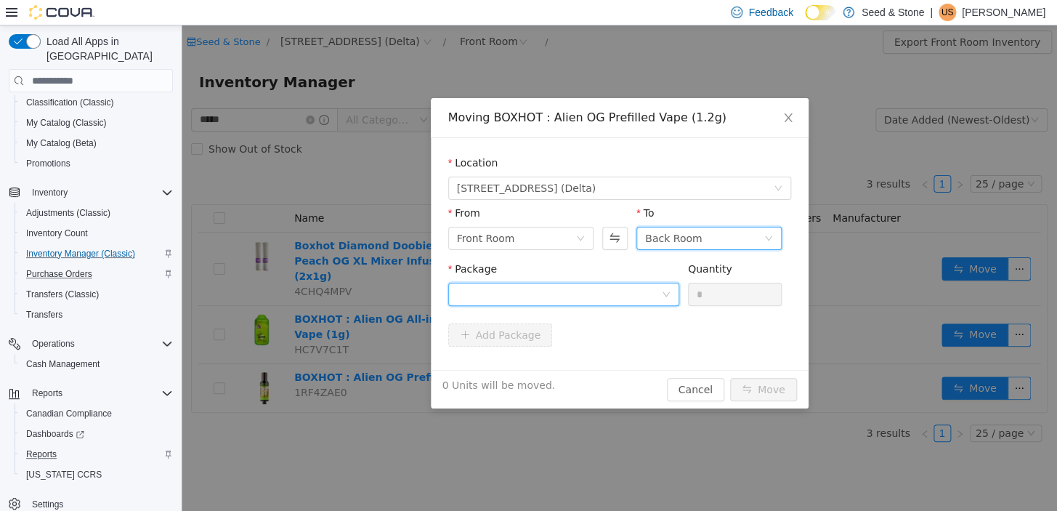
click at [591, 301] on div at bounding box center [559, 294] width 204 height 22
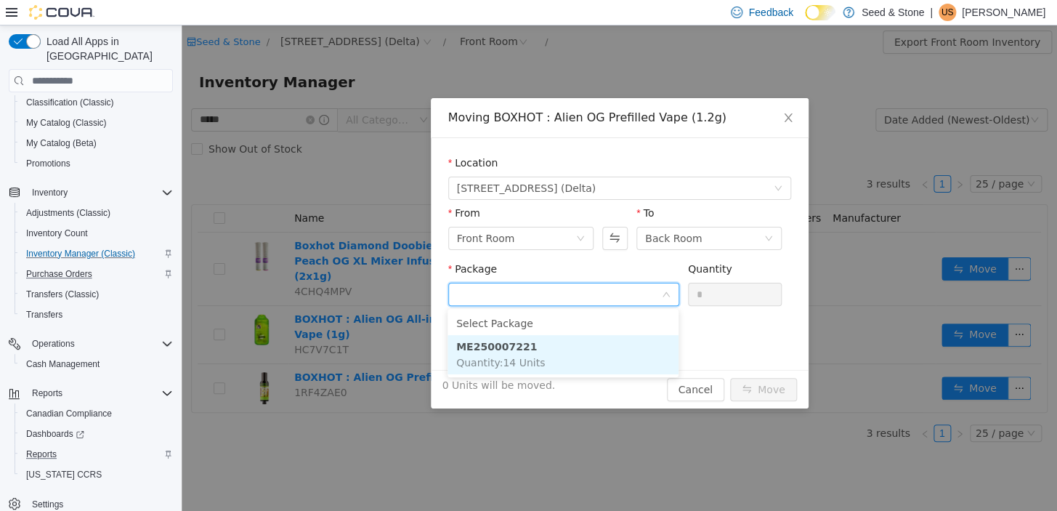
click at [548, 372] on li "ME250007221 Quantity : 14 Units" at bounding box center [562, 354] width 231 height 39
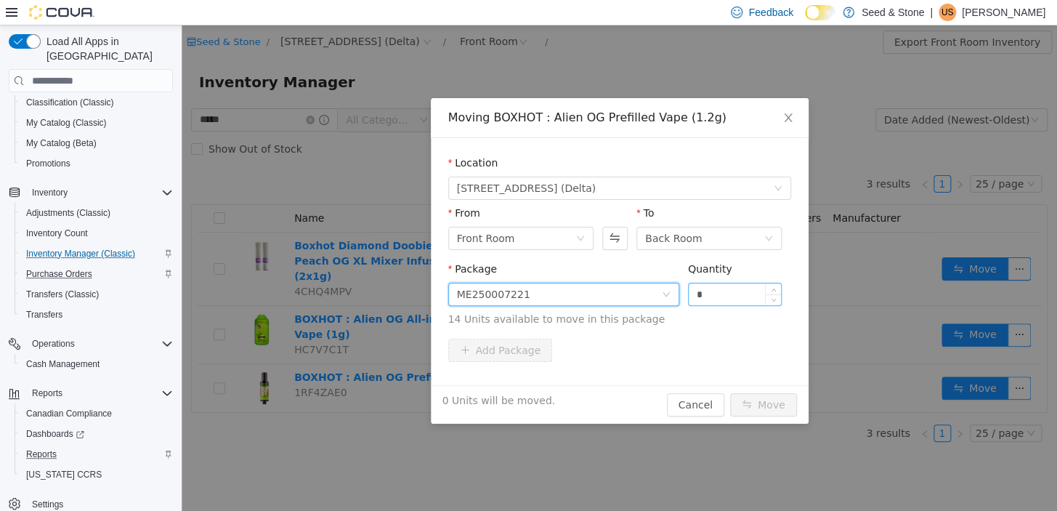
click at [699, 299] on input "*" at bounding box center [735, 294] width 93 height 22
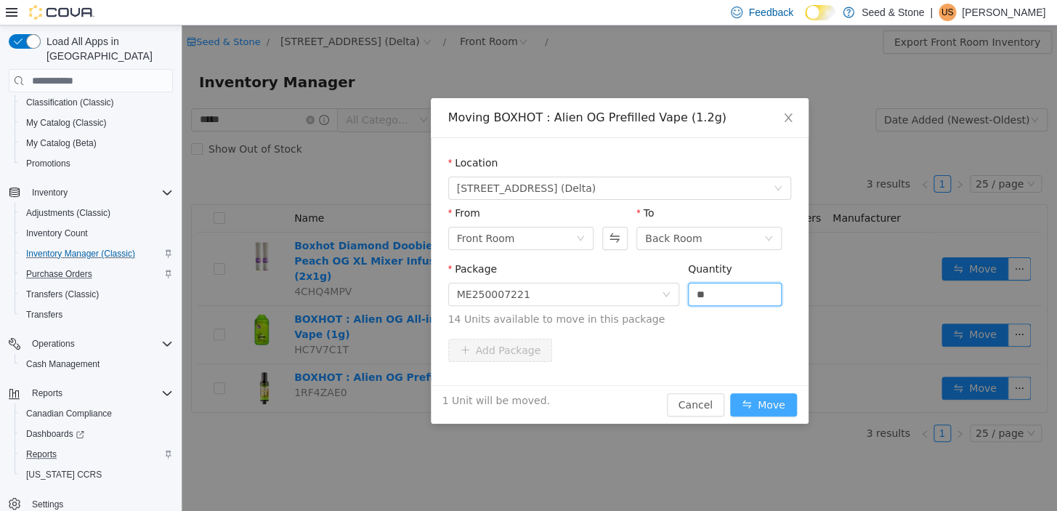
type input "*"
click at [741, 403] on button "Move" at bounding box center [763, 404] width 67 height 23
